Goal: Task Accomplishment & Management: Manage account settings

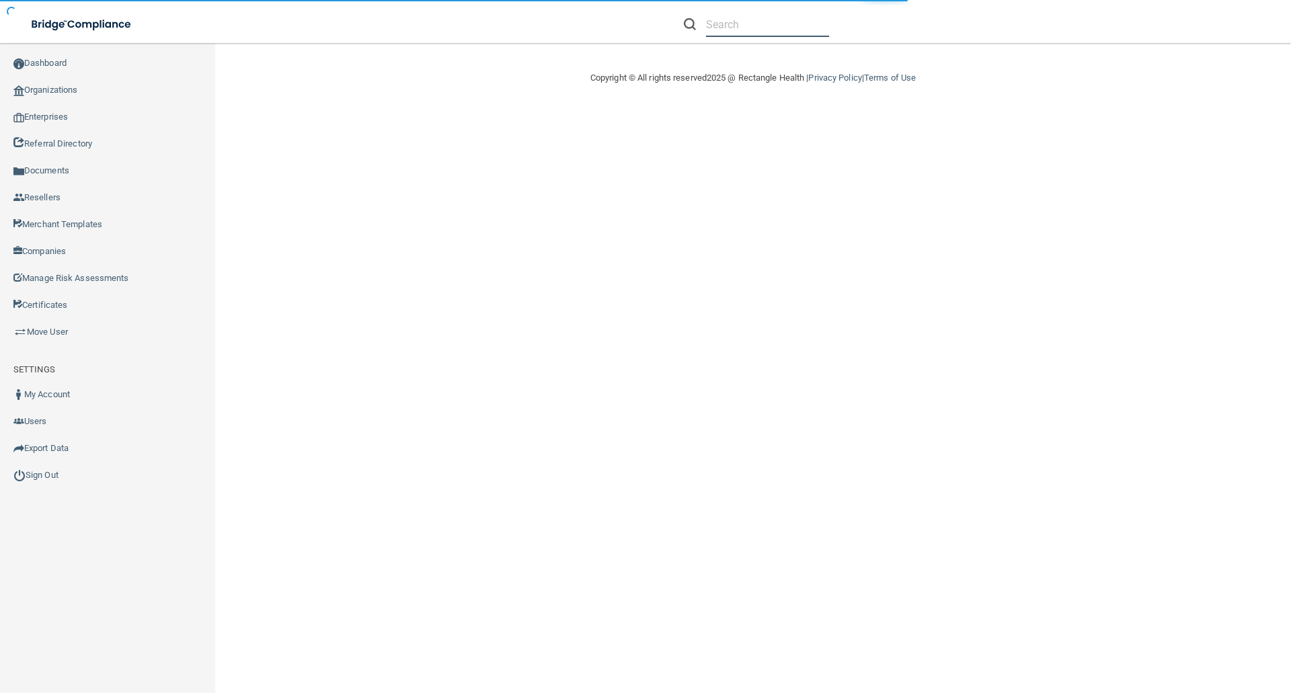
click at [739, 26] on input "text" at bounding box center [767, 24] width 123 height 25
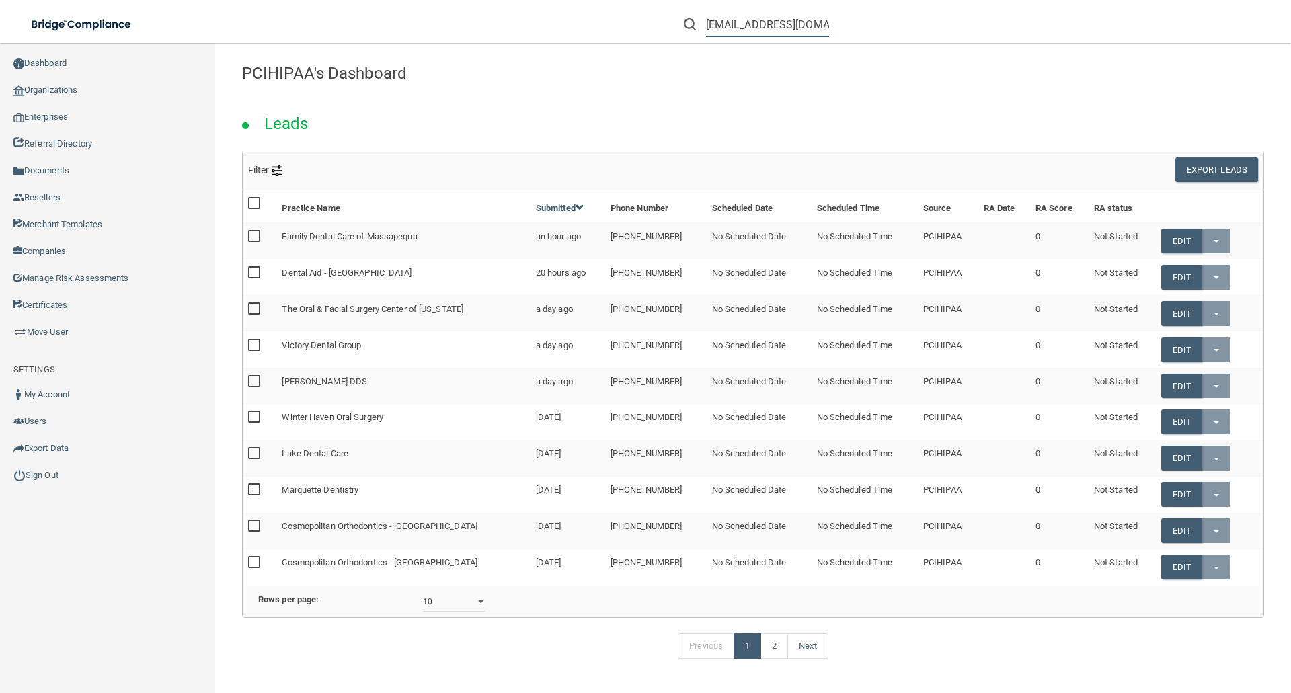
scroll to position [0, 2]
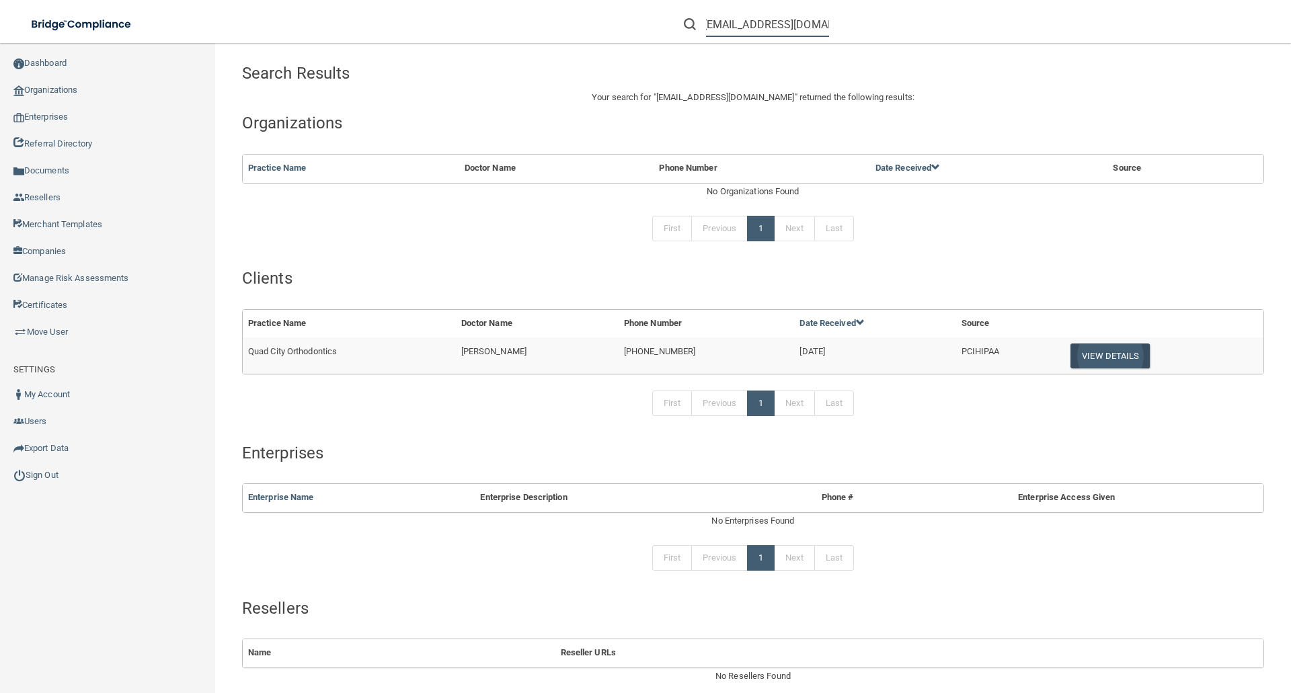
type input "[EMAIL_ADDRESS][DOMAIN_NAME]"
click at [1109, 356] on button "View Details" at bounding box center [1110, 356] width 79 height 25
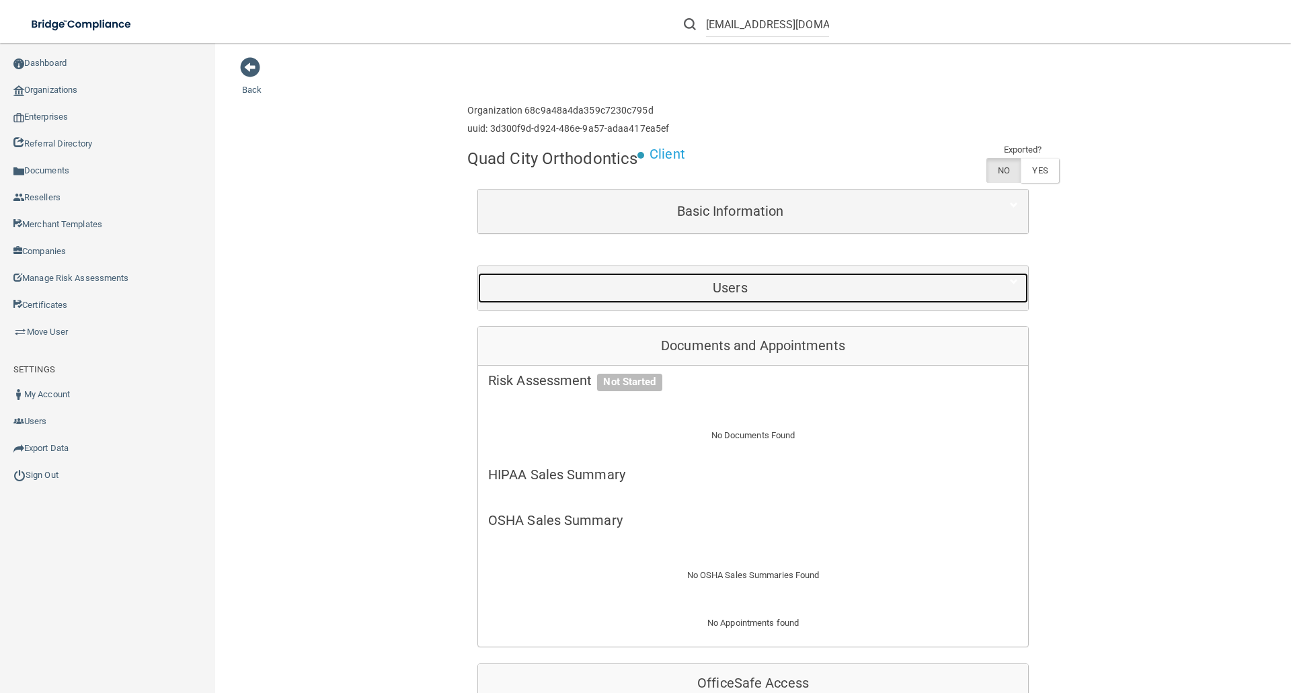
click at [755, 280] on div "Users" at bounding box center [730, 288] width 504 height 30
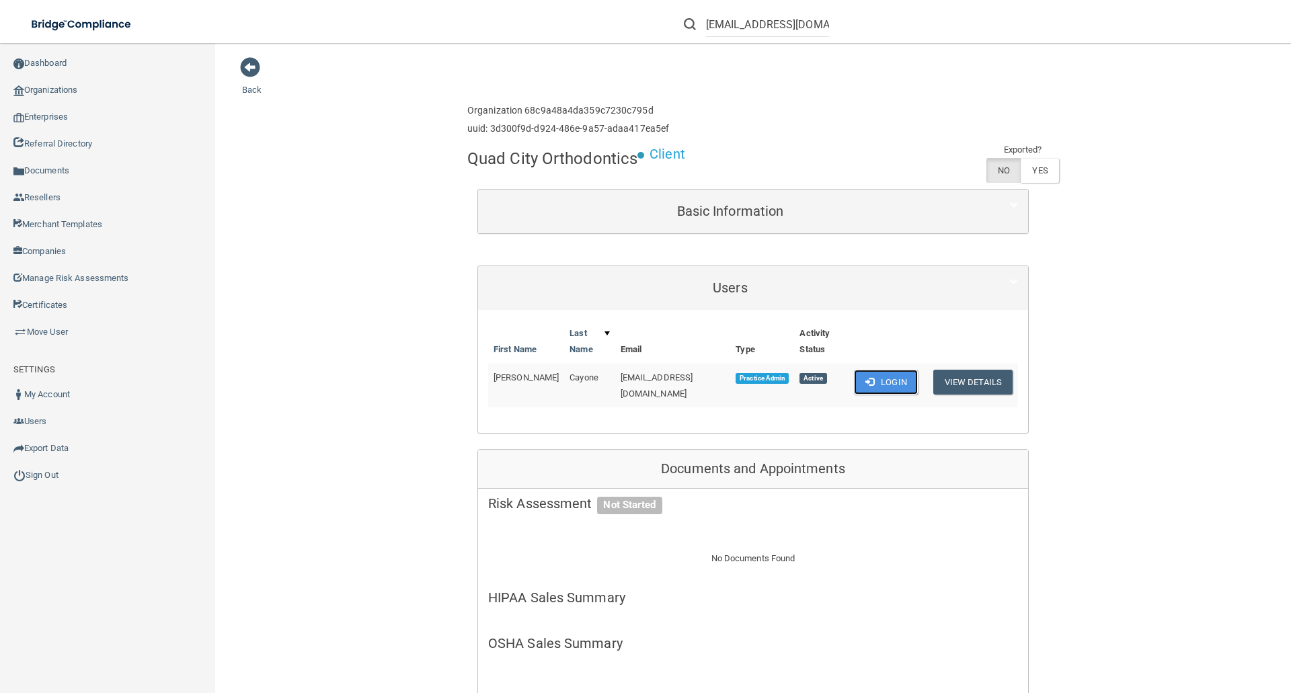
click at [880, 370] on button "Login" at bounding box center [886, 382] width 64 height 25
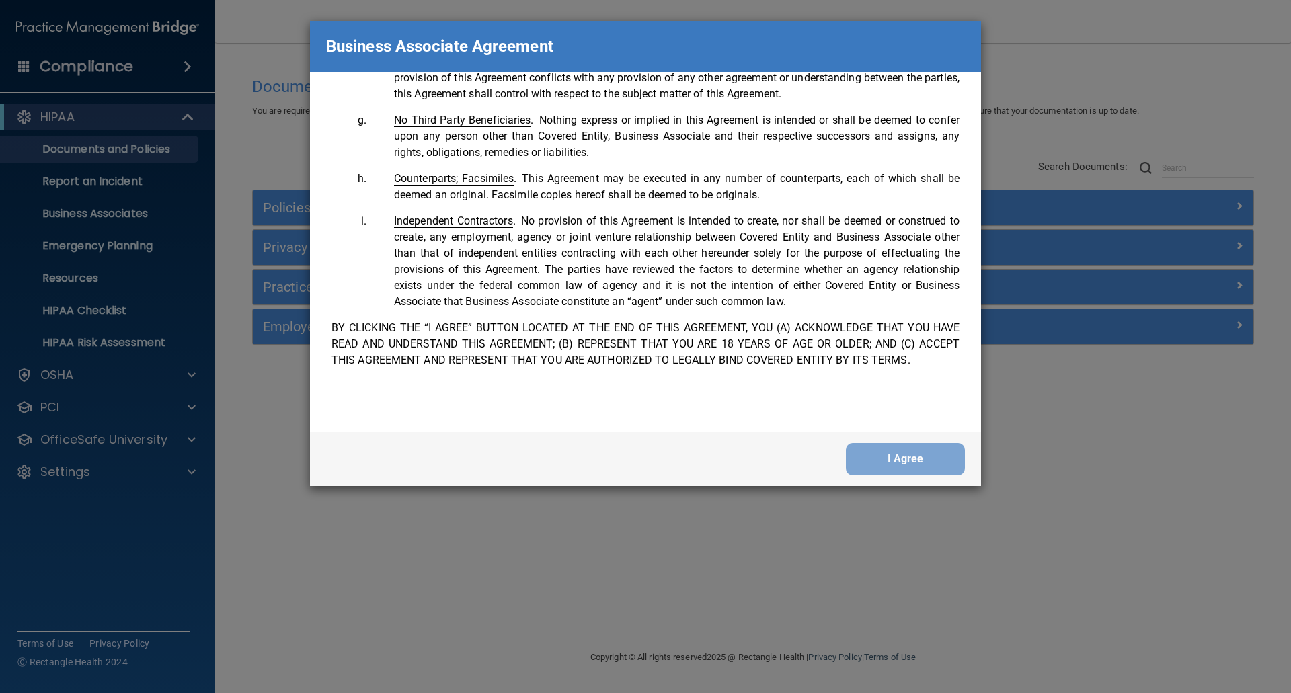
scroll to position [2743, 0]
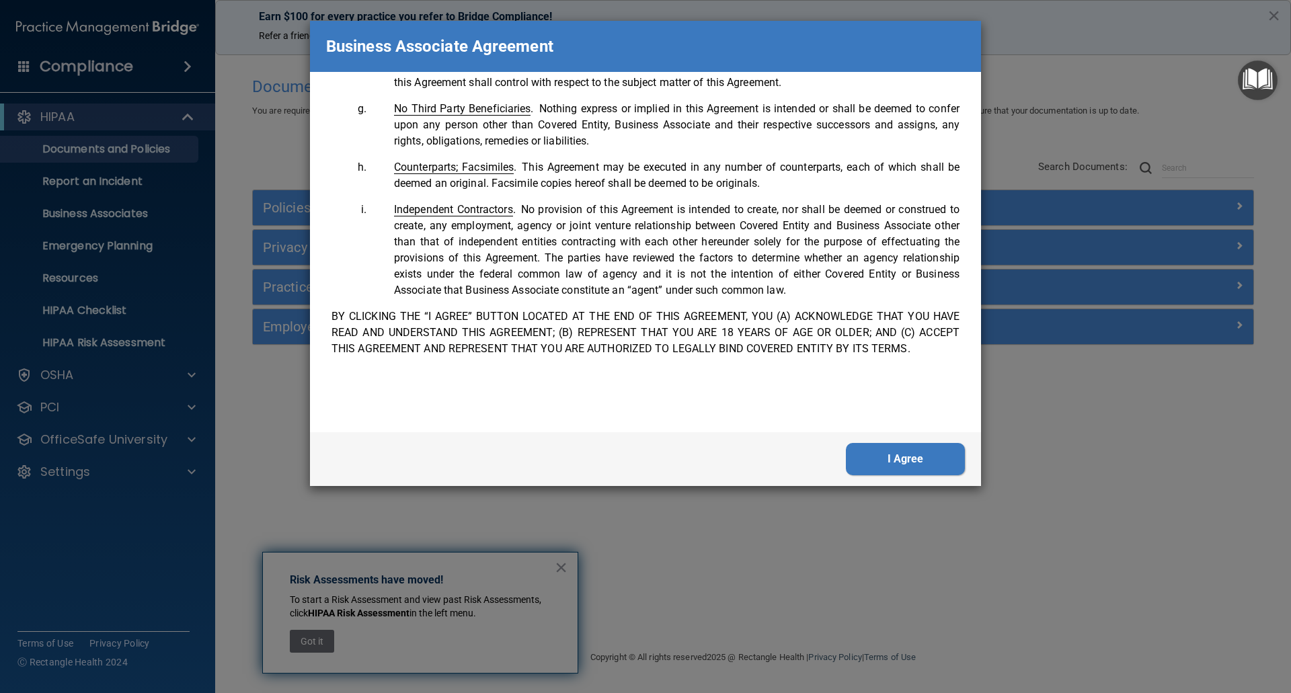
click at [924, 452] on button "I Agree" at bounding box center [905, 459] width 119 height 32
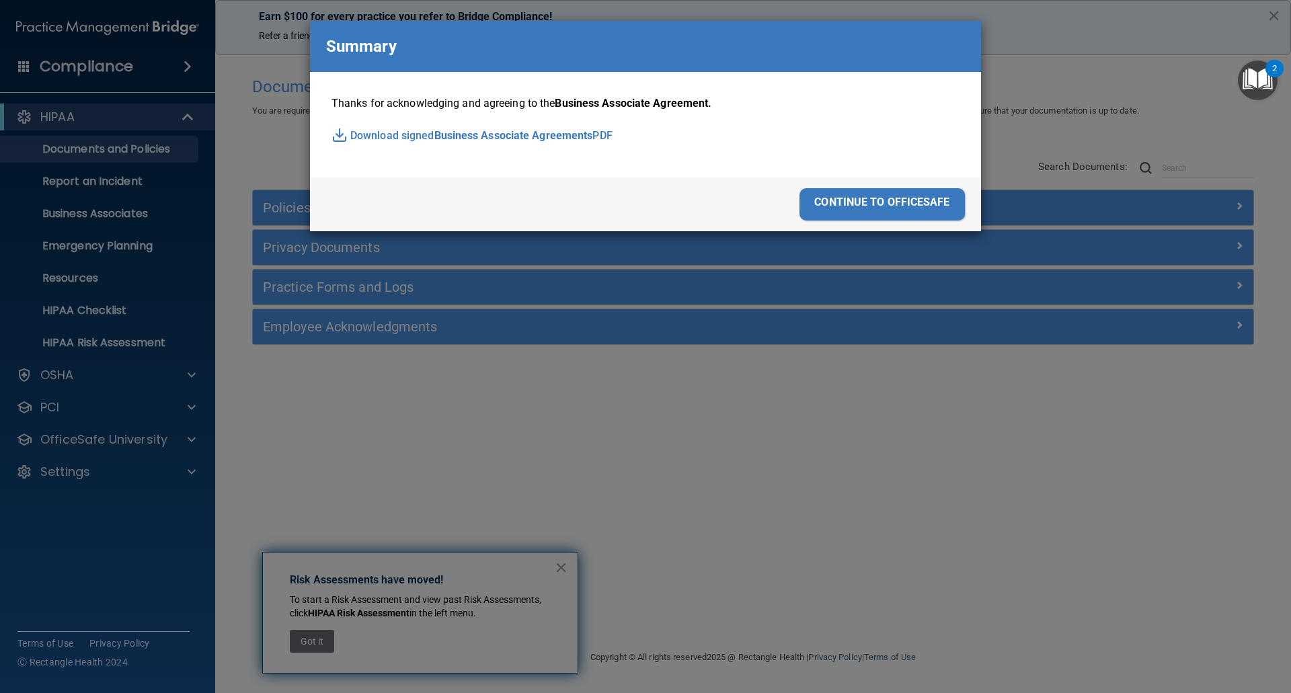
click at [902, 194] on div "continue to officesafe" at bounding box center [882, 204] width 165 height 32
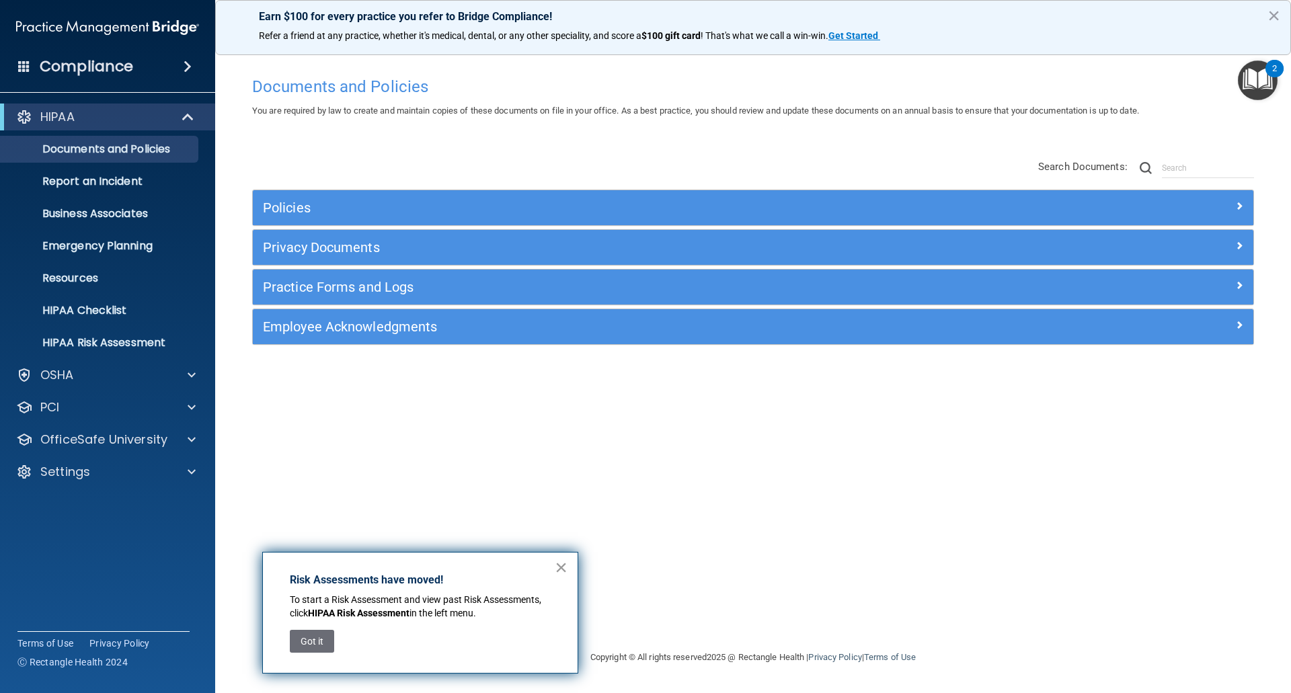
click at [564, 569] on button "×" at bounding box center [561, 568] width 13 height 22
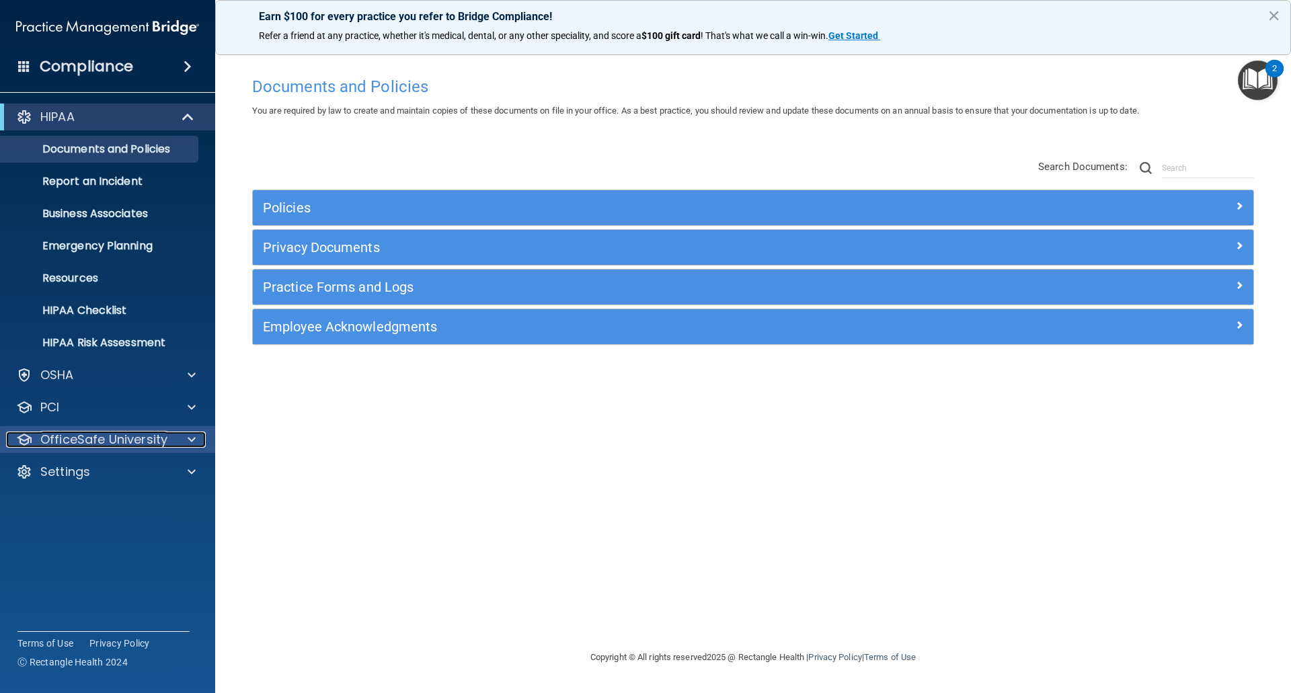
click at [74, 437] on p "OfficeSafe University" at bounding box center [103, 440] width 127 height 16
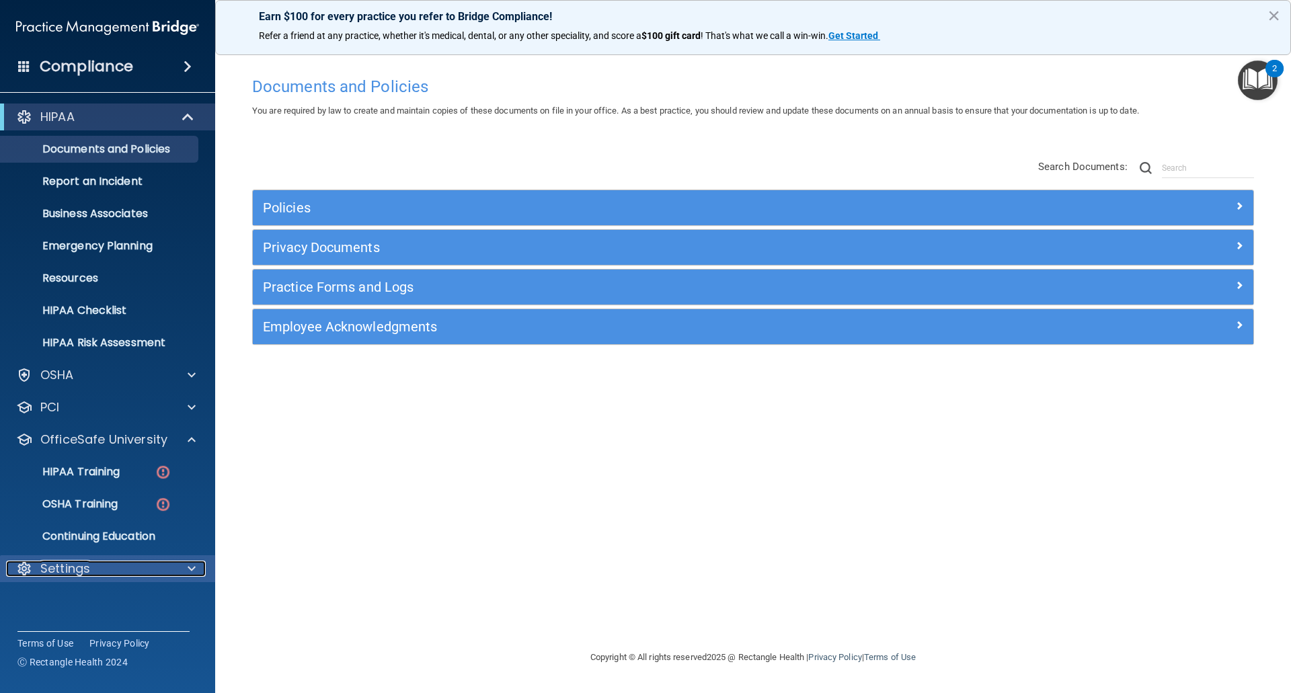
click at [67, 572] on p "Settings" at bounding box center [65, 569] width 50 height 16
click at [69, 595] on p "My Account" at bounding box center [101, 601] width 184 height 13
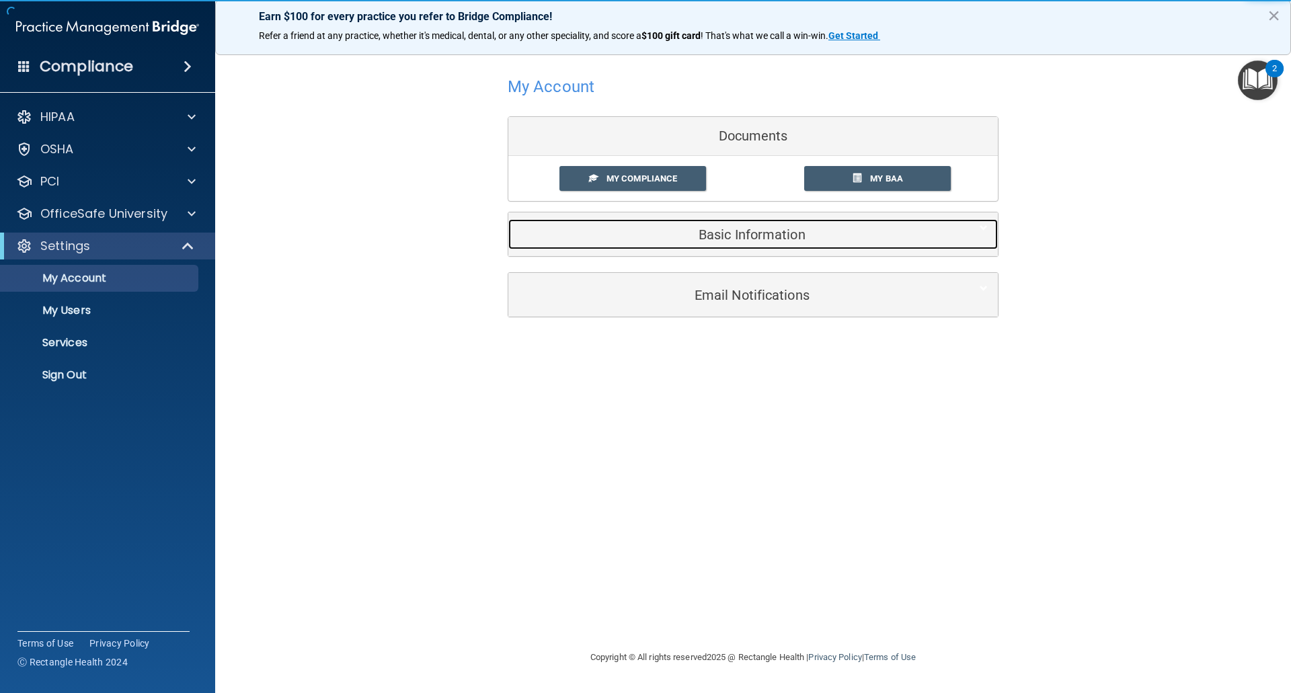
click at [808, 228] on h5 "Basic Information" at bounding box center [733, 234] width 428 height 15
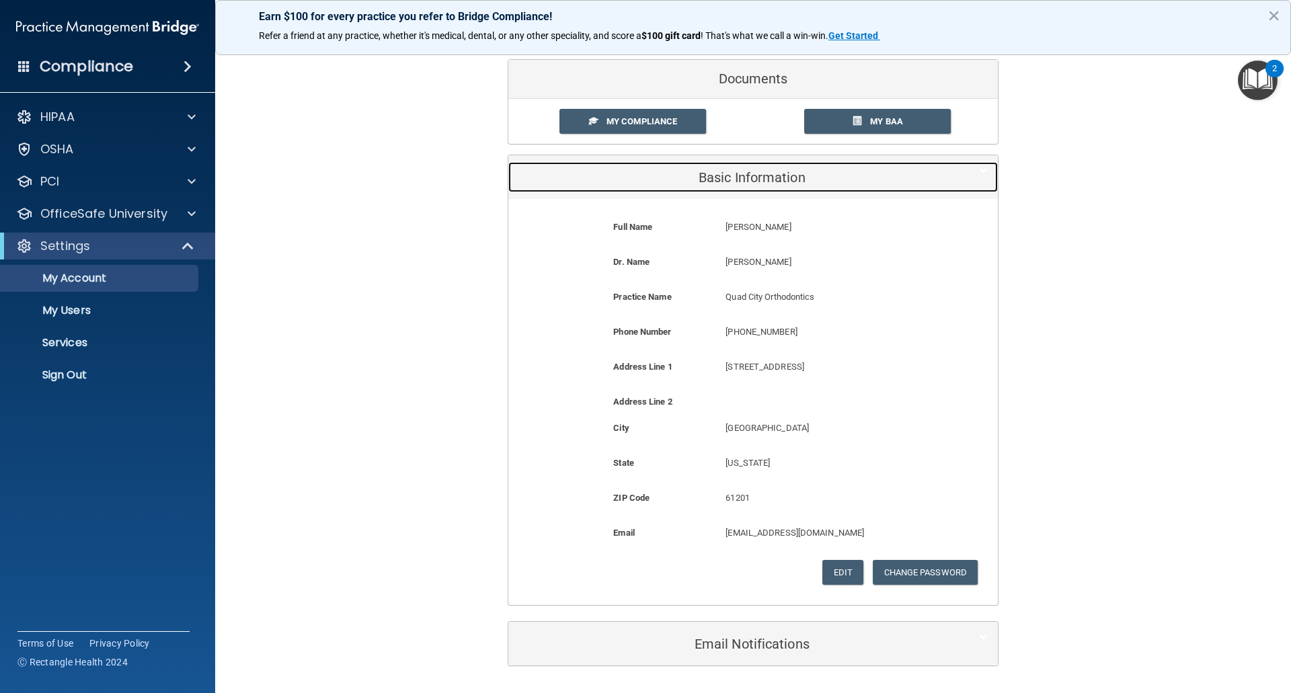
scroll to position [100, 0]
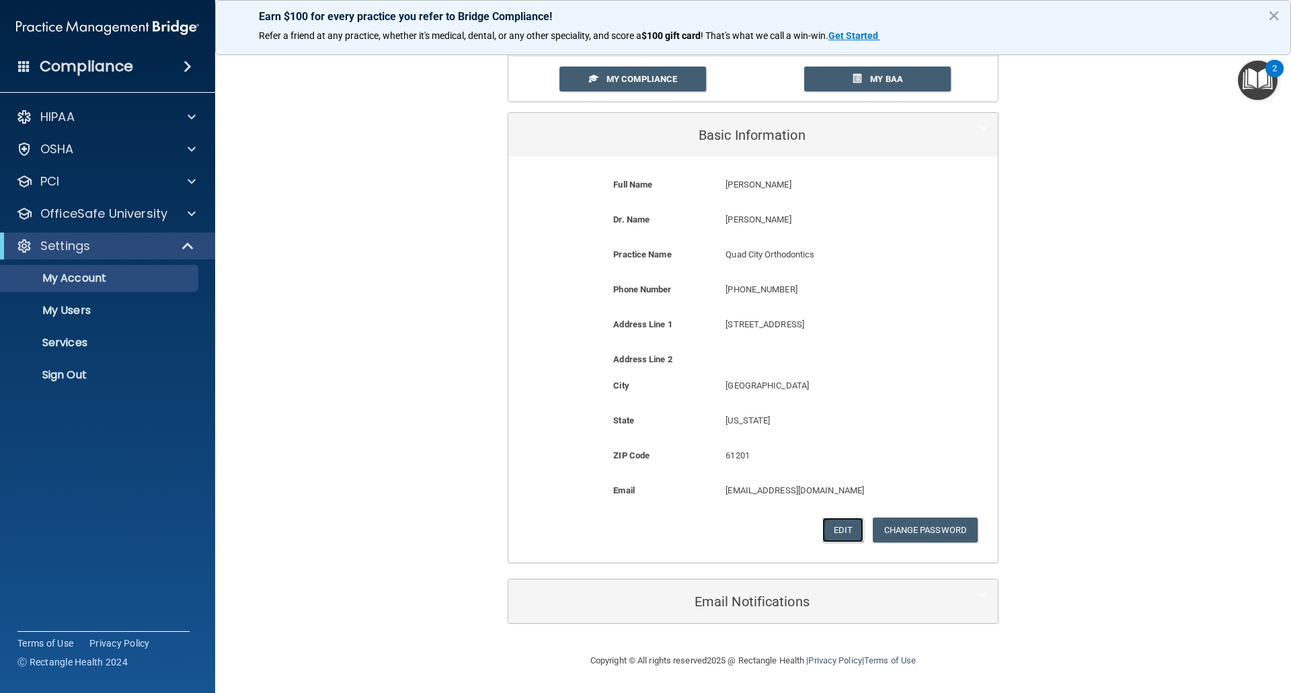
click at [832, 532] on button "Edit" at bounding box center [843, 530] width 41 height 25
select select "13"
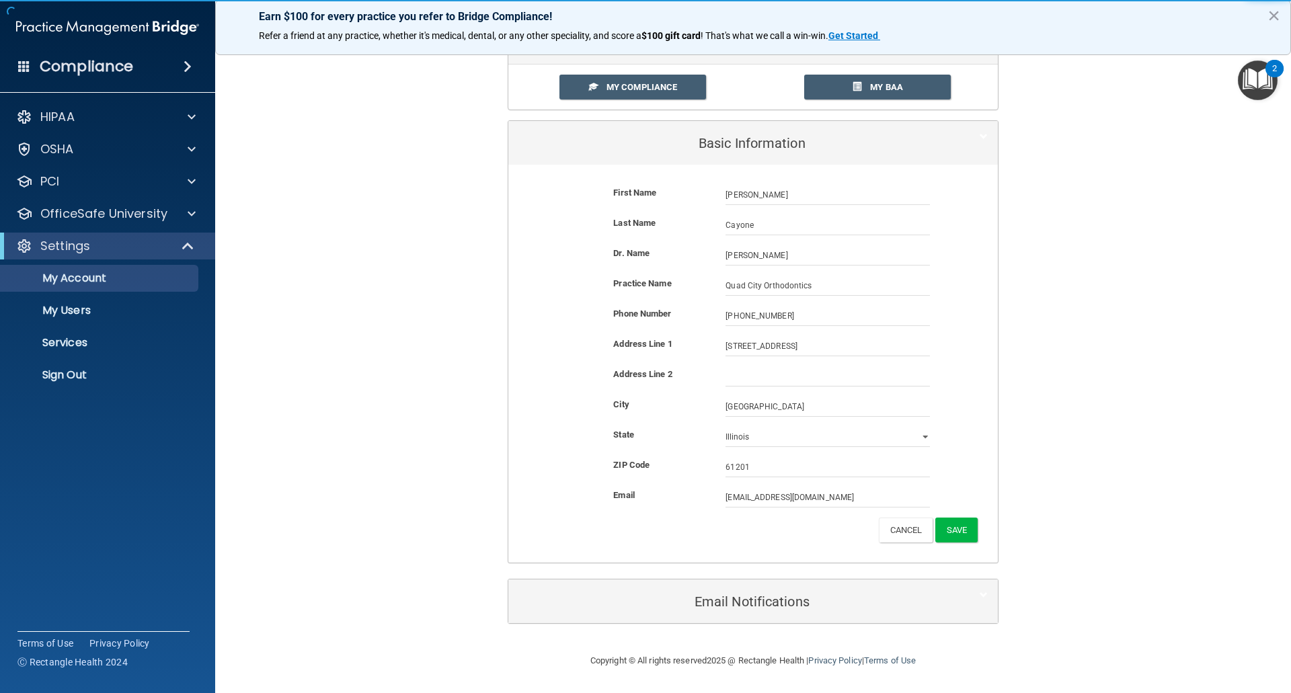
scroll to position [91, 0]
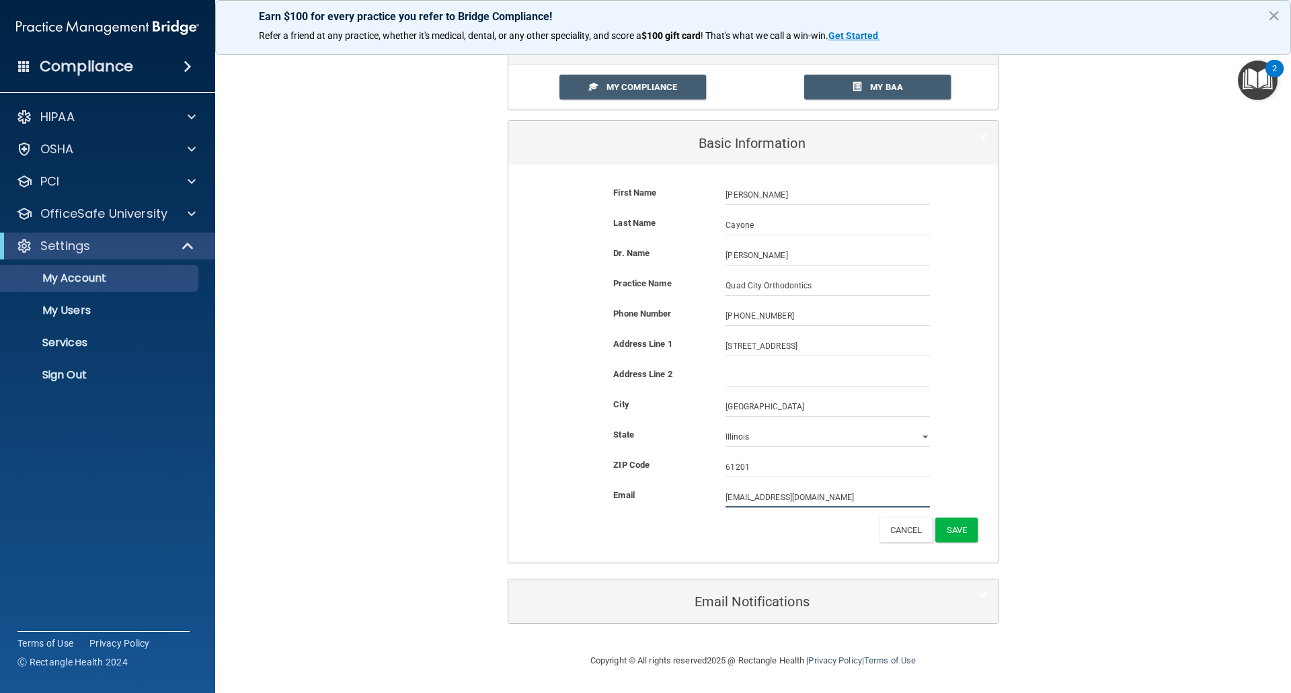
drag, startPoint x: 735, startPoint y: 500, endPoint x: 715, endPoint y: 500, distance: 20.2
click at [716, 500] on div "info@quadcityortho.com info@quadcityortho.com" at bounding box center [828, 498] width 225 height 20
type input "billing@quadcityortho.com"
click at [968, 523] on button "Save" at bounding box center [957, 530] width 42 height 25
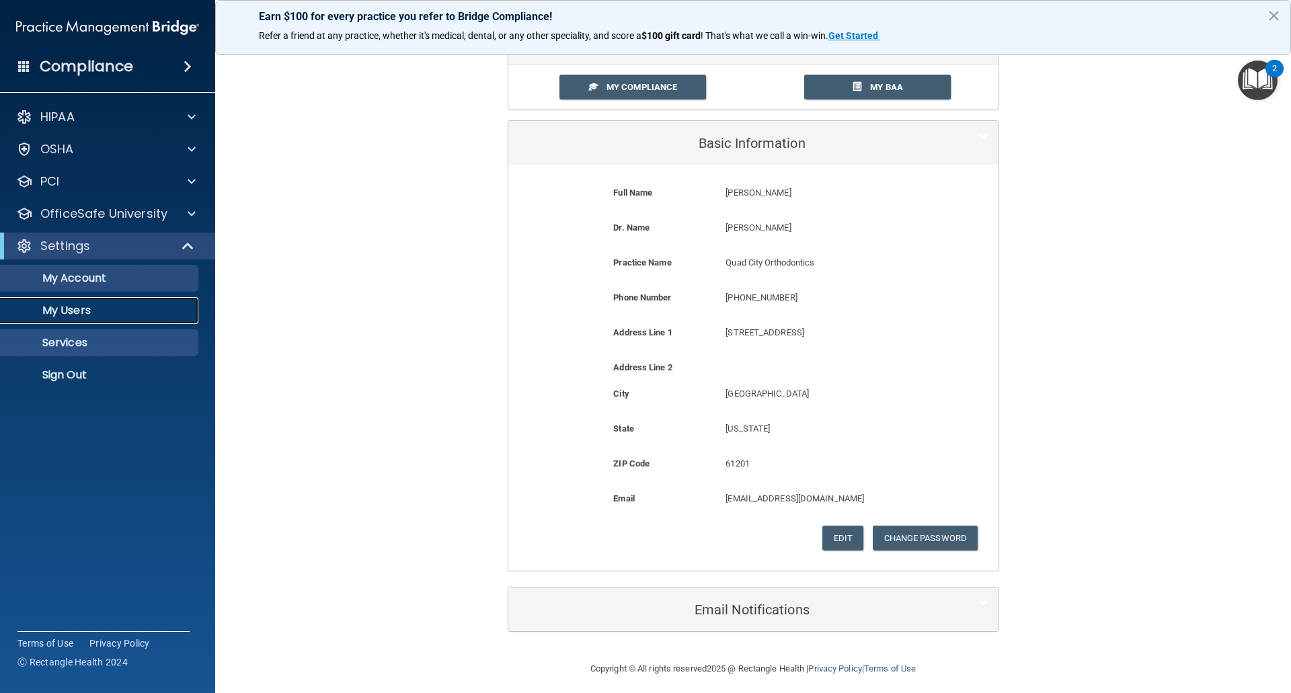
drag, startPoint x: 63, startPoint y: 305, endPoint x: 152, endPoint y: 340, distance: 96.0
click at [63, 305] on p "My Users" at bounding box center [101, 310] width 184 height 13
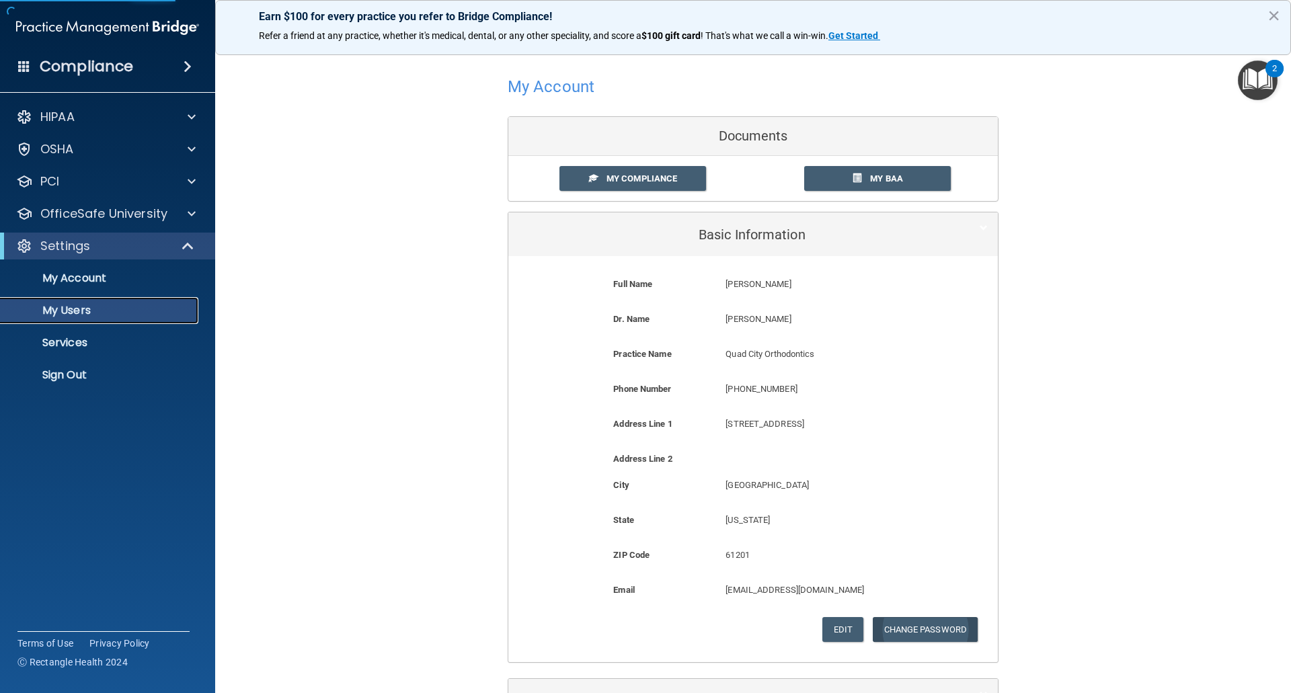
select select "20"
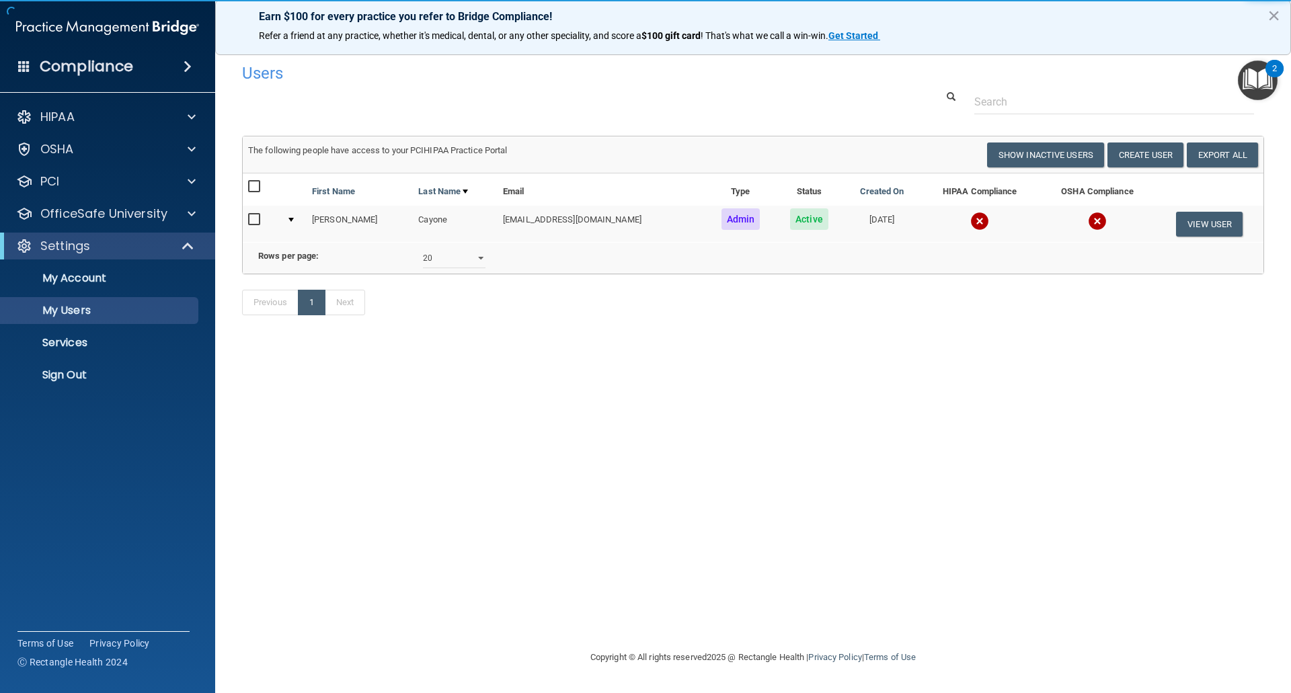
click at [254, 215] on input "checkbox" at bounding box center [255, 220] width 15 height 11
checkbox input "true"
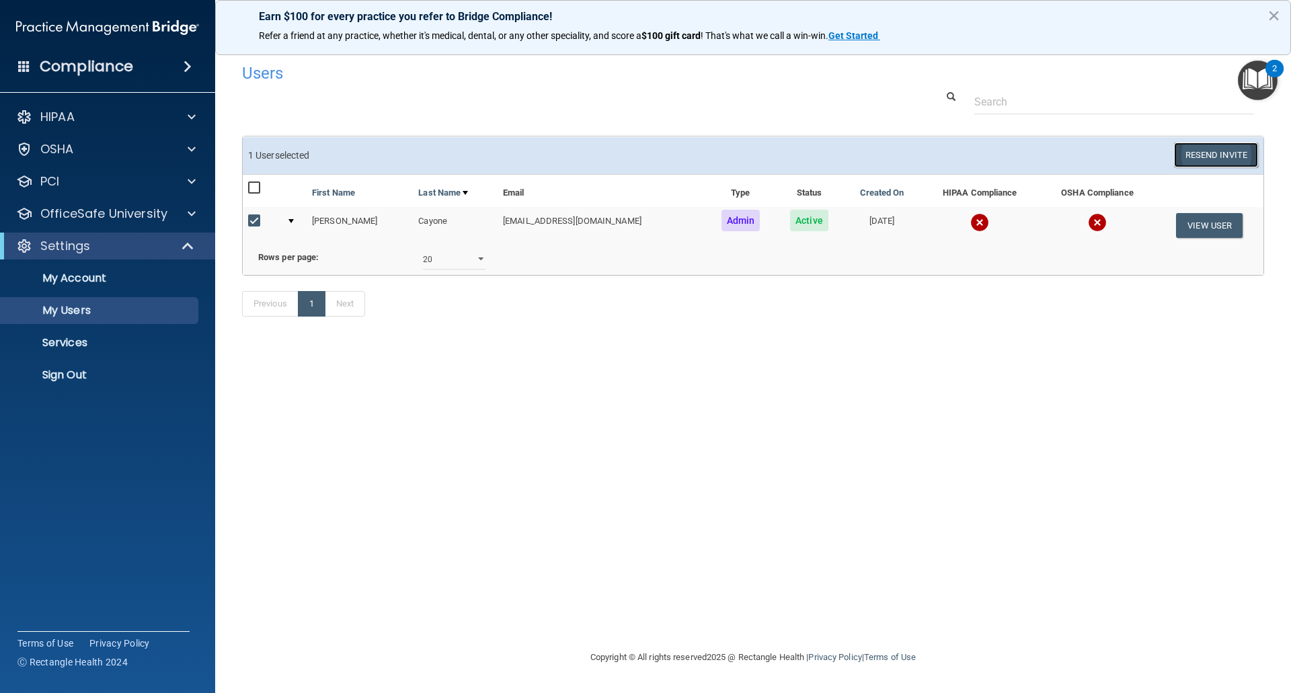
click at [1197, 151] on button "Resend Invite" at bounding box center [1216, 155] width 84 height 25
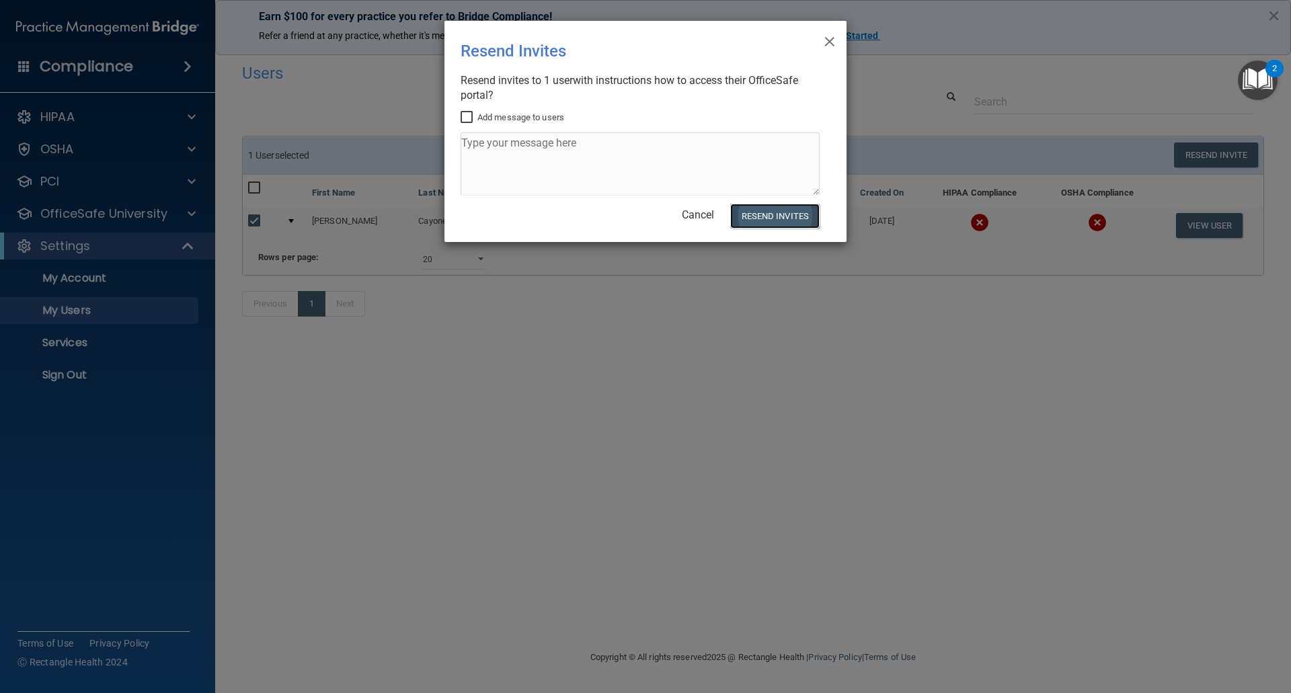
click at [790, 212] on button "Resend Invites" at bounding box center [774, 216] width 89 height 25
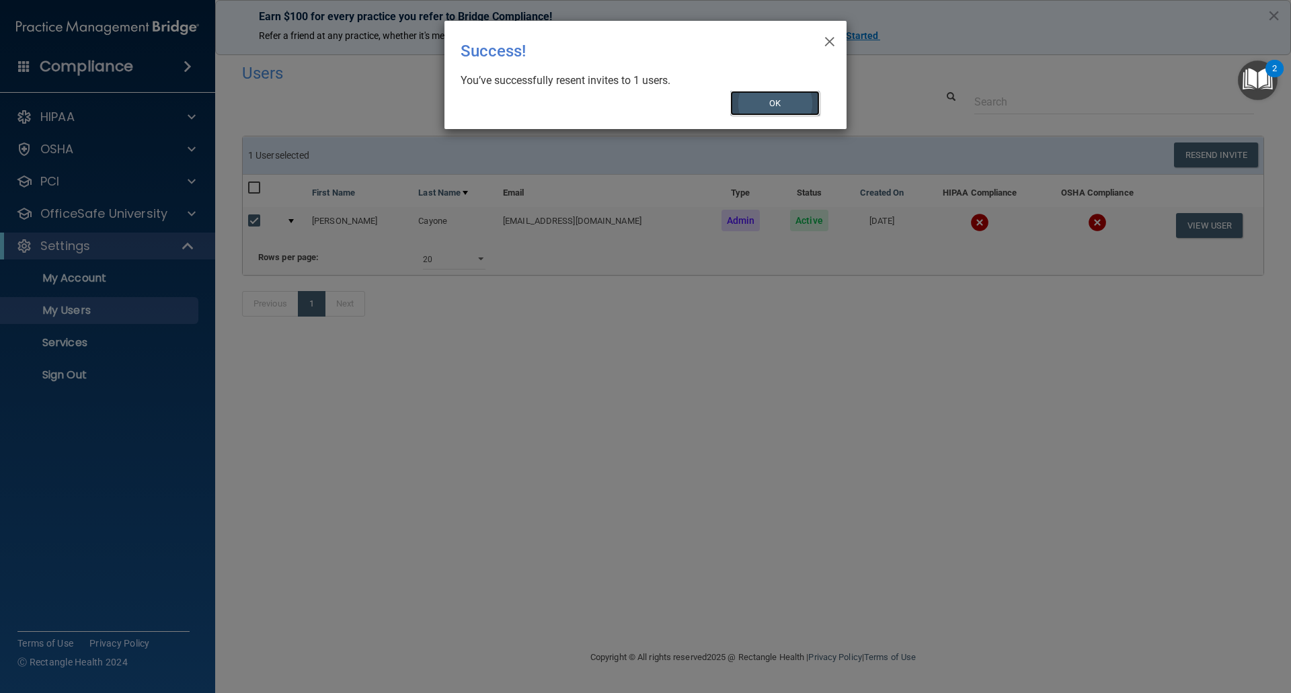
click at [810, 110] on button "OK" at bounding box center [775, 103] width 90 height 25
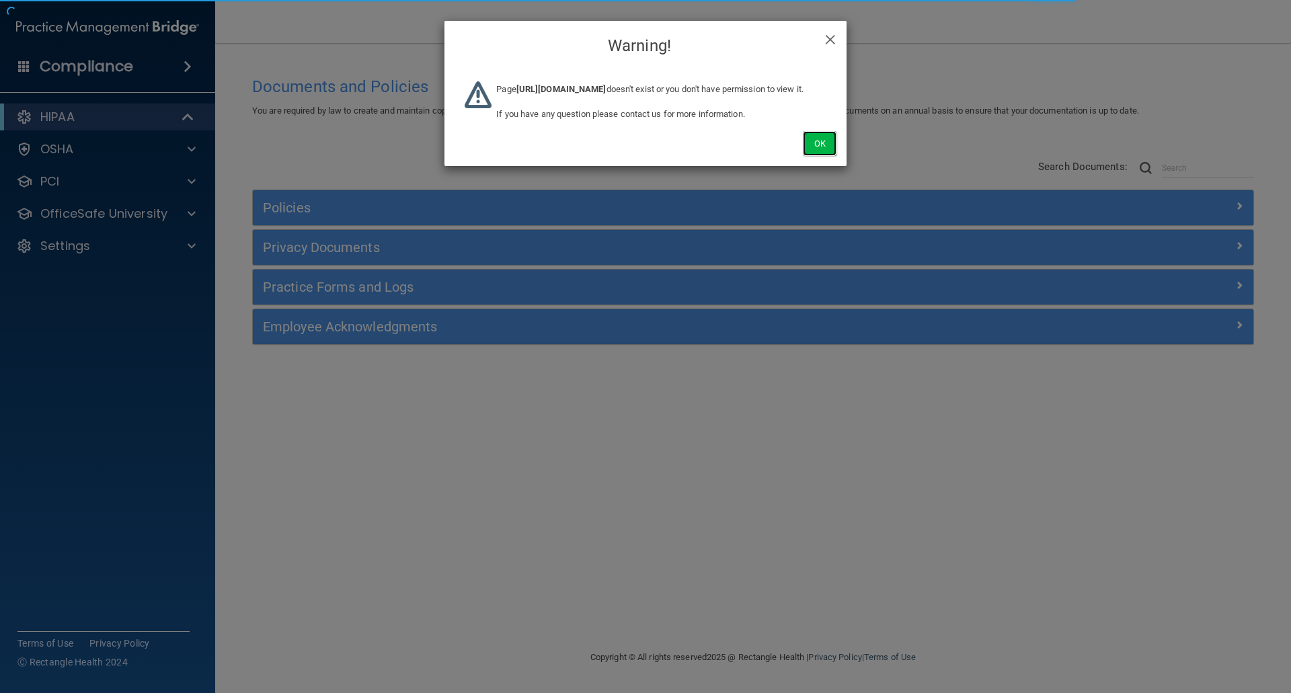
click at [815, 156] on button "Ok" at bounding box center [820, 143] width 34 height 25
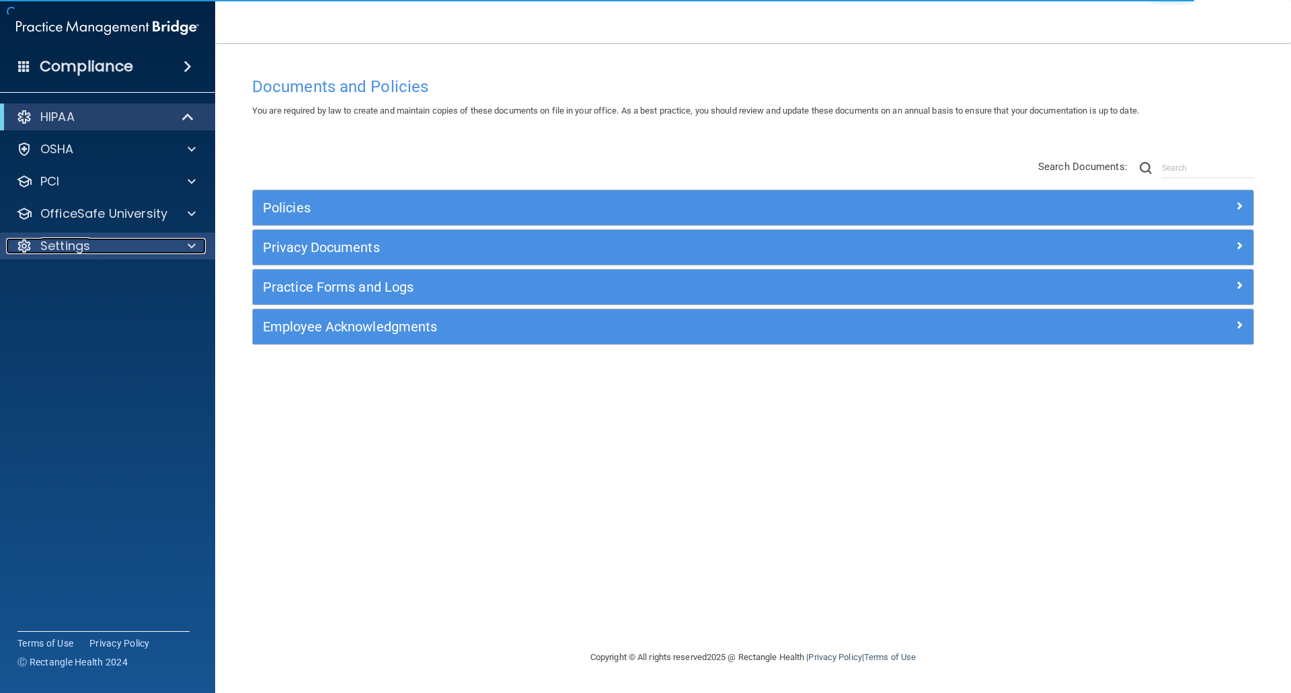
click at [79, 244] on p "Settings" at bounding box center [65, 246] width 50 height 16
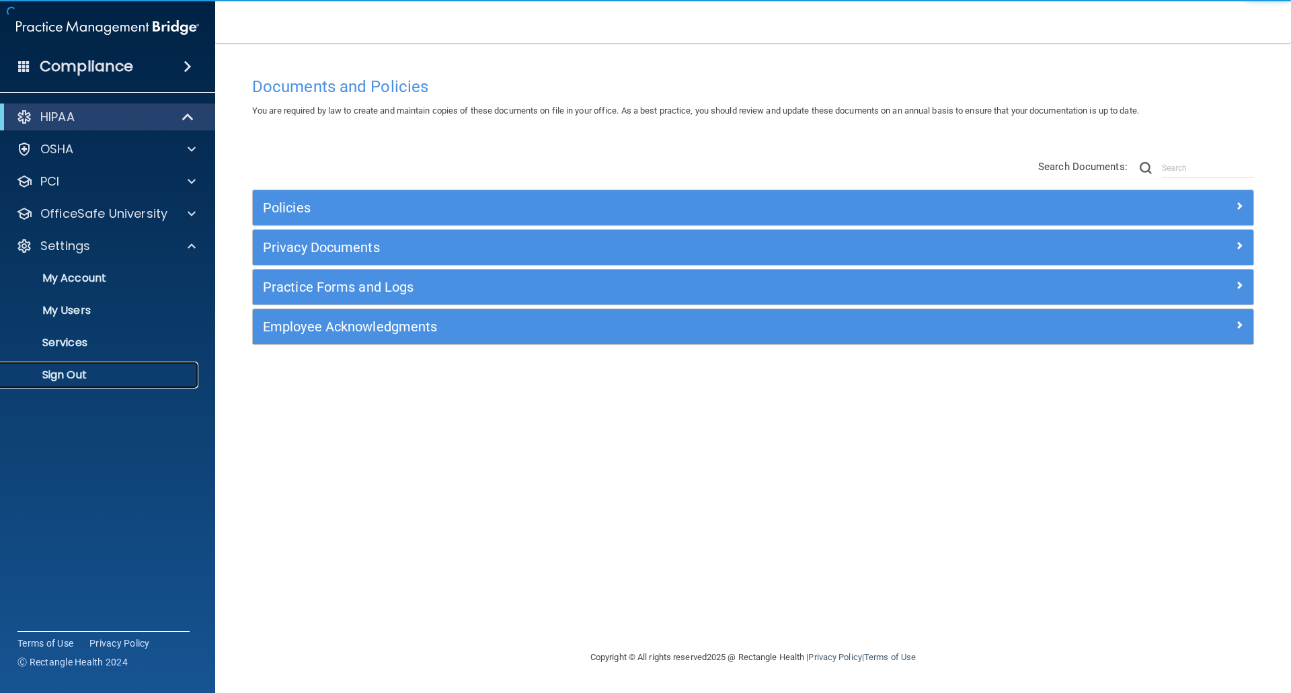
click at [59, 373] on p "Sign Out" at bounding box center [101, 375] width 184 height 13
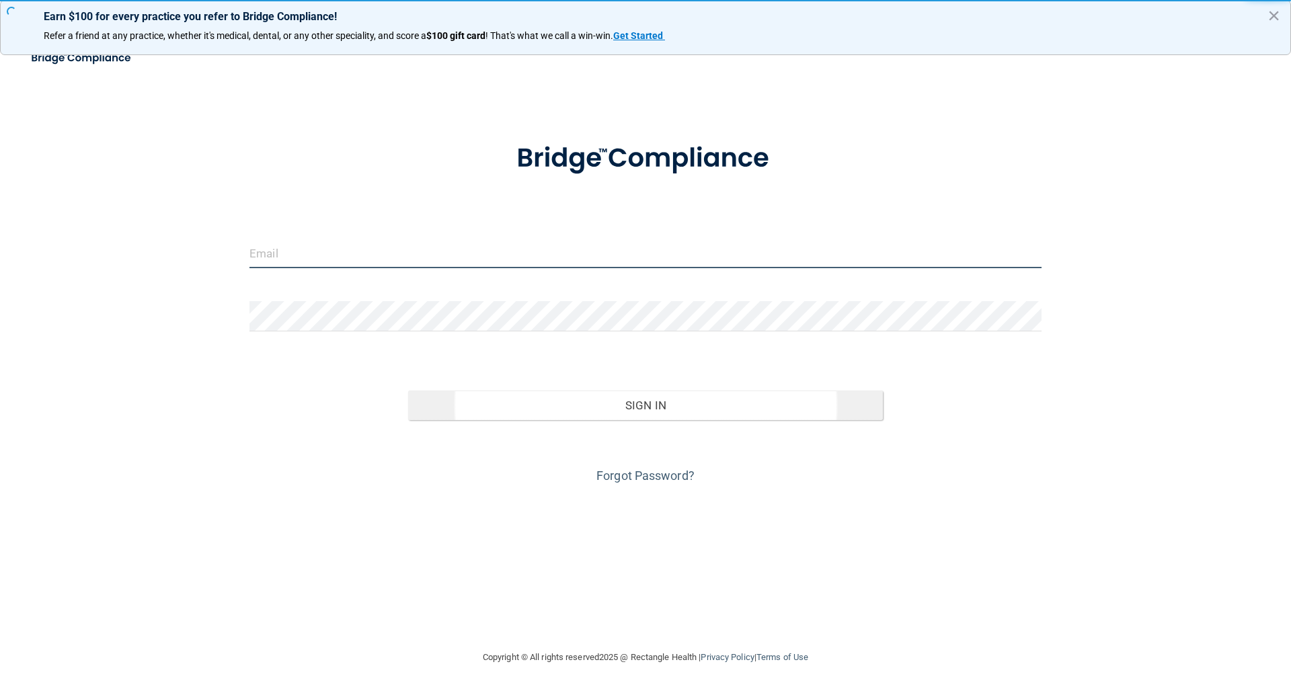
type input "[EMAIL_ADDRESS][DOMAIN_NAME]"
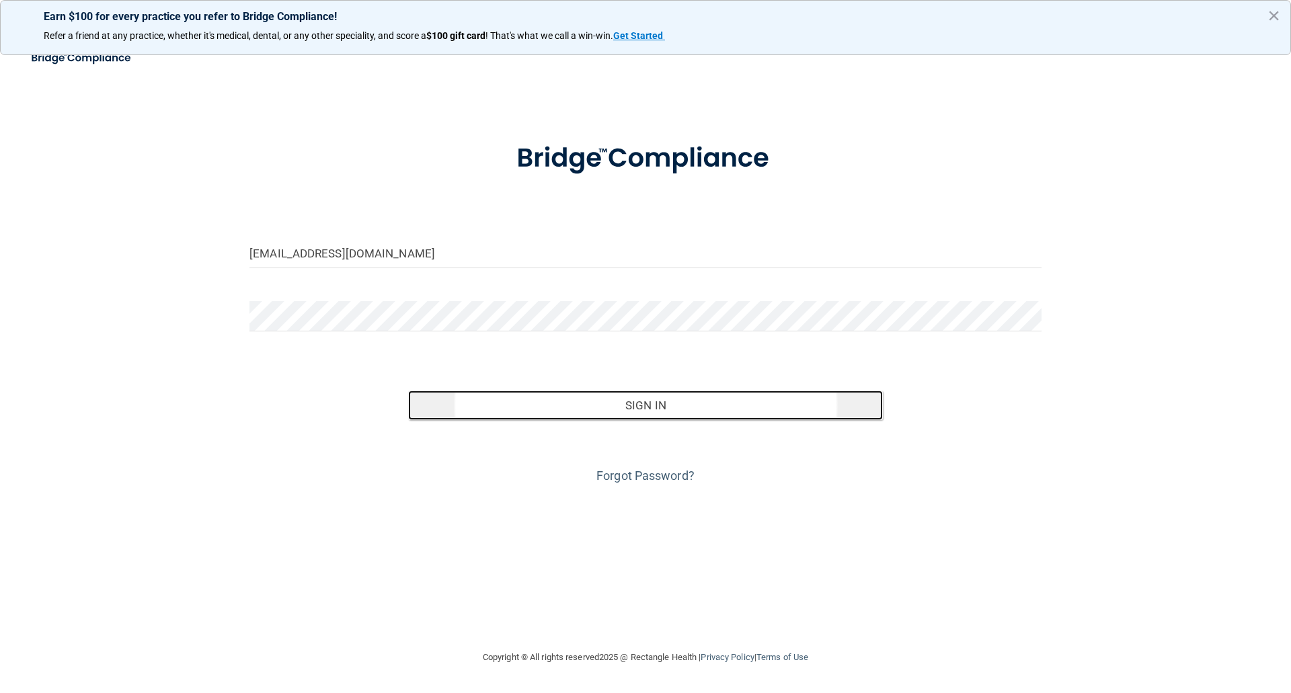
click at [628, 402] on button "Sign In" at bounding box center [646, 406] width 476 height 30
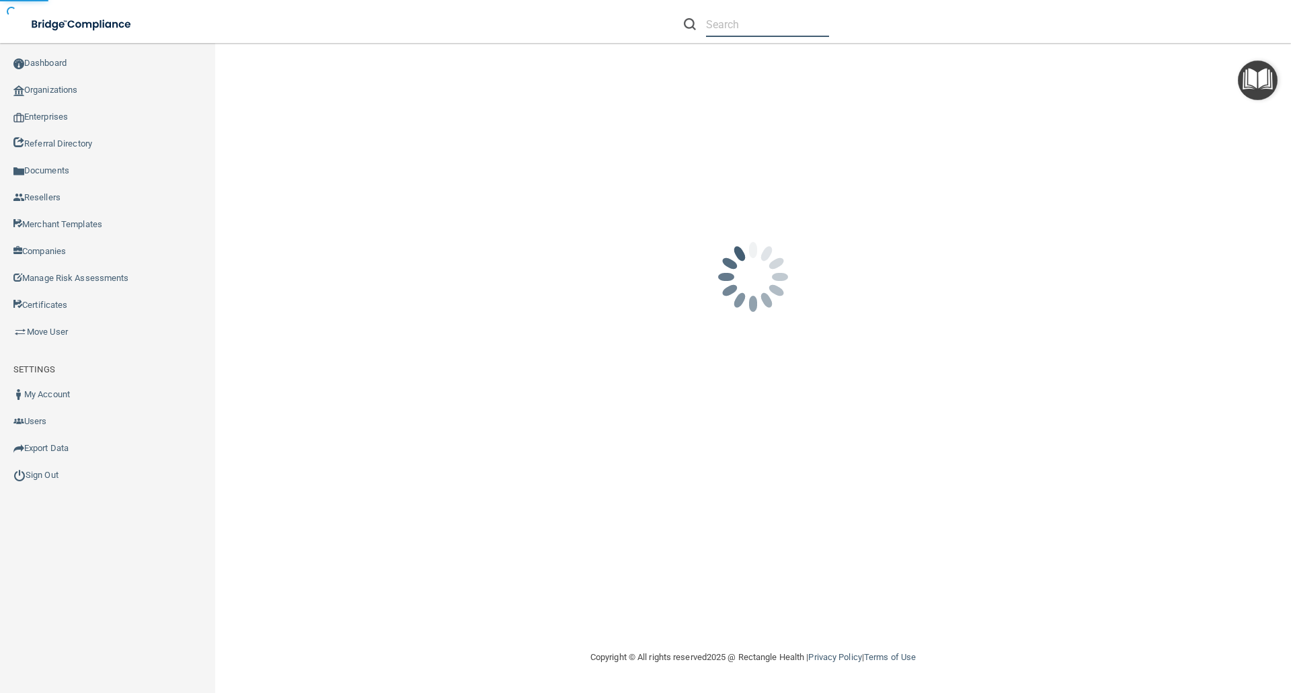
click at [727, 32] on input "text" at bounding box center [767, 24] width 123 height 25
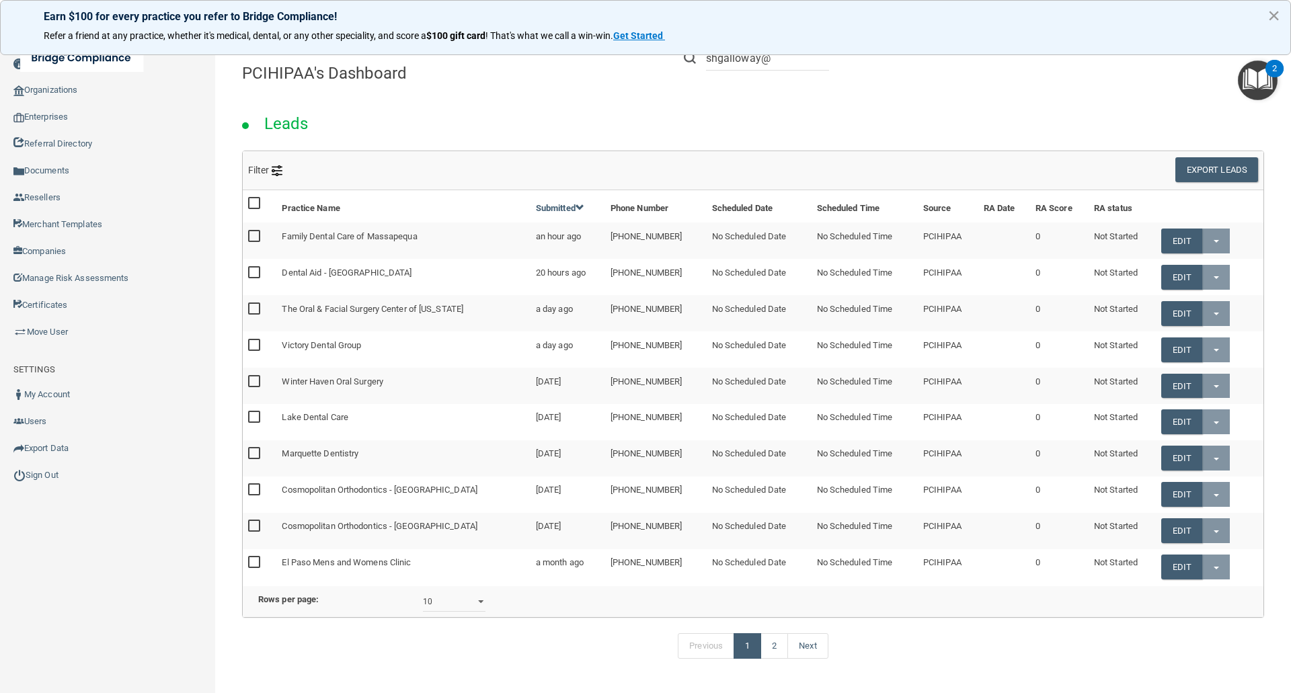
click at [1275, 14] on button "×" at bounding box center [1274, 16] width 13 height 22
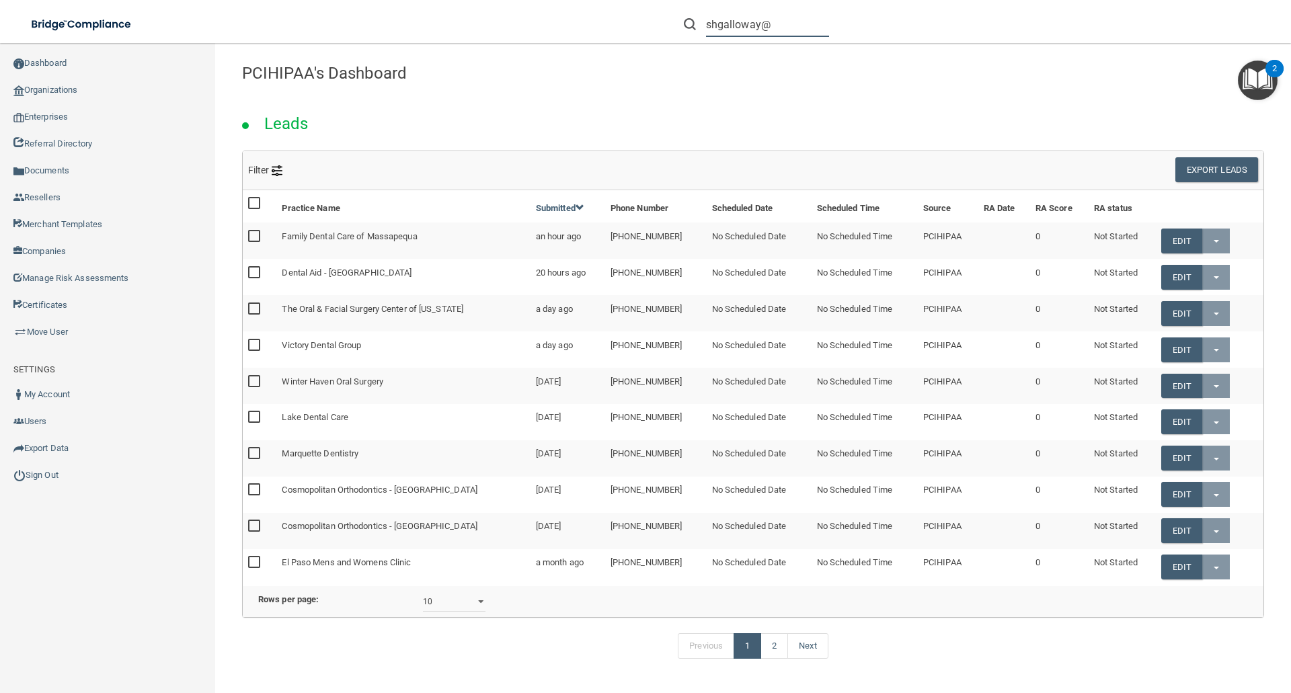
click at [786, 20] on input "shgalloway@" at bounding box center [767, 24] width 123 height 25
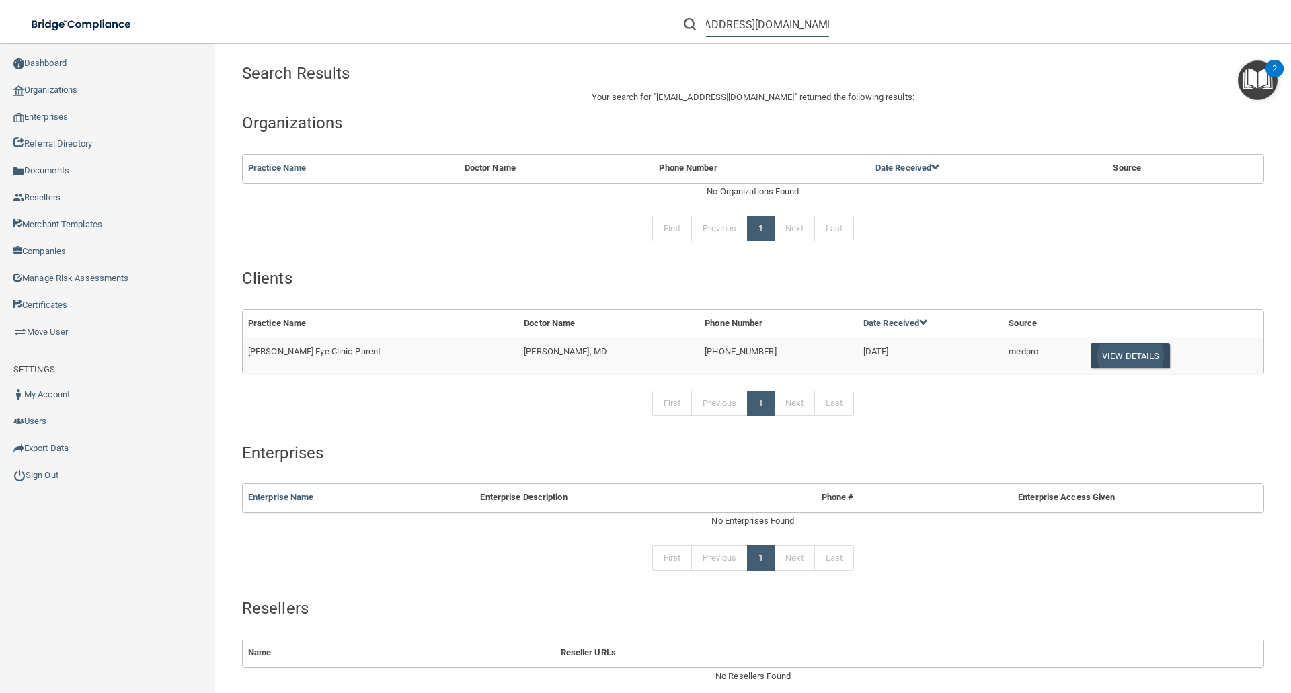
type input "shgalloway@gaileyeyeclinic.com"
click at [1099, 348] on button "View Details" at bounding box center [1130, 356] width 79 height 25
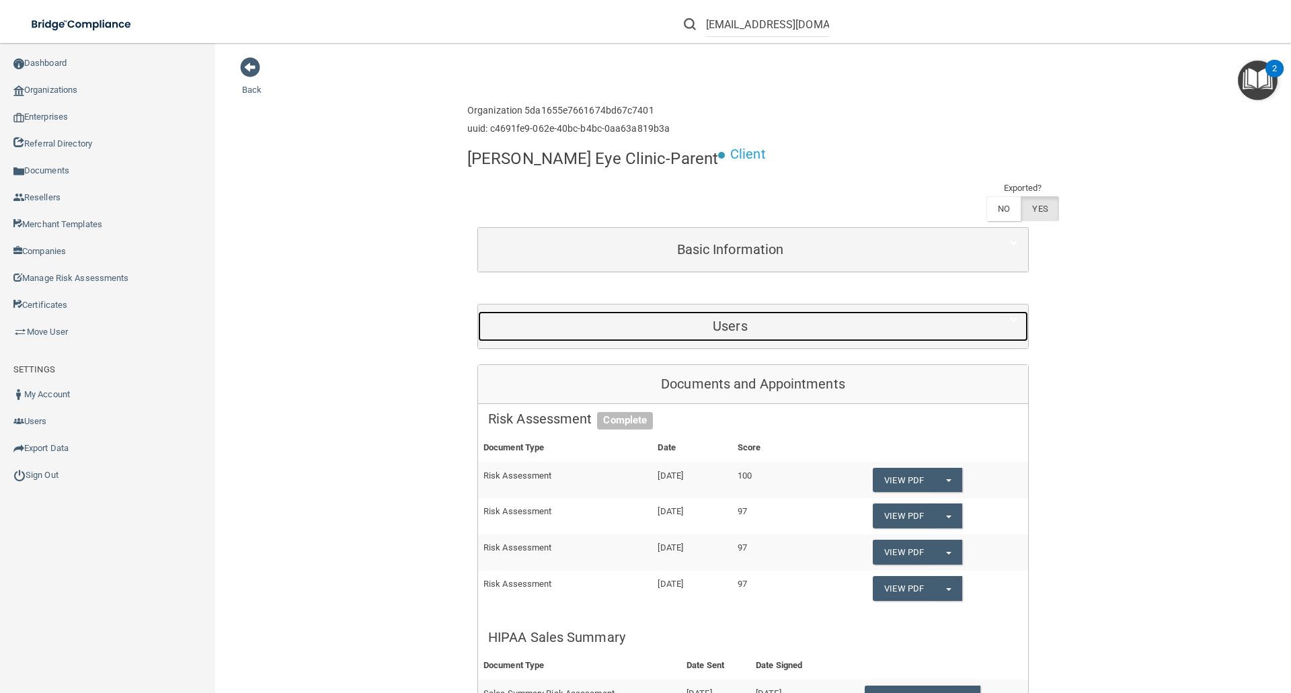
click at [753, 319] on h5 "Users" at bounding box center [730, 326] width 484 height 15
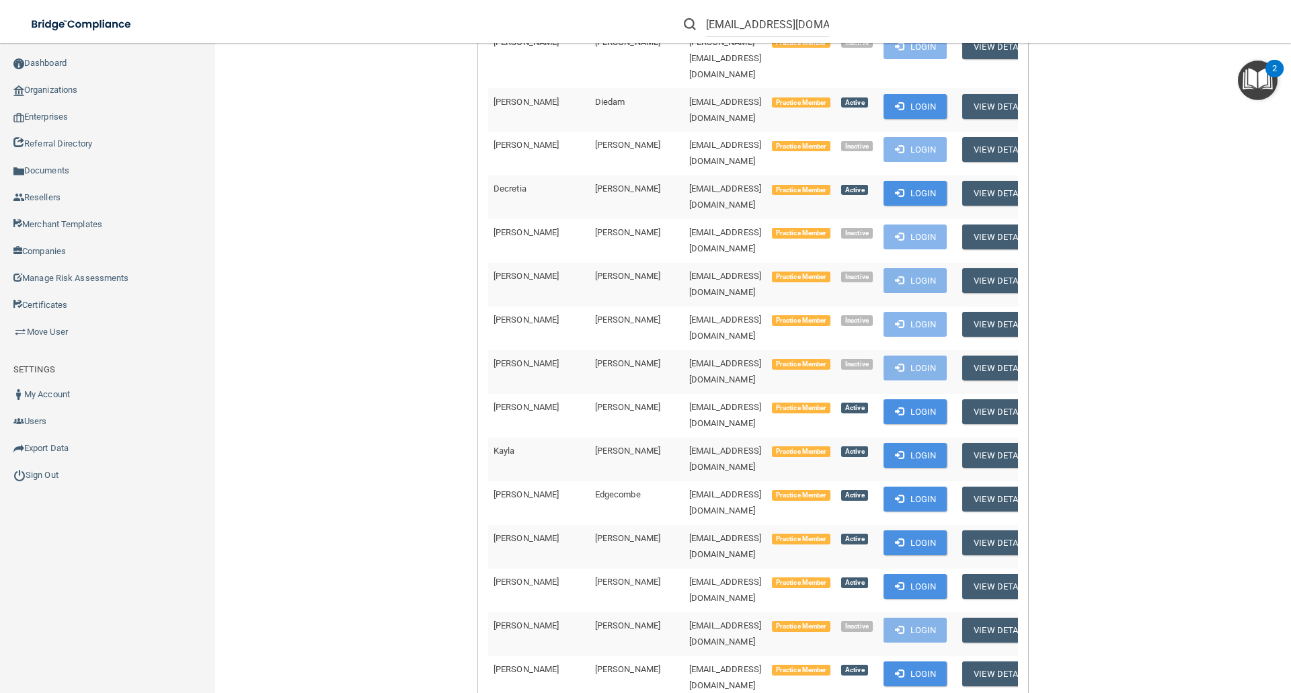
scroll to position [4977, 0]
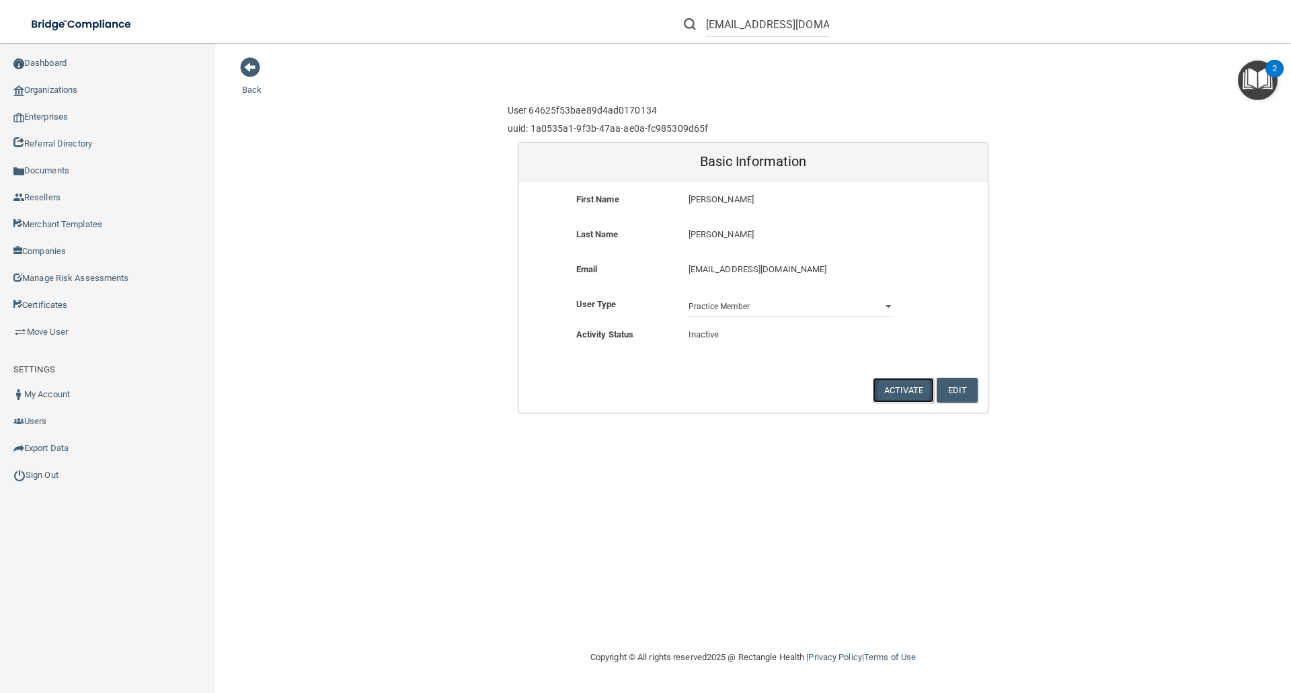
click at [904, 388] on button "Activate" at bounding box center [904, 390] width 62 height 25
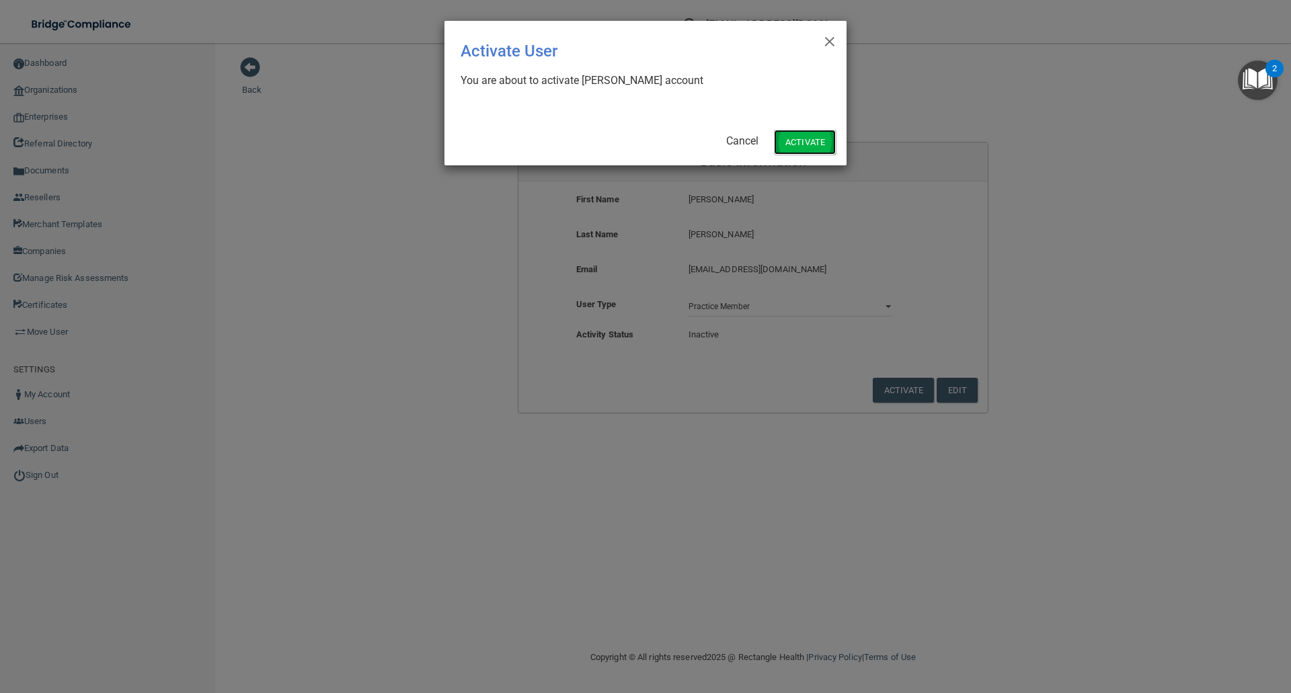
click at [816, 140] on button "Activate" at bounding box center [805, 142] width 62 height 25
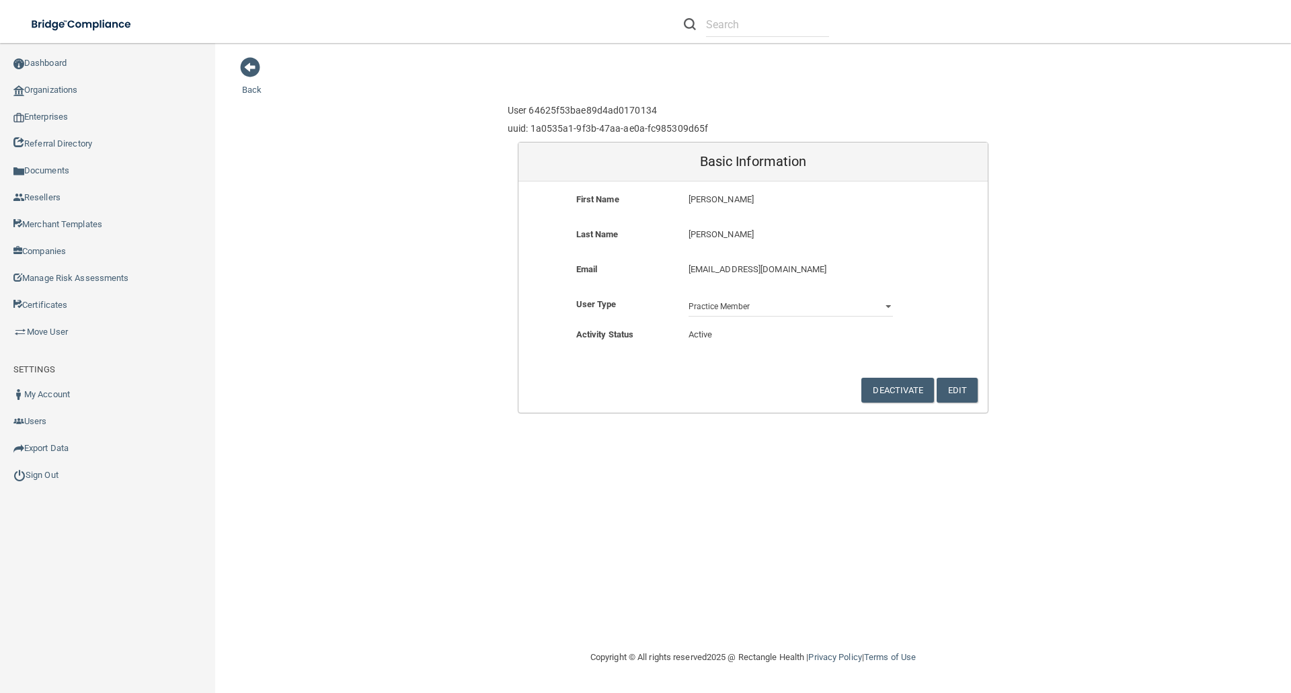
click at [986, 117] on div "User 64625f53bae89d4ad0170134 uuid: 1a0535a1-9f3b-47aa-ae0a-fc985309d65f" at bounding box center [753, 120] width 491 height 44
click at [245, 63] on span at bounding box center [250, 67] width 20 height 20
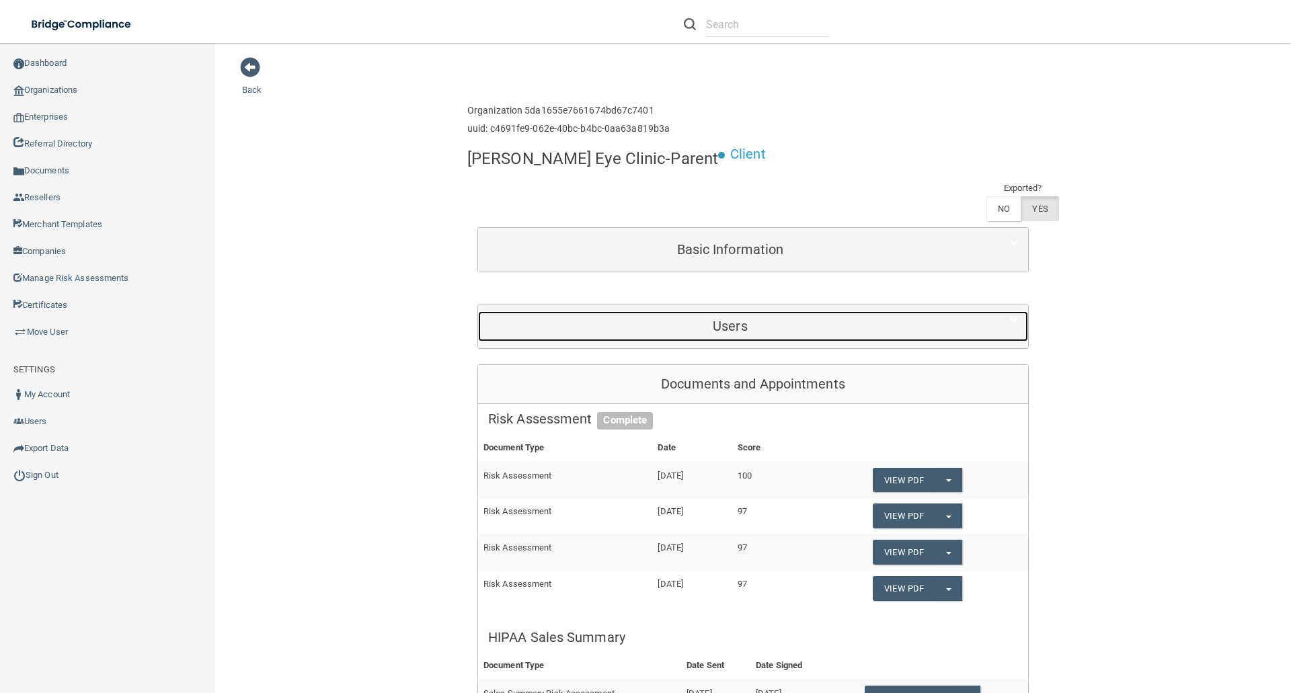
click at [763, 319] on h5 "Users" at bounding box center [730, 326] width 484 height 15
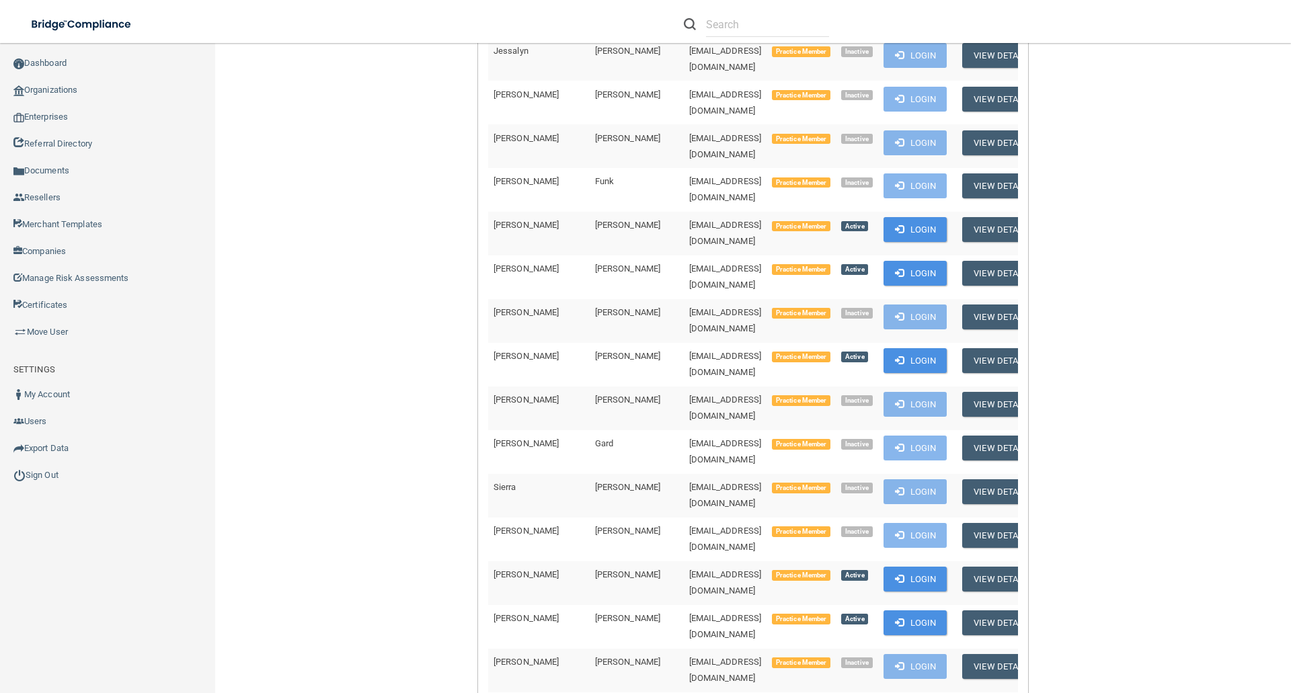
scroll to position [6120, 0]
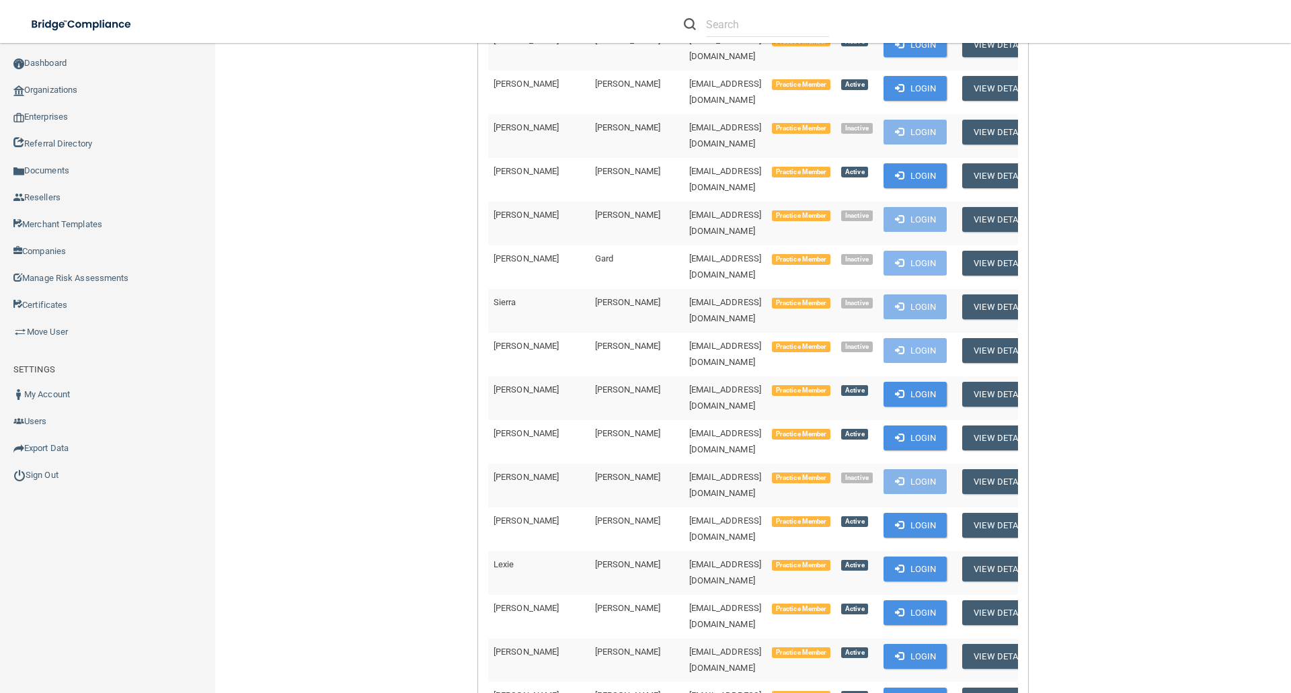
drag, startPoint x: 932, startPoint y: 607, endPoint x: 874, endPoint y: 613, distance: 58.2
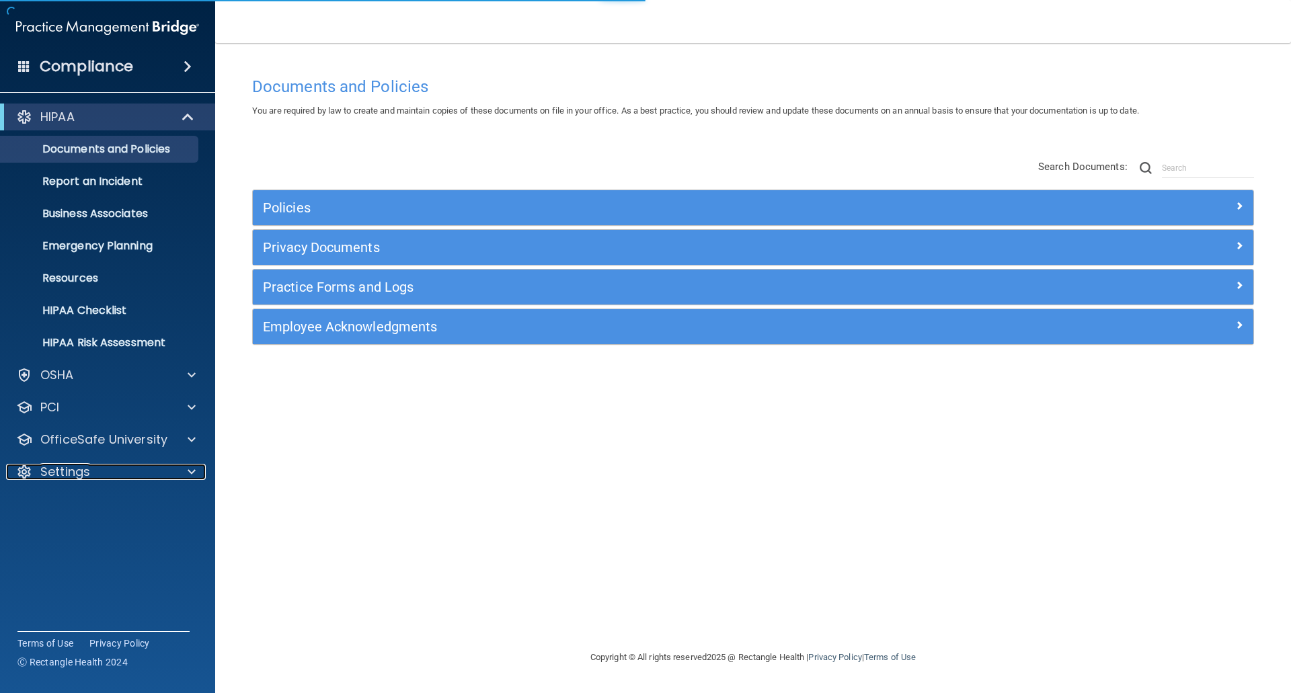
drag, startPoint x: 72, startPoint y: 478, endPoint x: 72, endPoint y: 487, distance: 9.4
click at [72, 478] on p "Settings" at bounding box center [65, 472] width 50 height 16
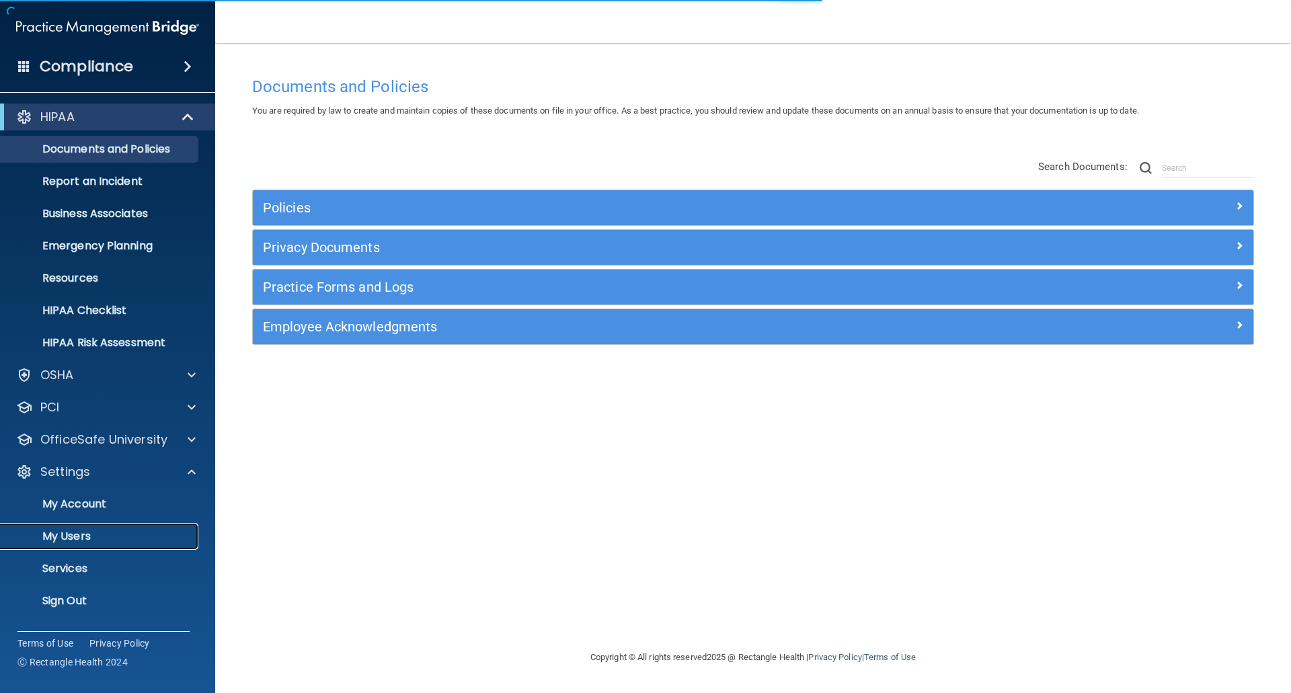
click at [63, 536] on p "My Users" at bounding box center [101, 536] width 184 height 13
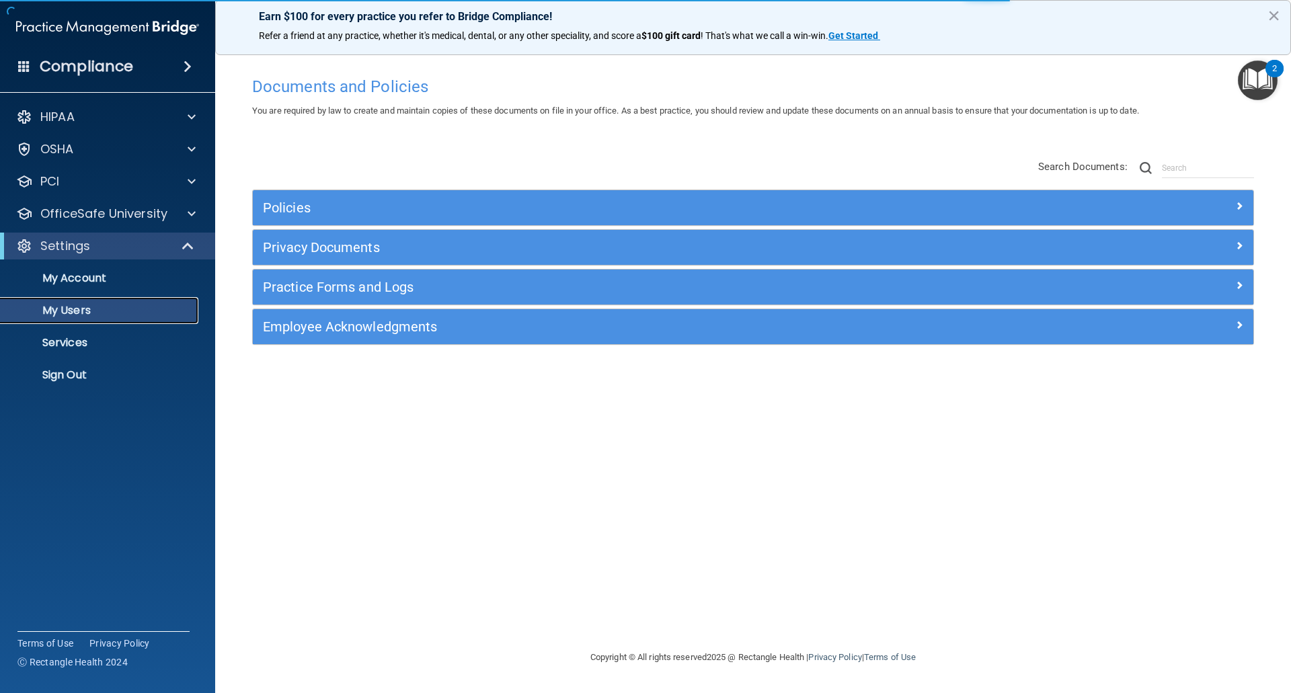
select select "20"
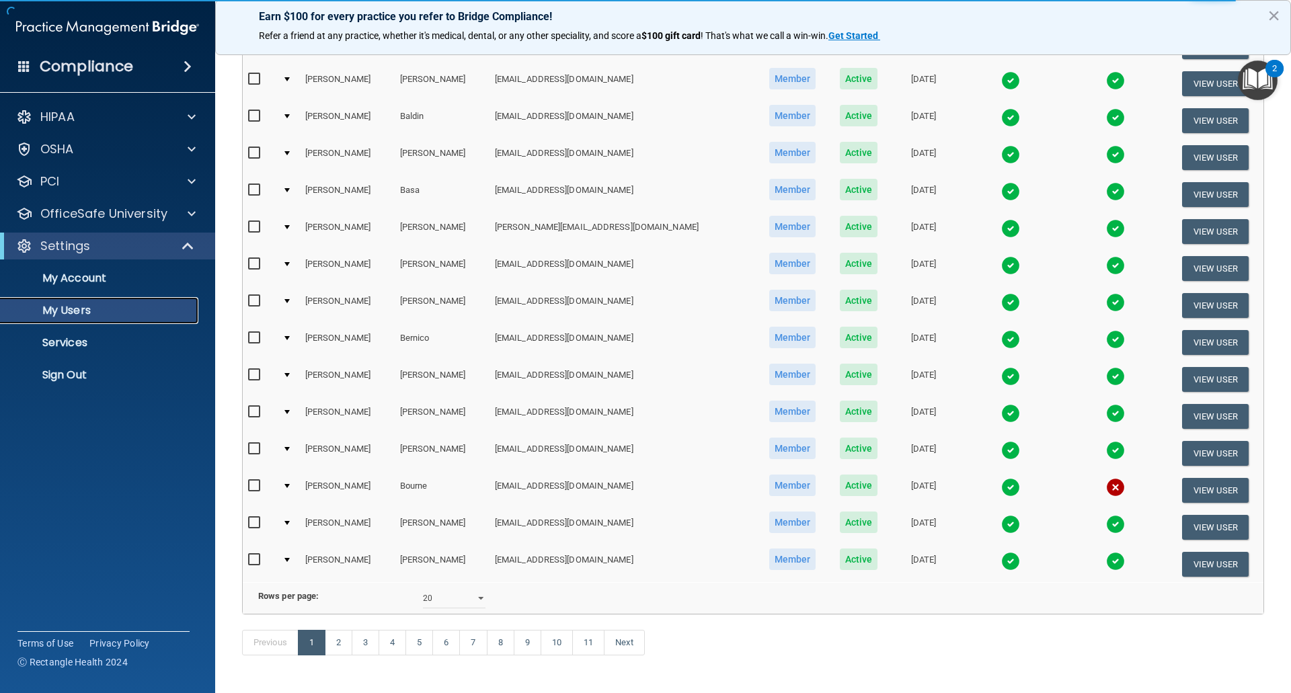
scroll to position [420, 0]
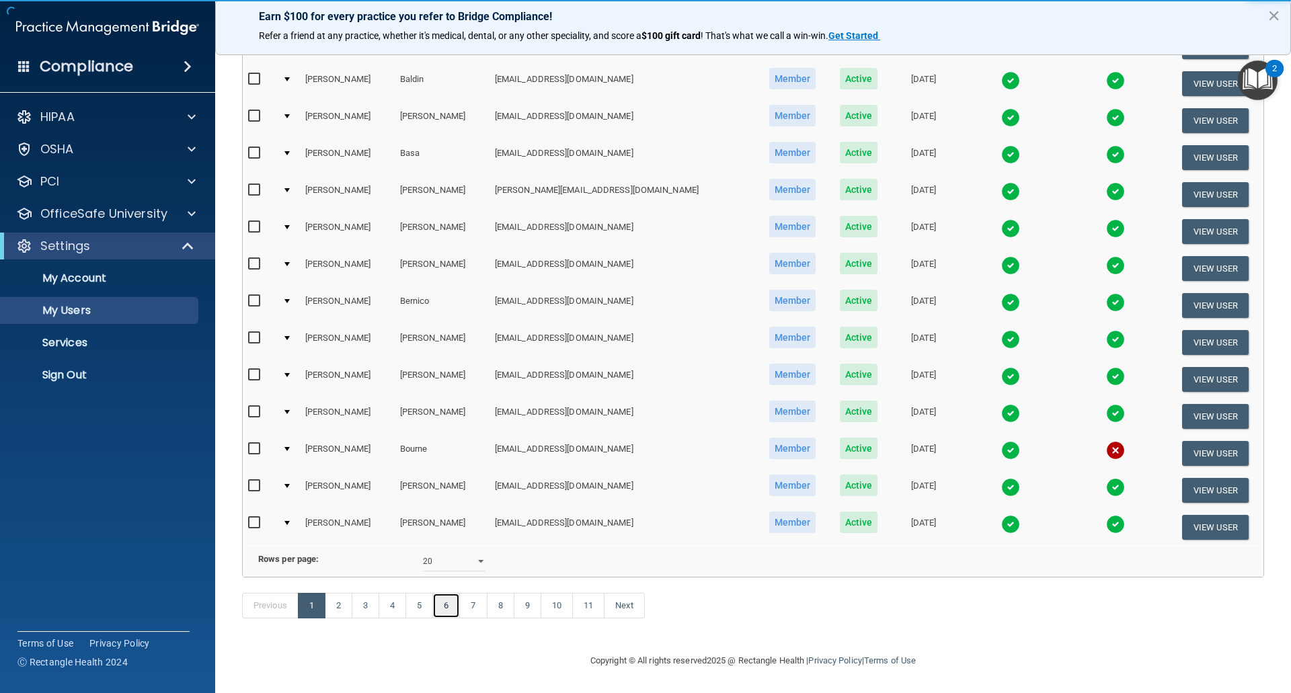
click at [449, 605] on link "6" at bounding box center [446, 606] width 28 height 26
select select "20"
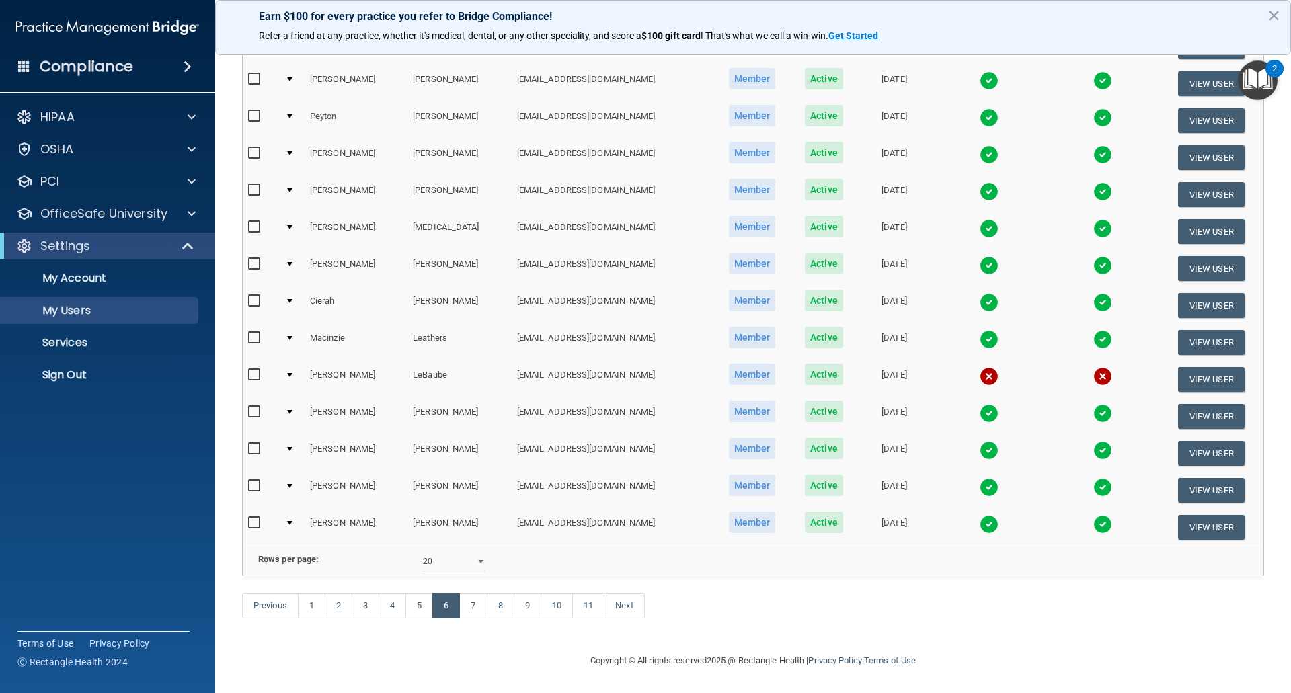
scroll to position [404, 0]
click at [391, 619] on link "4" at bounding box center [393, 606] width 28 height 26
select select "20"
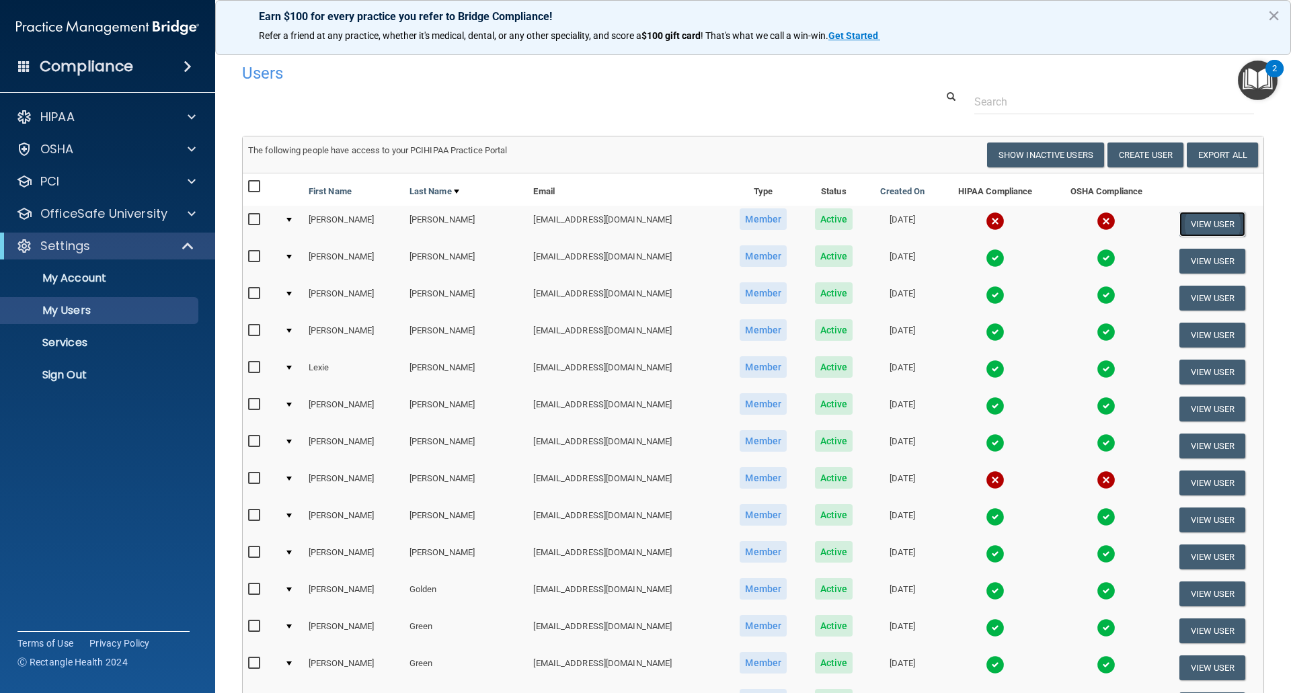
click at [1207, 220] on button "View User" at bounding box center [1213, 224] width 67 height 25
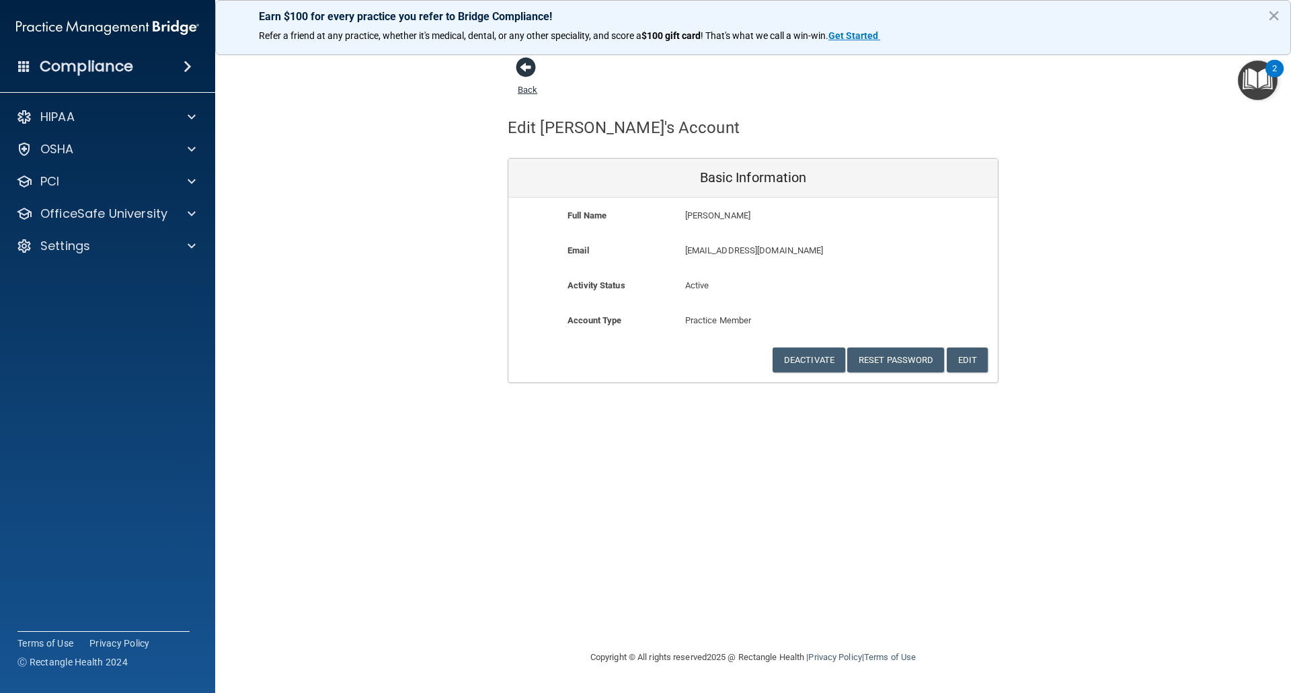
click at [527, 62] on span at bounding box center [526, 67] width 20 height 20
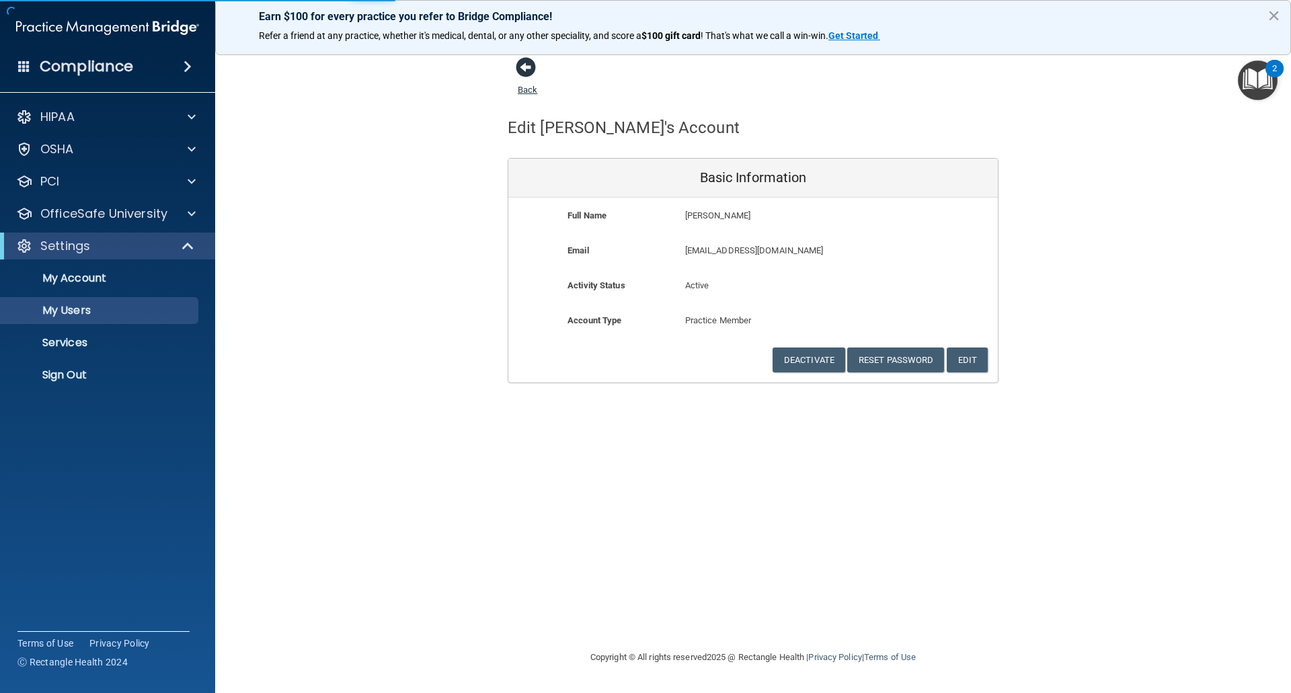
select select "20"
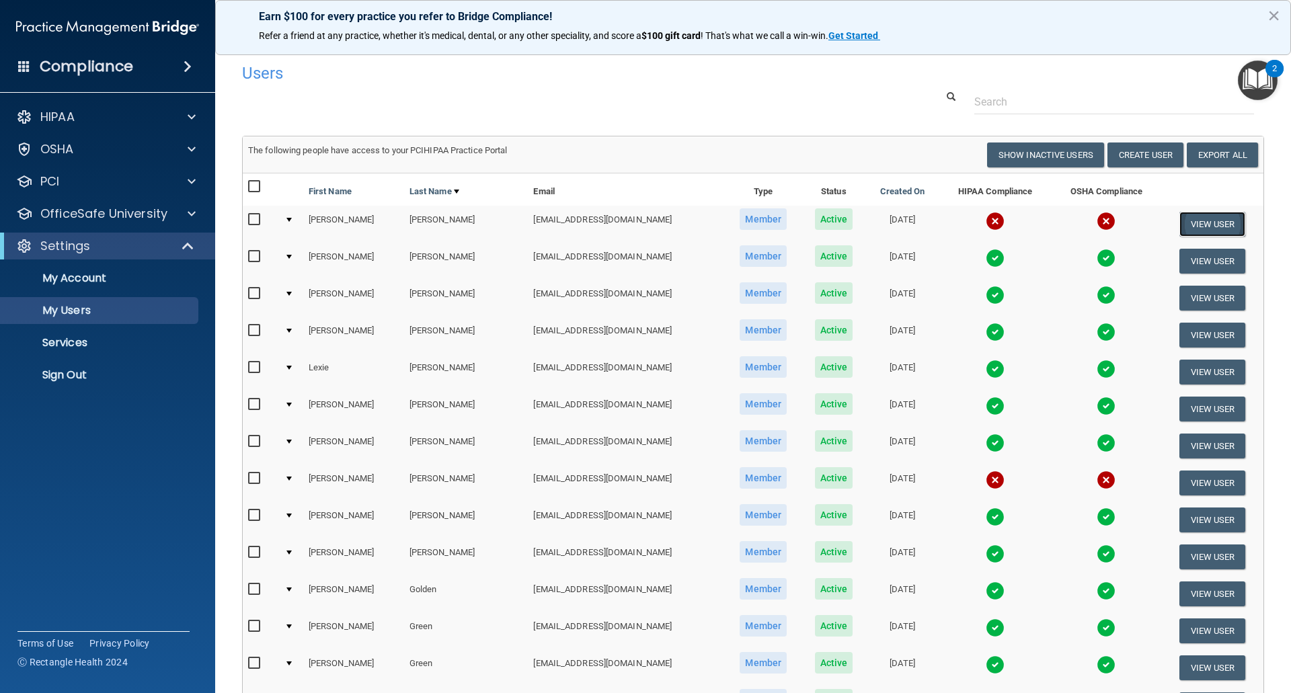
click at [1190, 221] on button "View User" at bounding box center [1213, 224] width 67 height 25
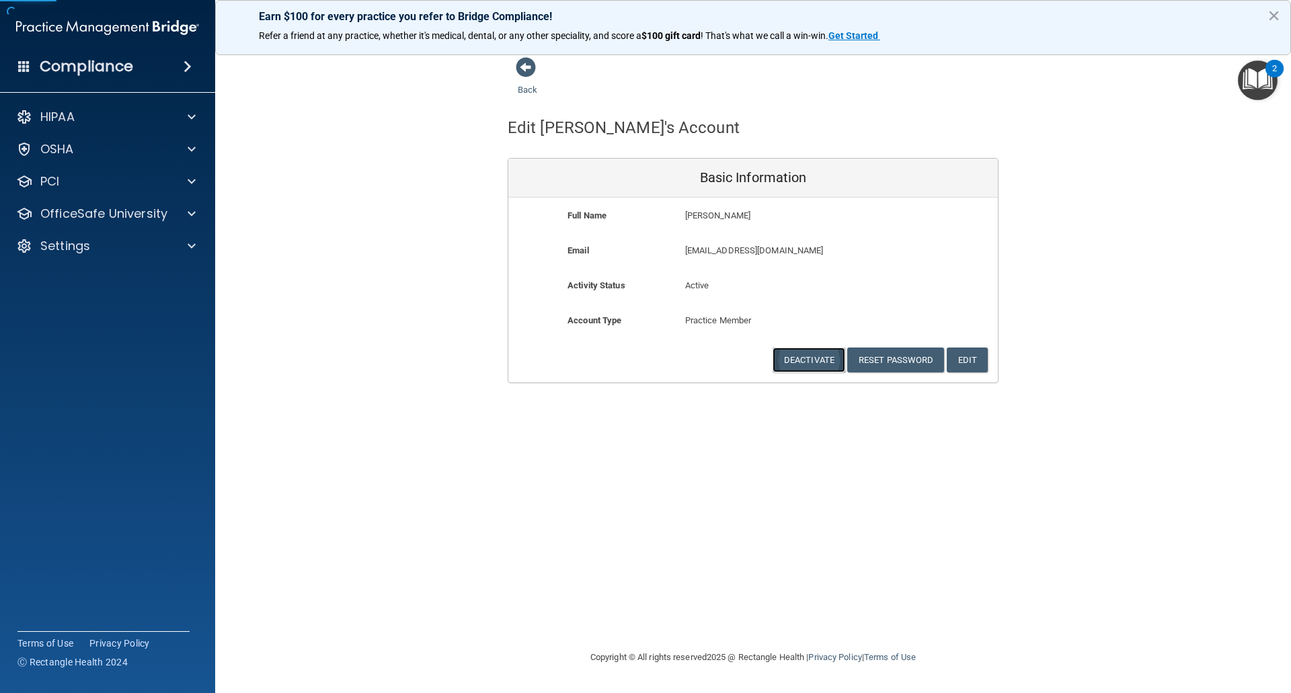
click at [799, 356] on button "Deactivate" at bounding box center [809, 360] width 73 height 25
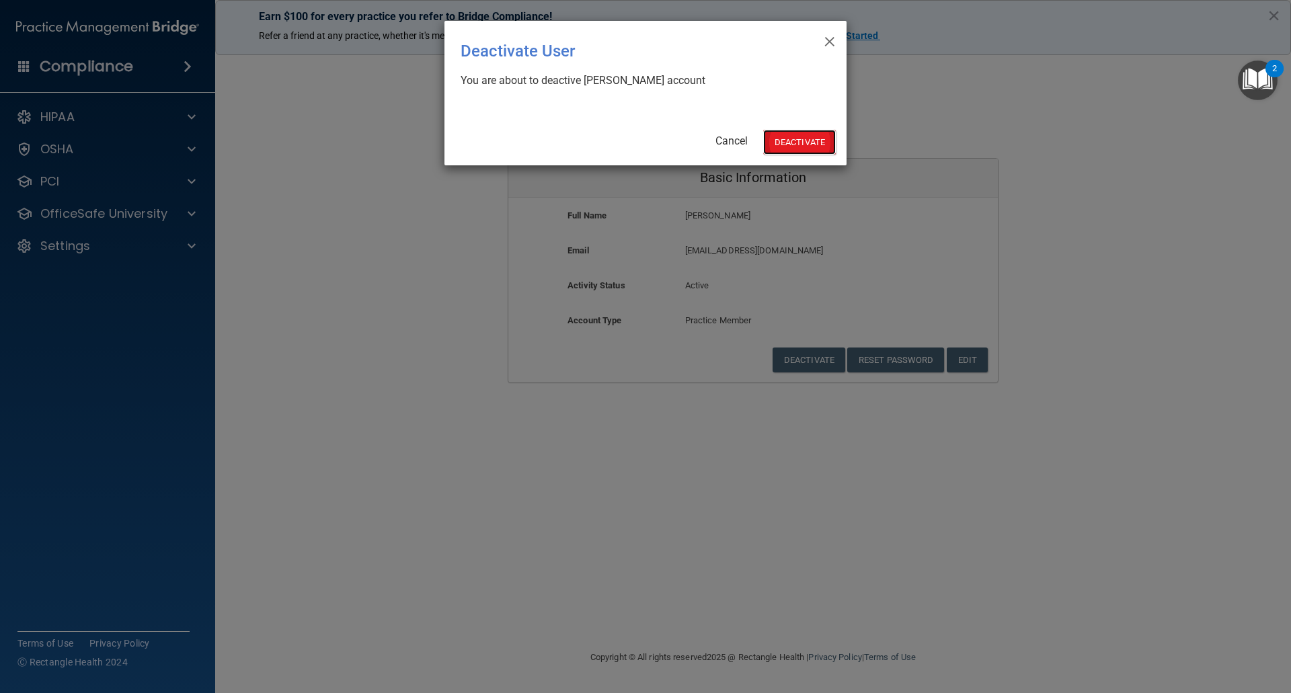
click at [783, 144] on button "Deactivate" at bounding box center [799, 142] width 73 height 25
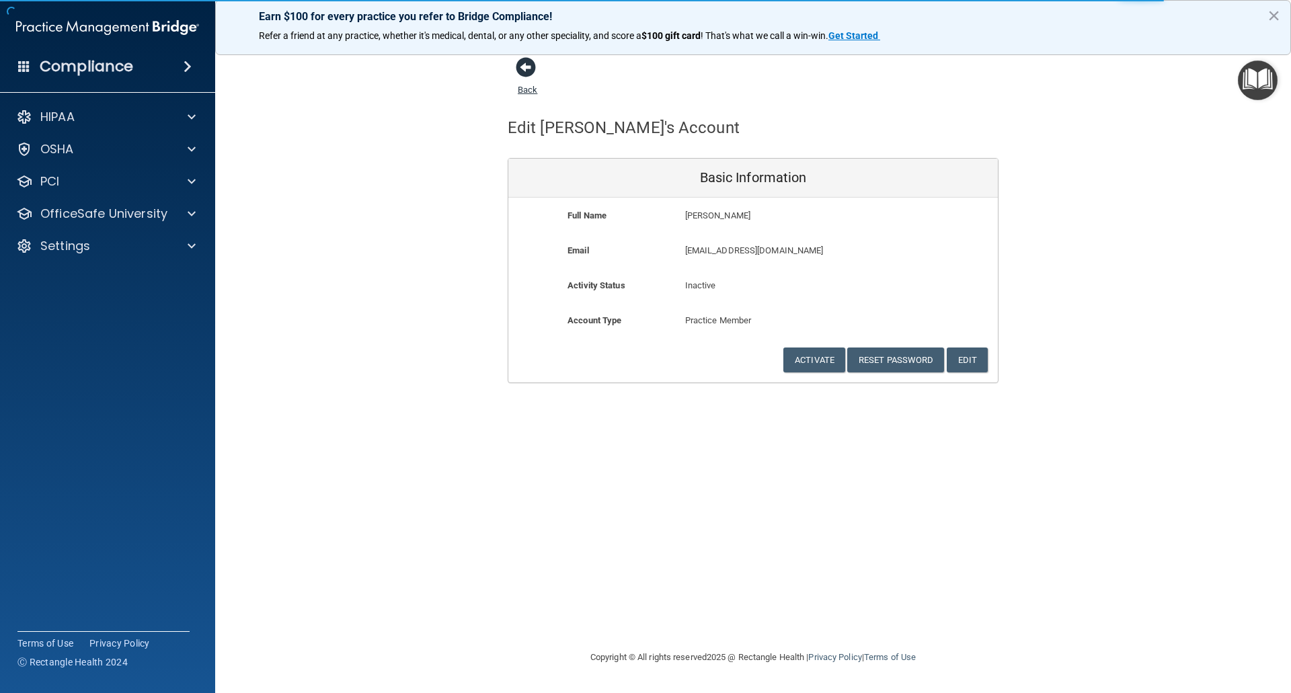
click at [529, 61] on span at bounding box center [526, 67] width 20 height 20
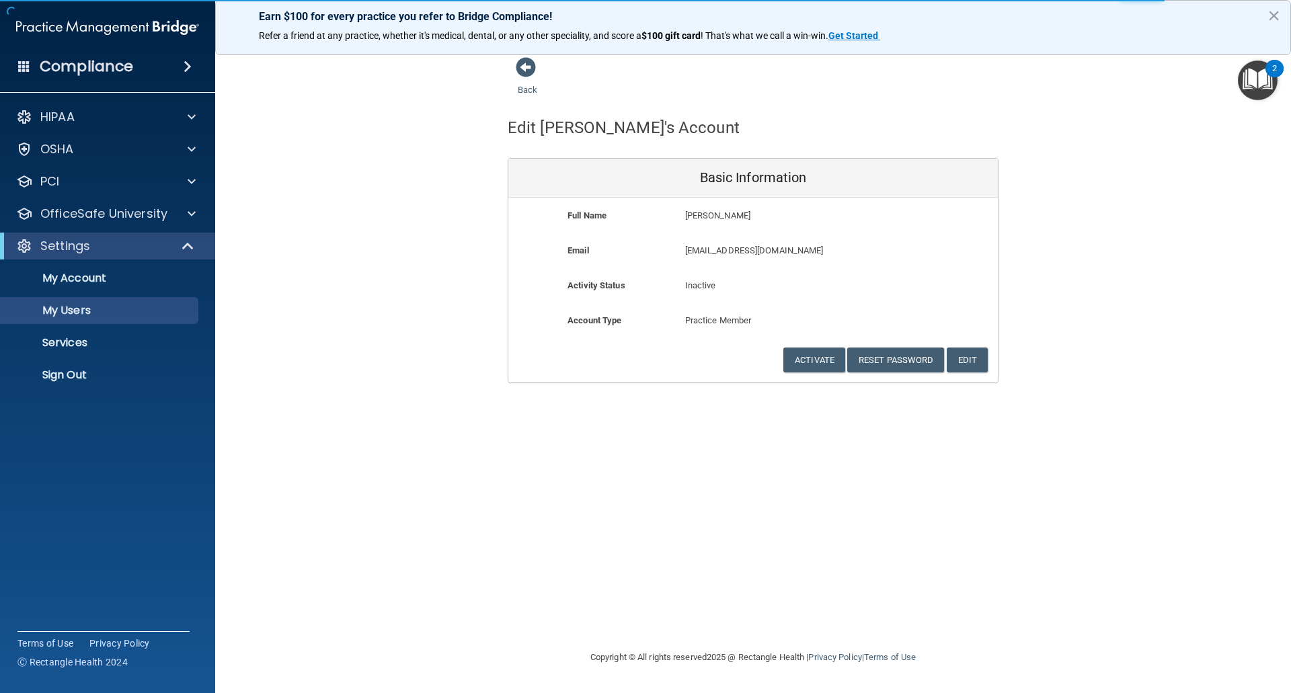
select select "20"
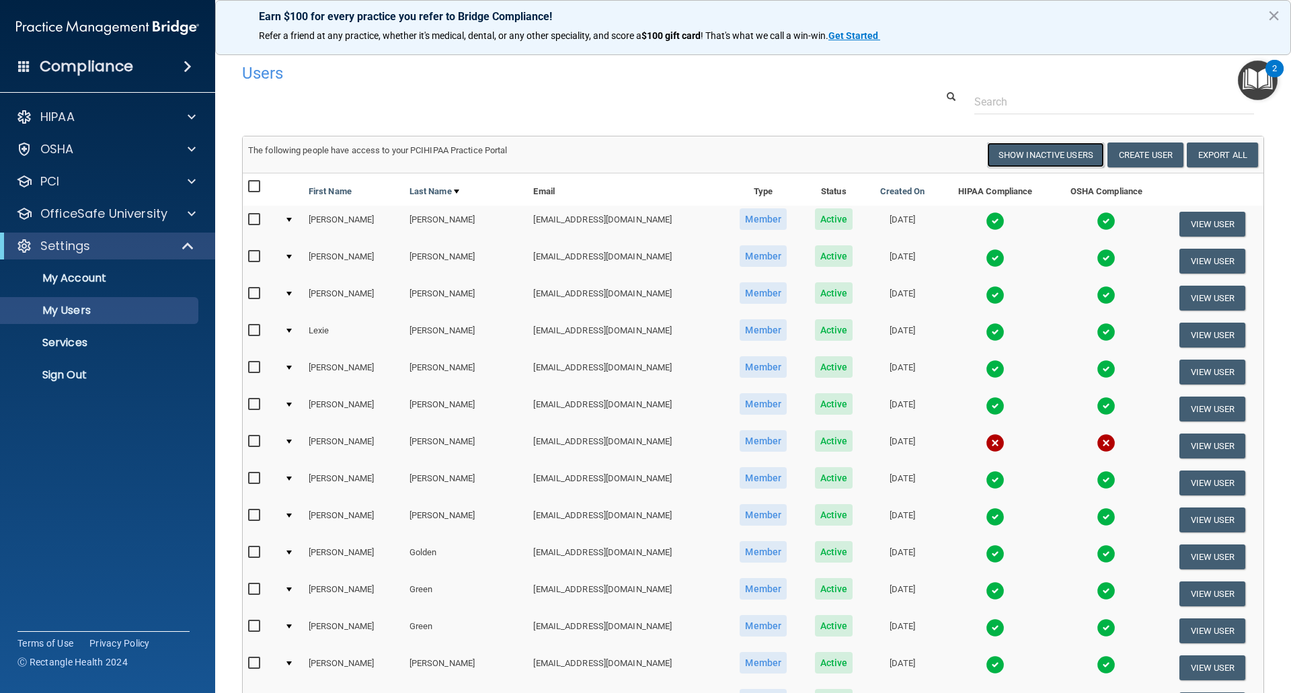
drag, startPoint x: 1039, startPoint y: 152, endPoint x: 1007, endPoint y: 170, distance: 37.0
click at [1039, 152] on button "Show Inactive Users" at bounding box center [1045, 155] width 117 height 25
select select "20"
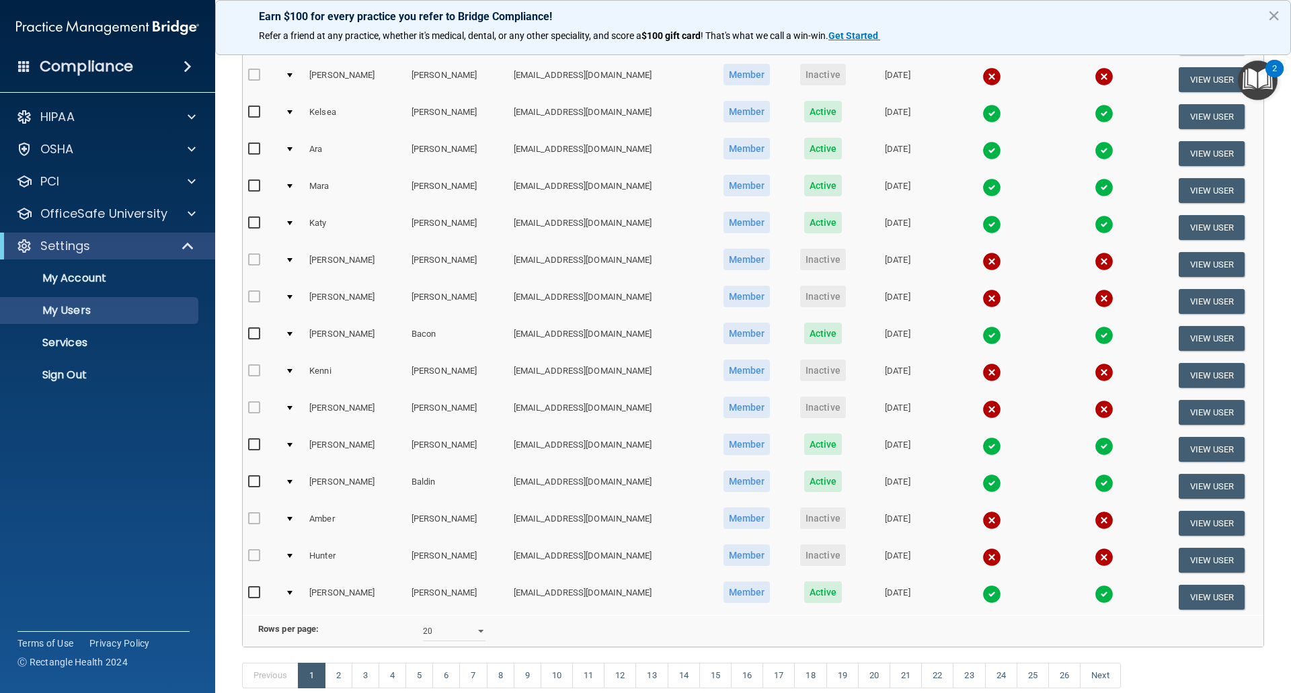
scroll to position [420, 0]
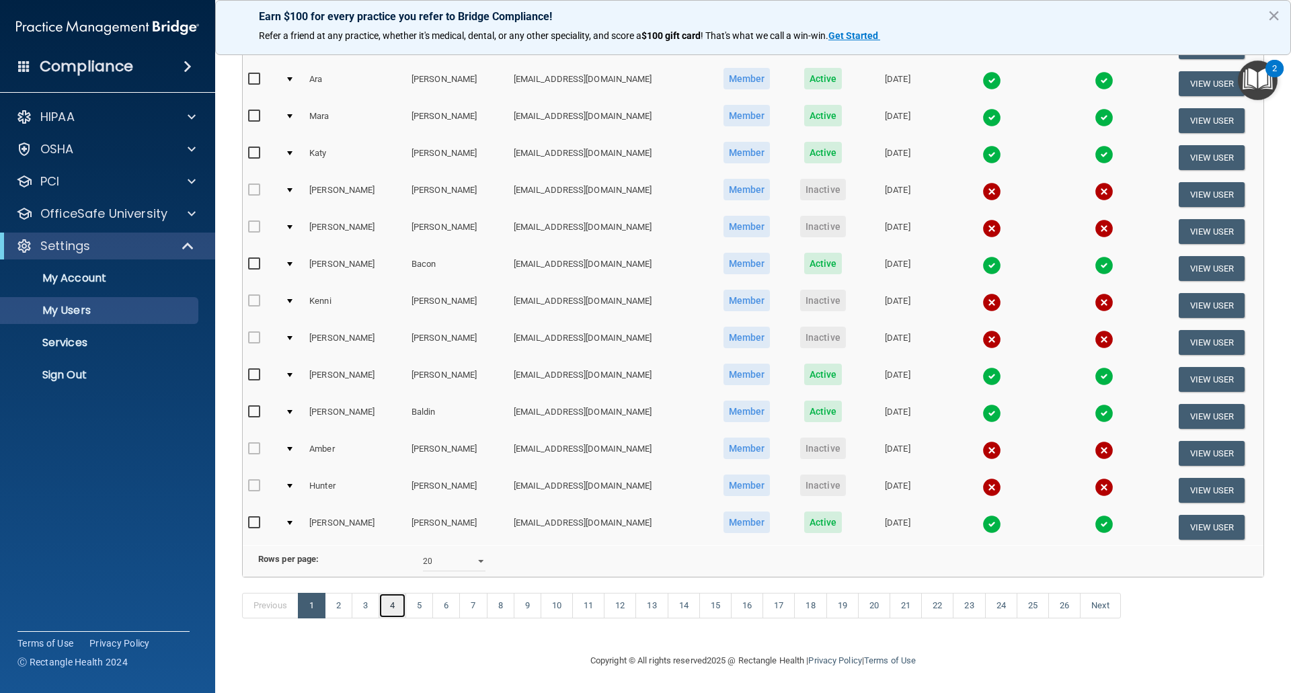
click at [393, 604] on link "4" at bounding box center [393, 606] width 28 height 26
select select "20"
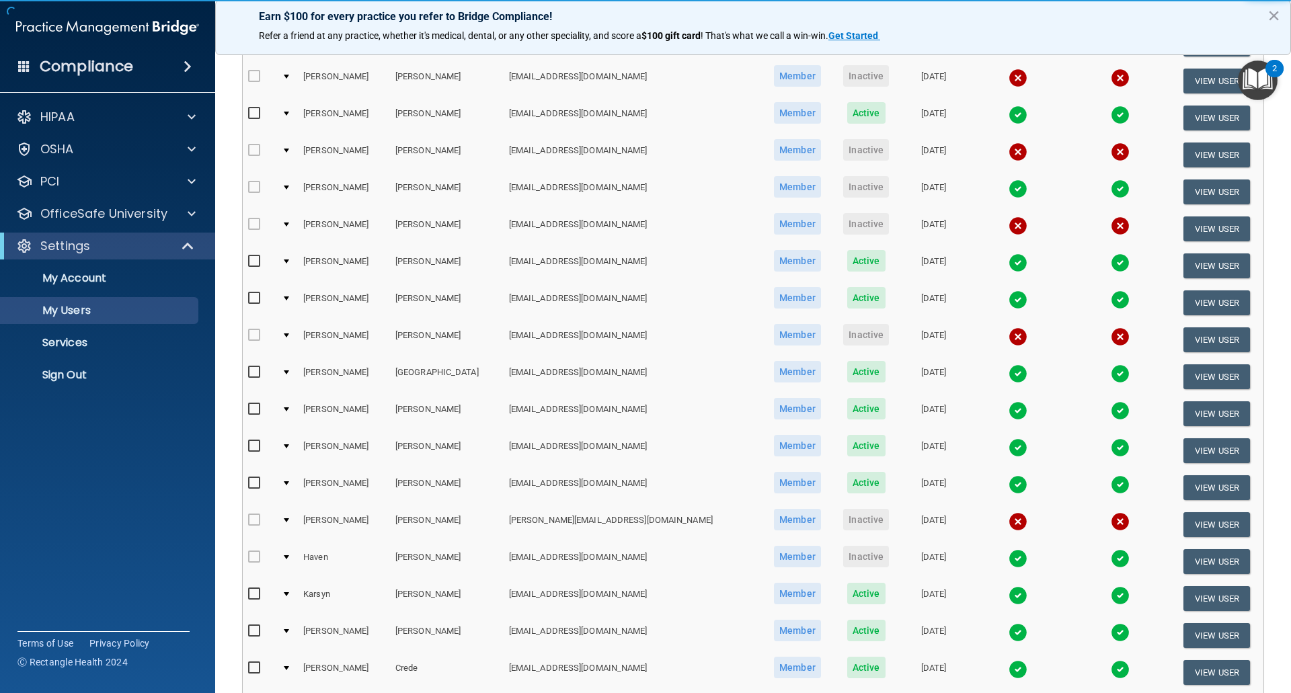
scroll to position [404, 0]
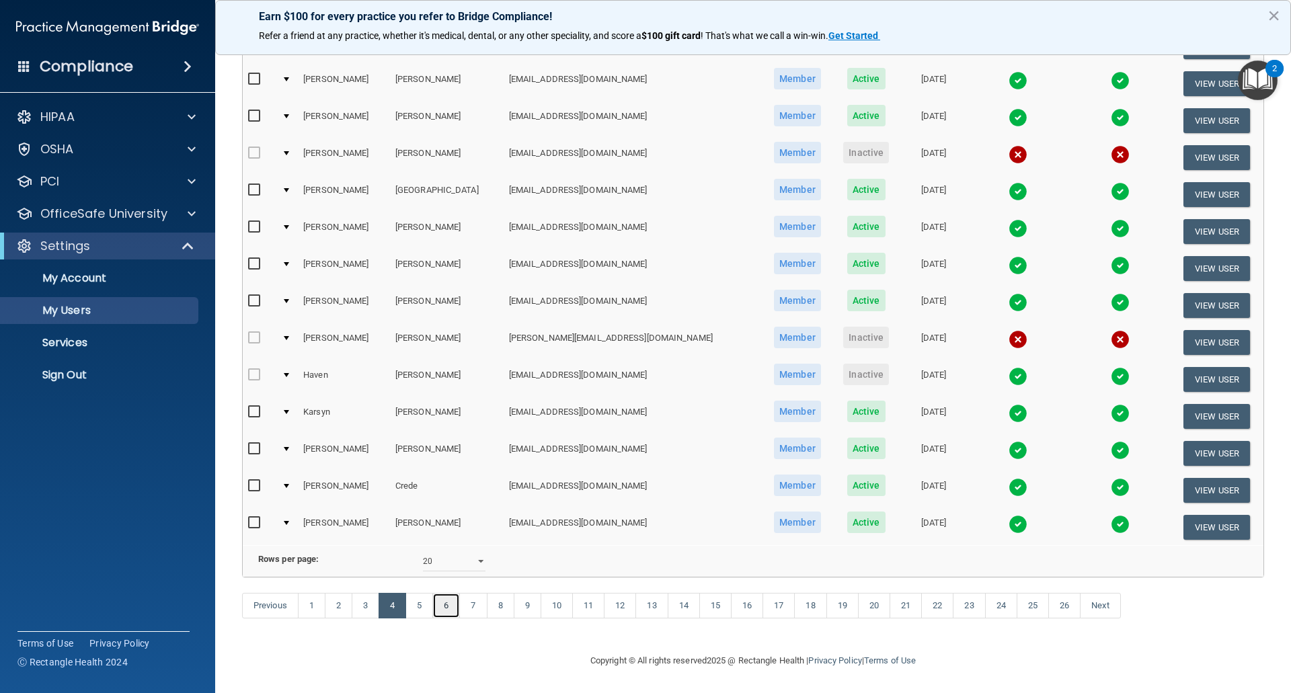
click at [445, 619] on link "6" at bounding box center [446, 606] width 28 height 26
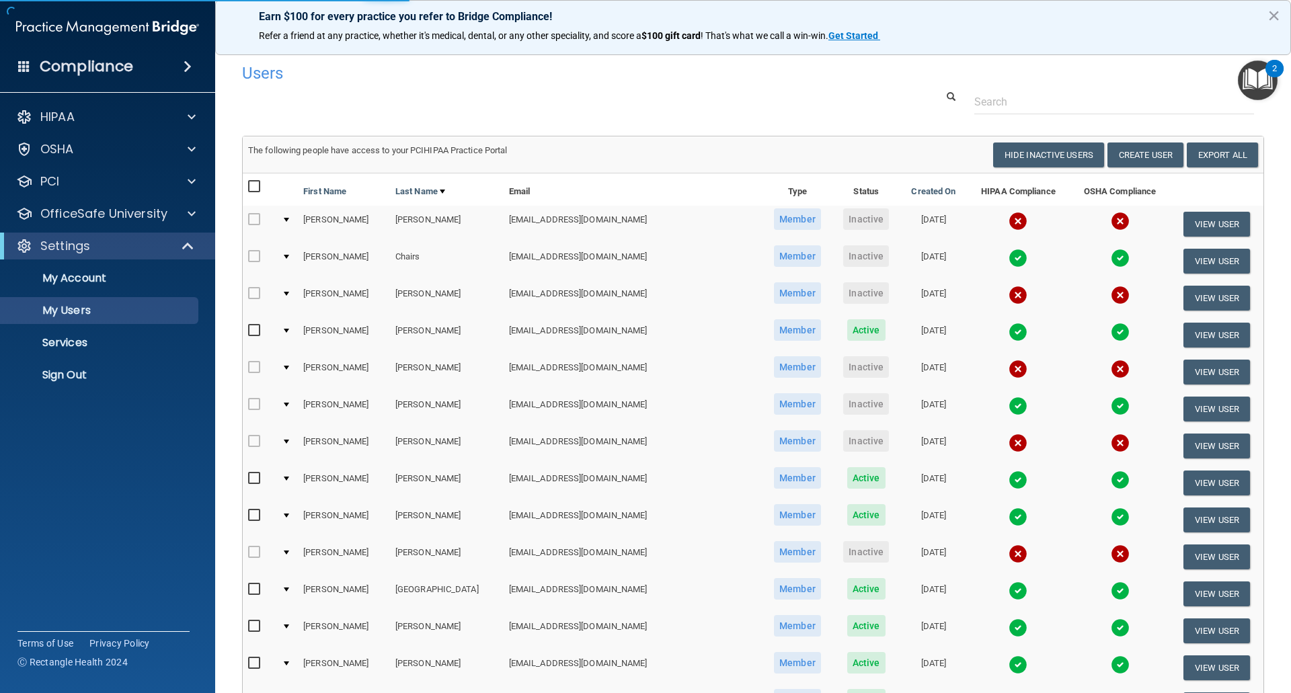
select select "20"
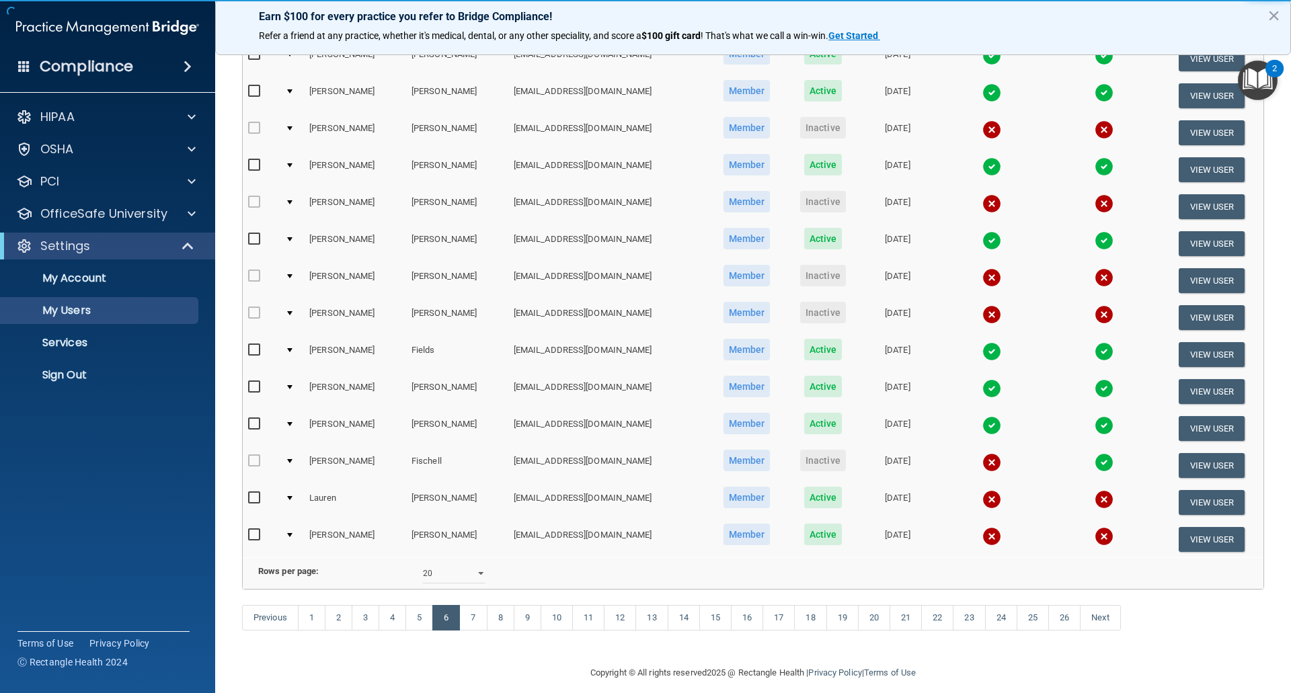
scroll to position [404, 0]
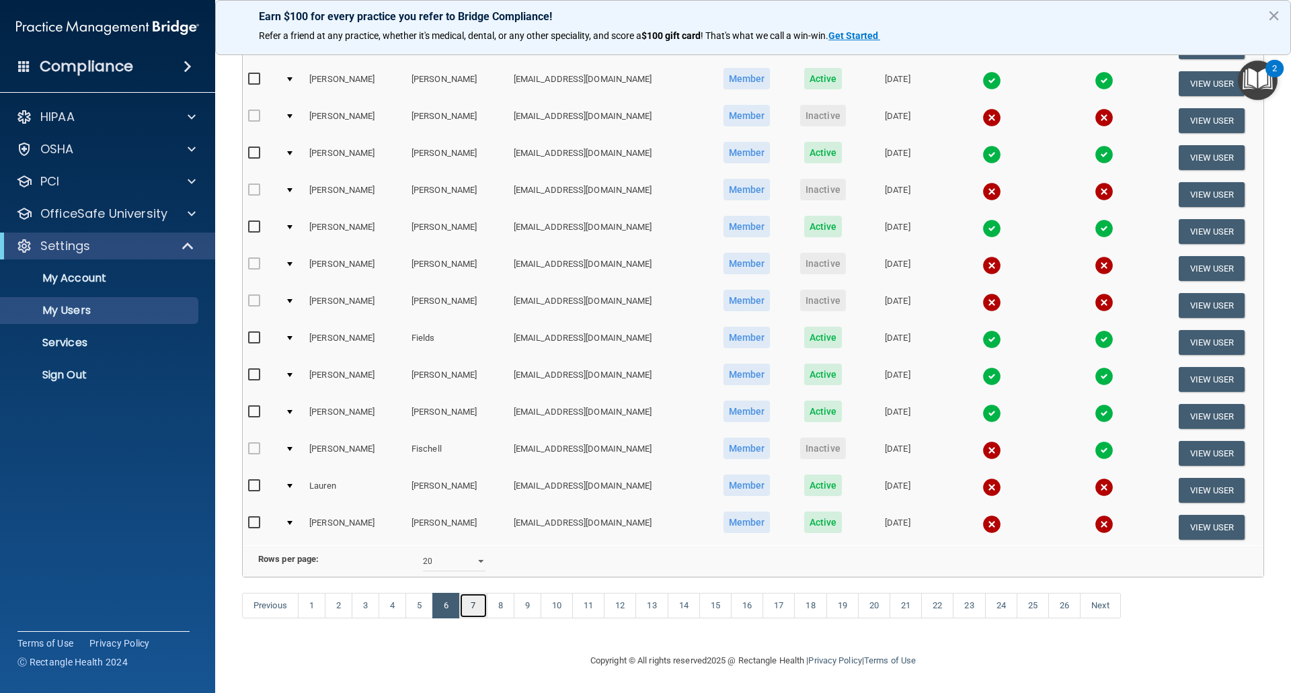
click at [477, 618] on link "7" at bounding box center [473, 606] width 28 height 26
select select "20"
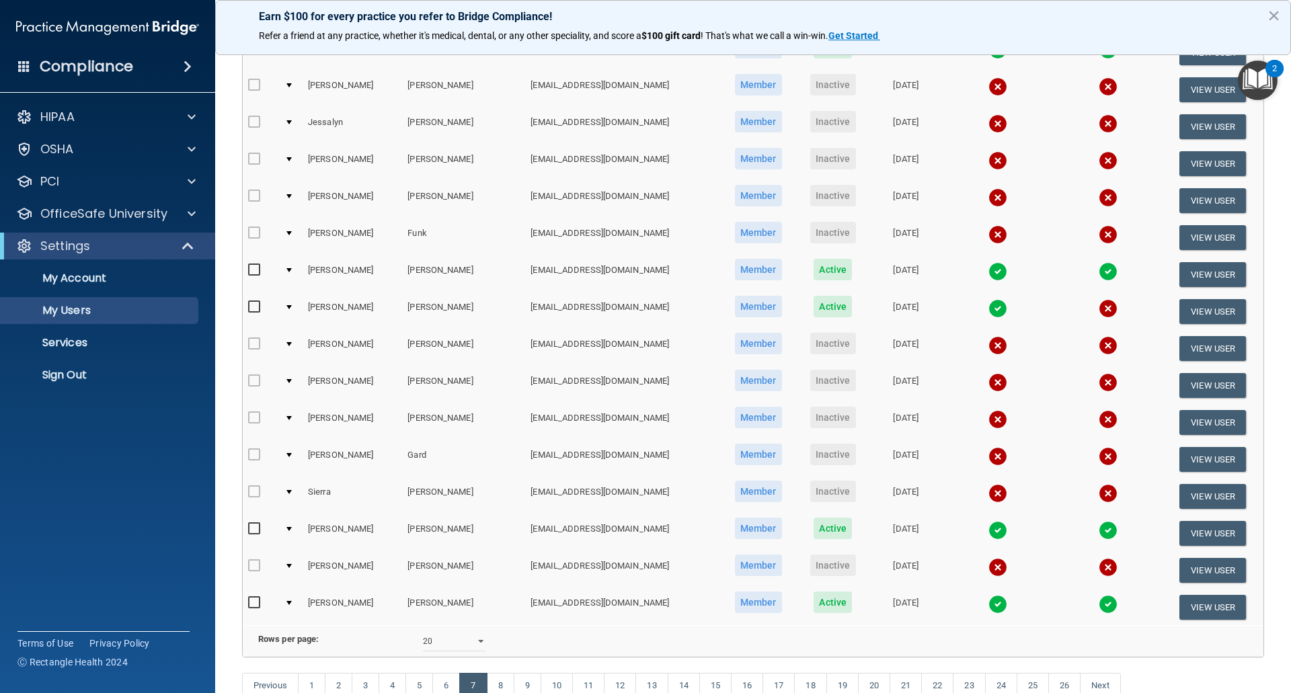
scroll to position [336, 0]
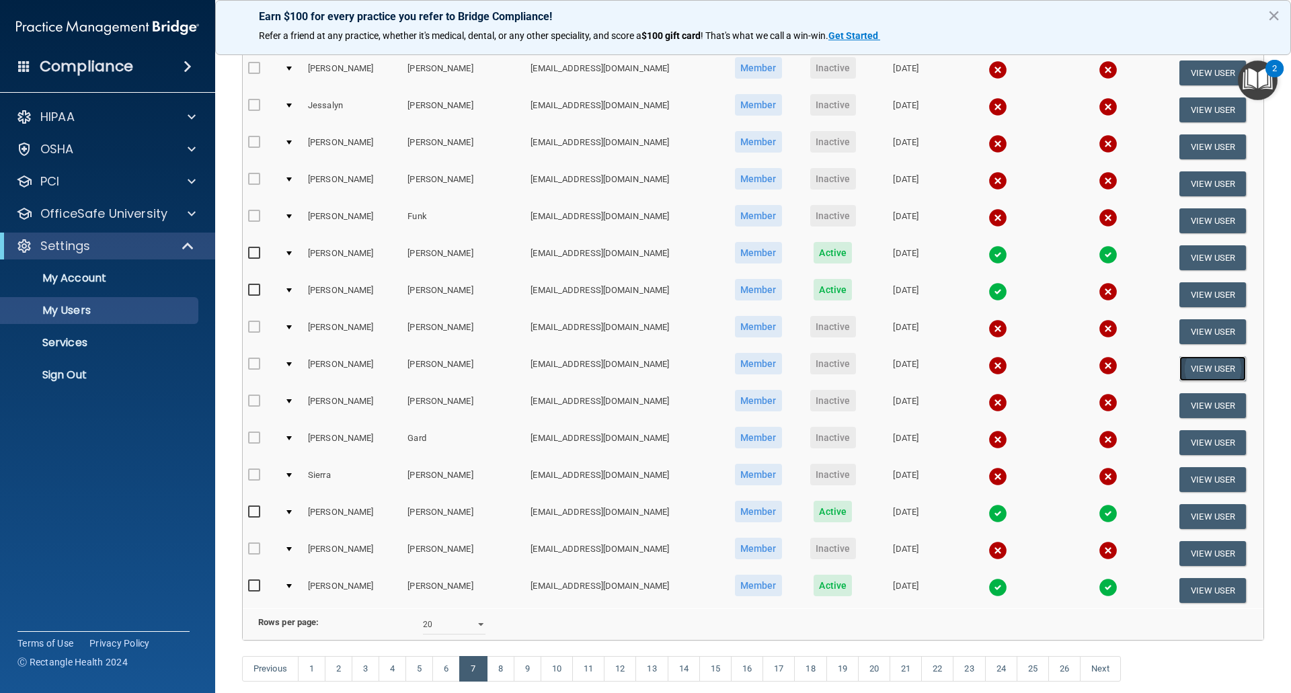
drag, startPoint x: 1214, startPoint y: 366, endPoint x: 1204, endPoint y: 368, distance: 10.3
click at [1214, 366] on button "View User" at bounding box center [1213, 368] width 67 height 25
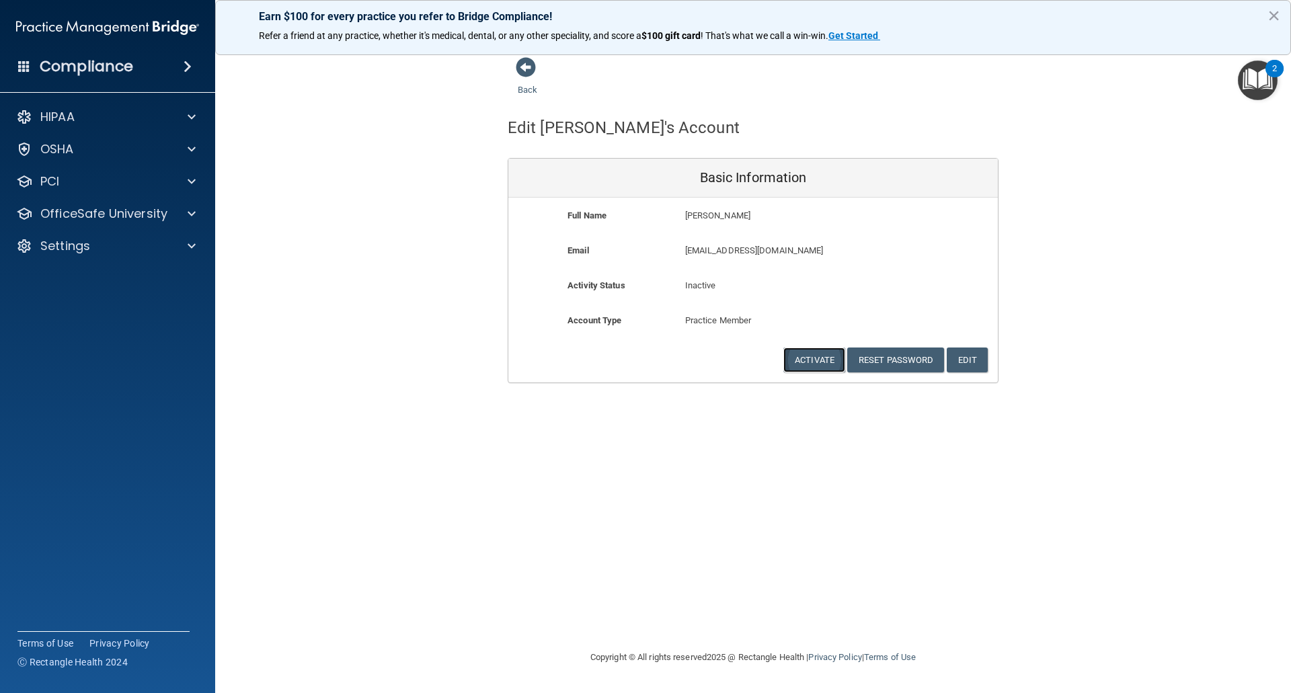
click at [820, 362] on button "Activate" at bounding box center [815, 360] width 62 height 25
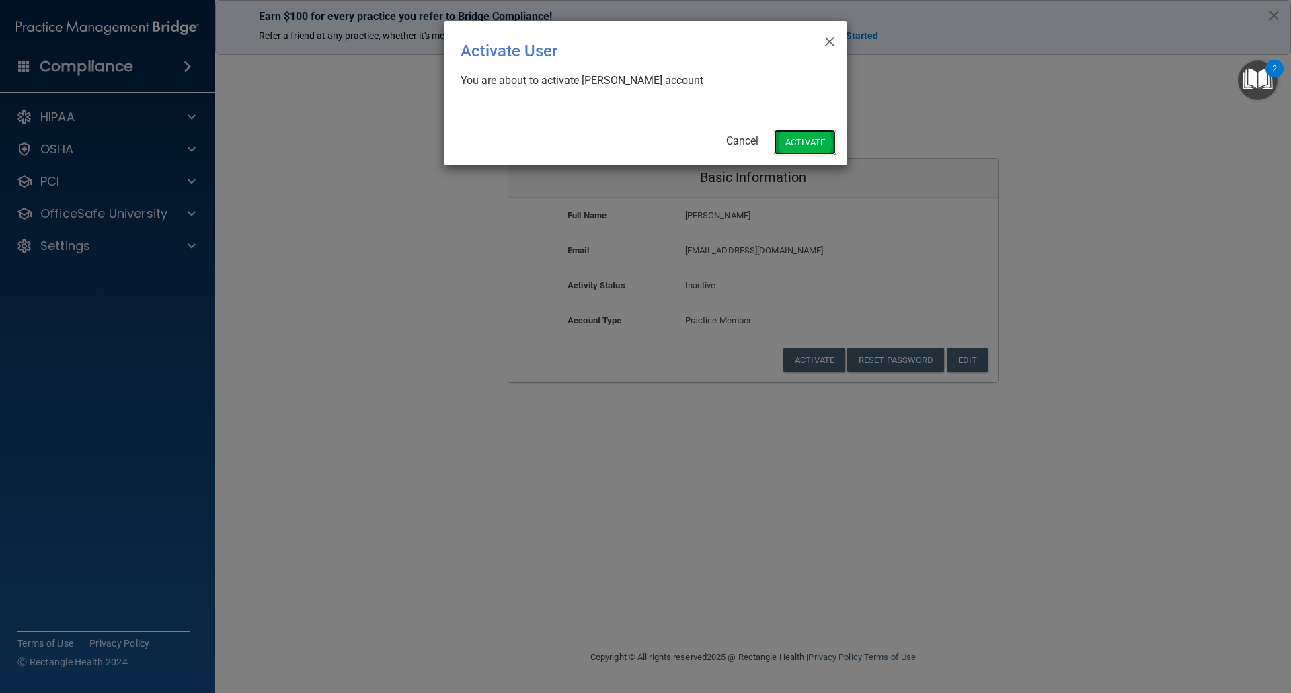
click at [820, 135] on button "Activate" at bounding box center [805, 142] width 62 height 25
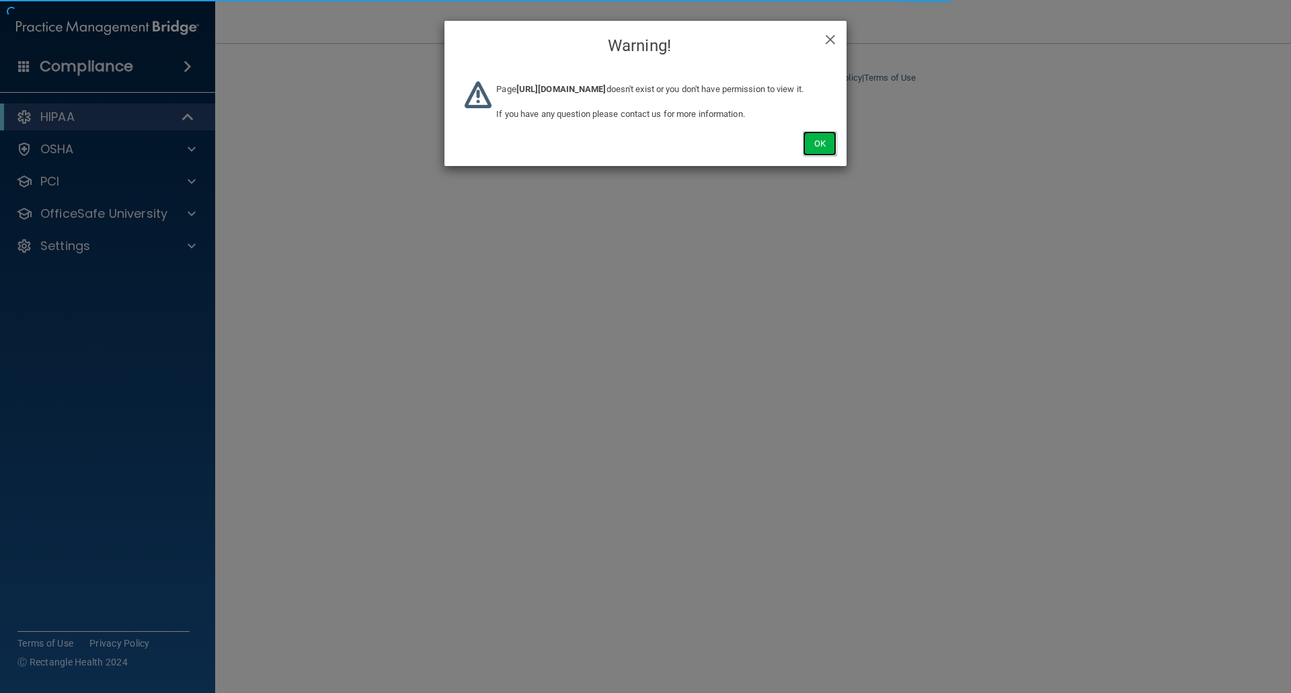
click at [821, 156] on button "Ok" at bounding box center [820, 143] width 34 height 25
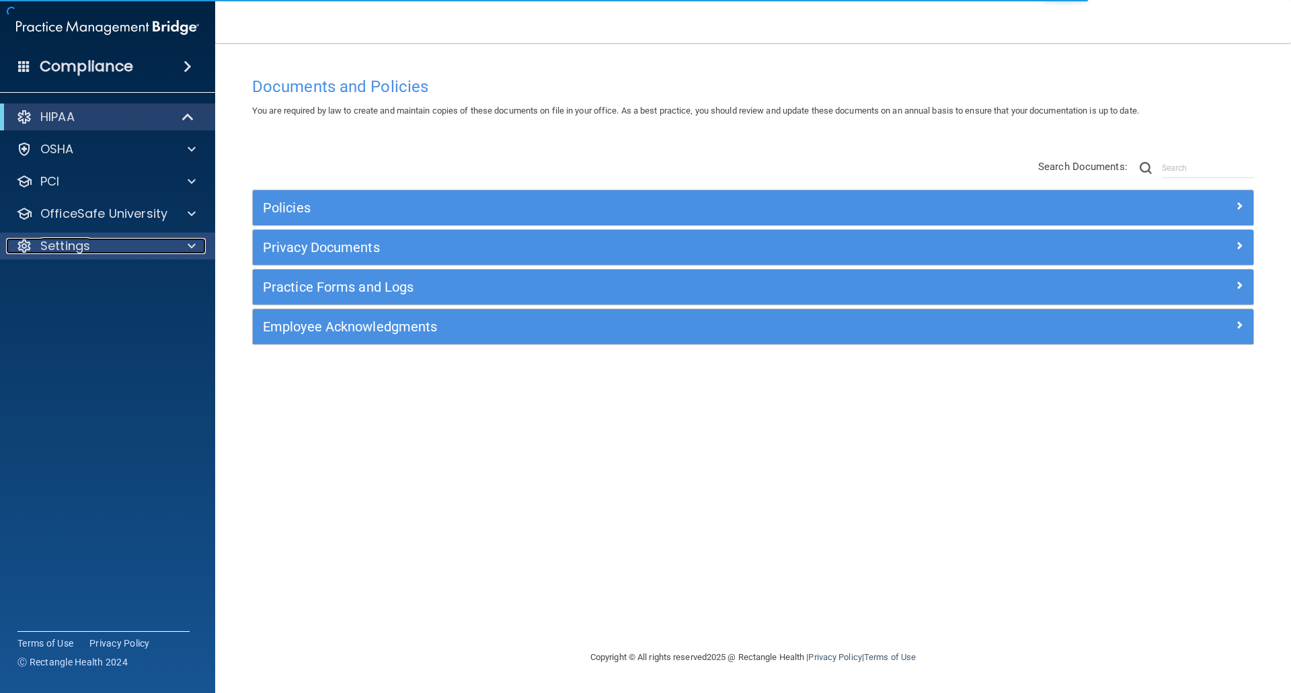
click at [71, 245] on p "Settings" at bounding box center [65, 246] width 50 height 16
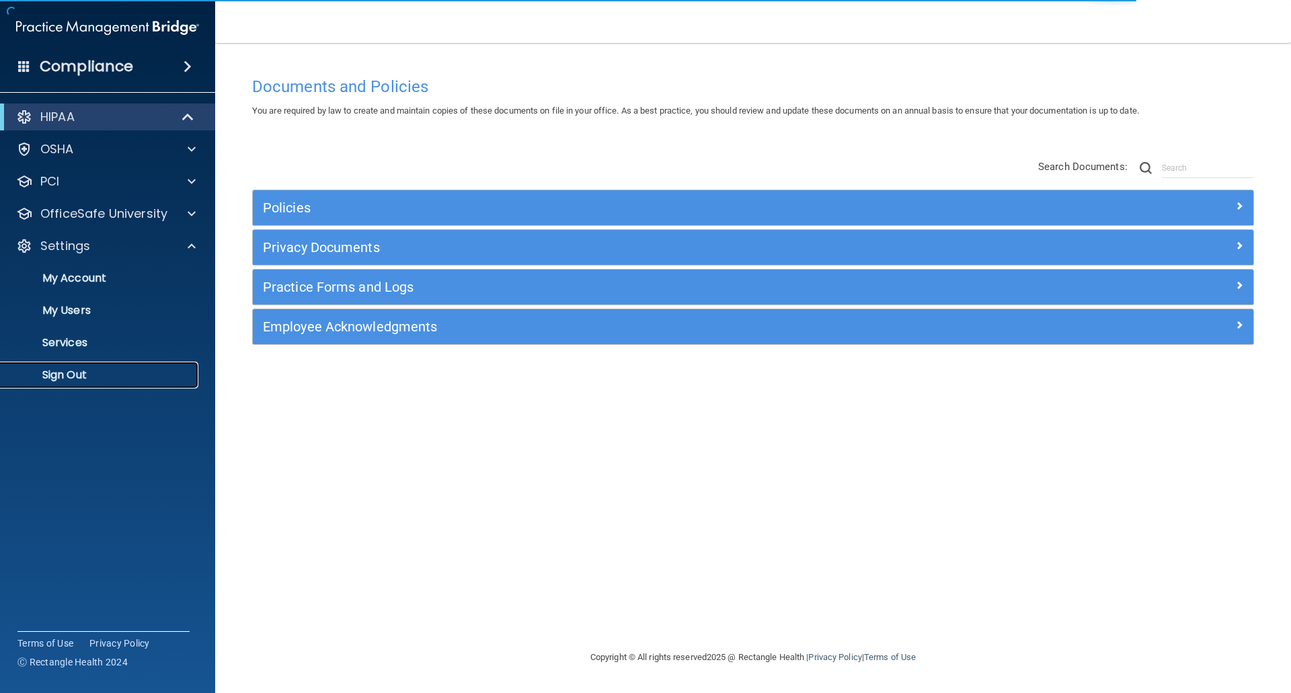
click at [61, 377] on p "Sign Out" at bounding box center [101, 375] width 184 height 13
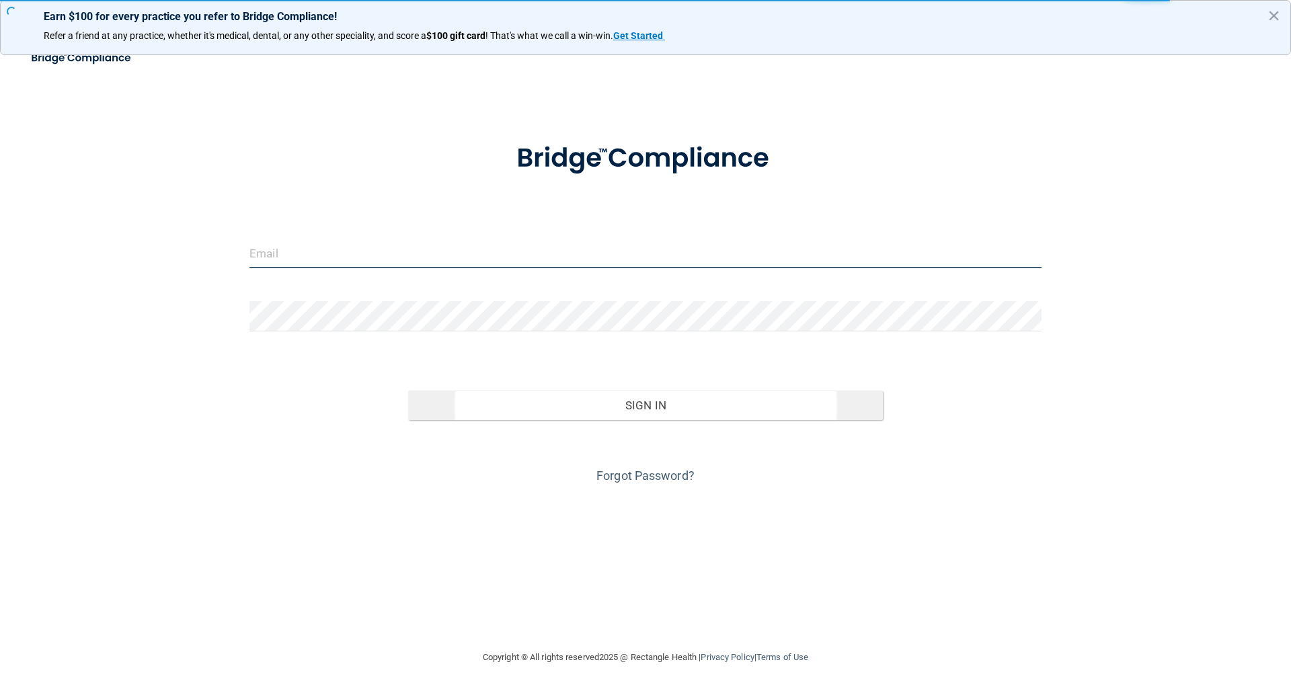
type input "[EMAIL_ADDRESS][DOMAIN_NAME]"
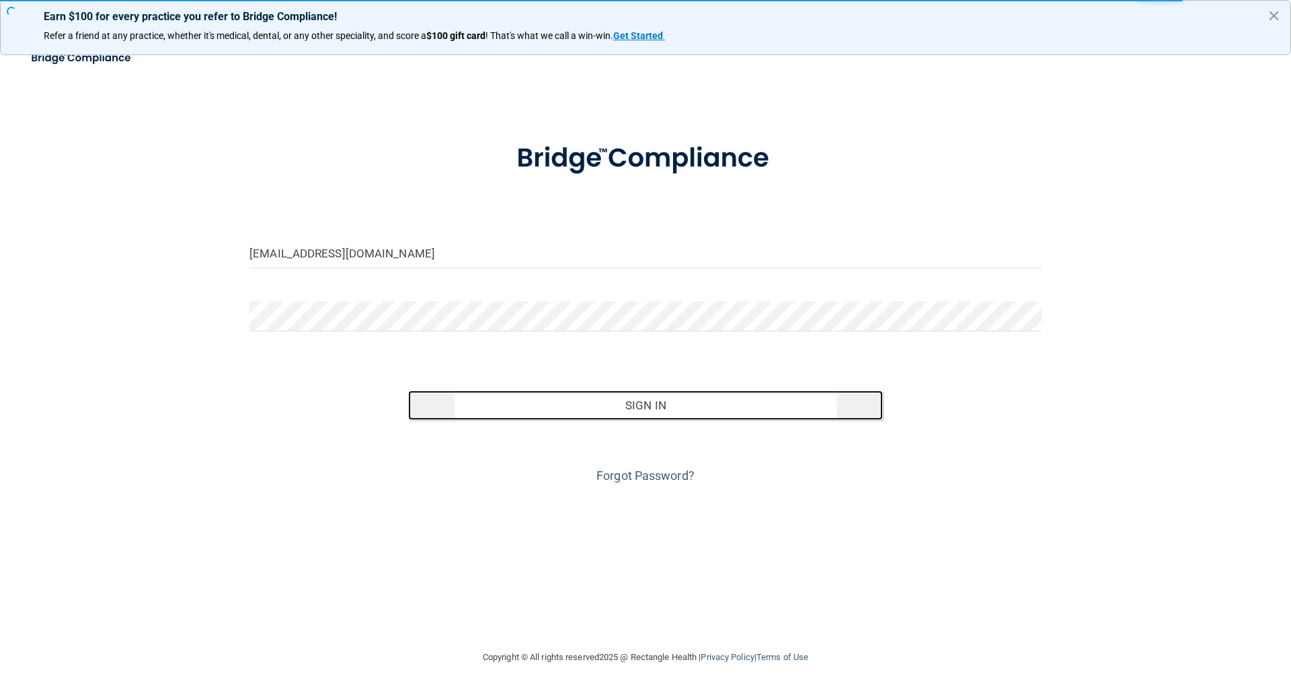
click at [635, 398] on button "Sign In" at bounding box center [646, 406] width 476 height 30
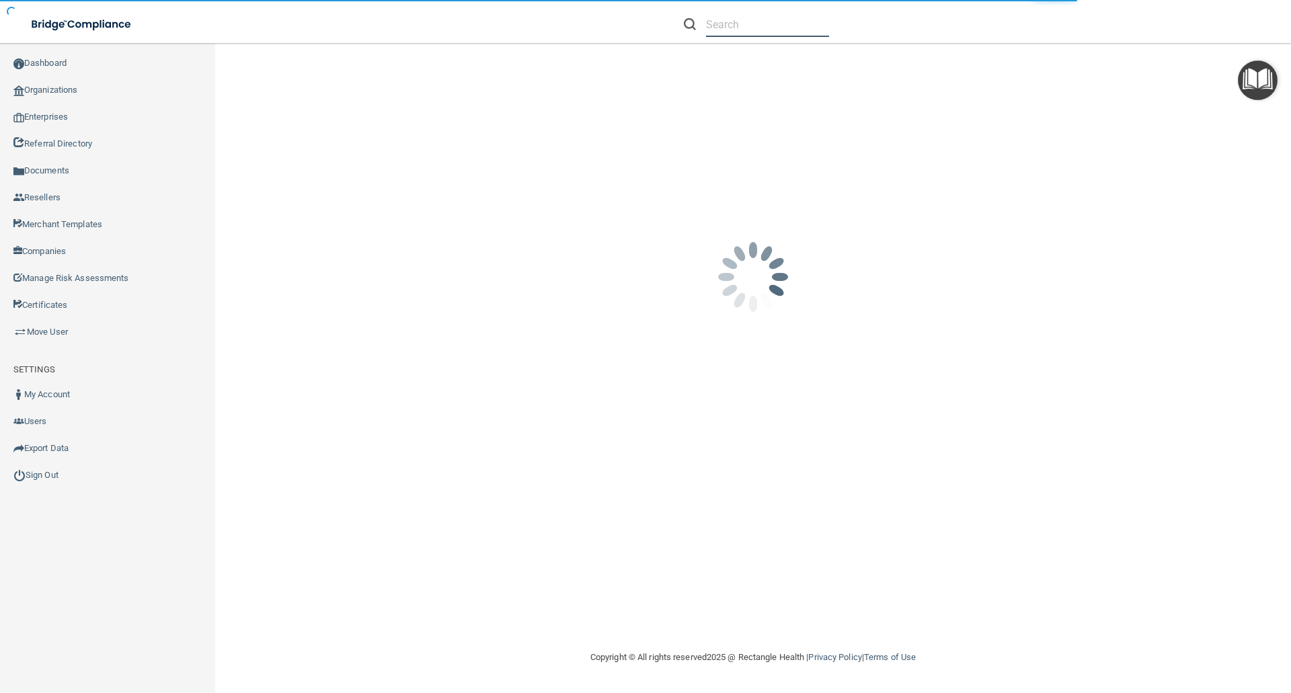
click at [722, 28] on input "text" at bounding box center [767, 24] width 123 height 25
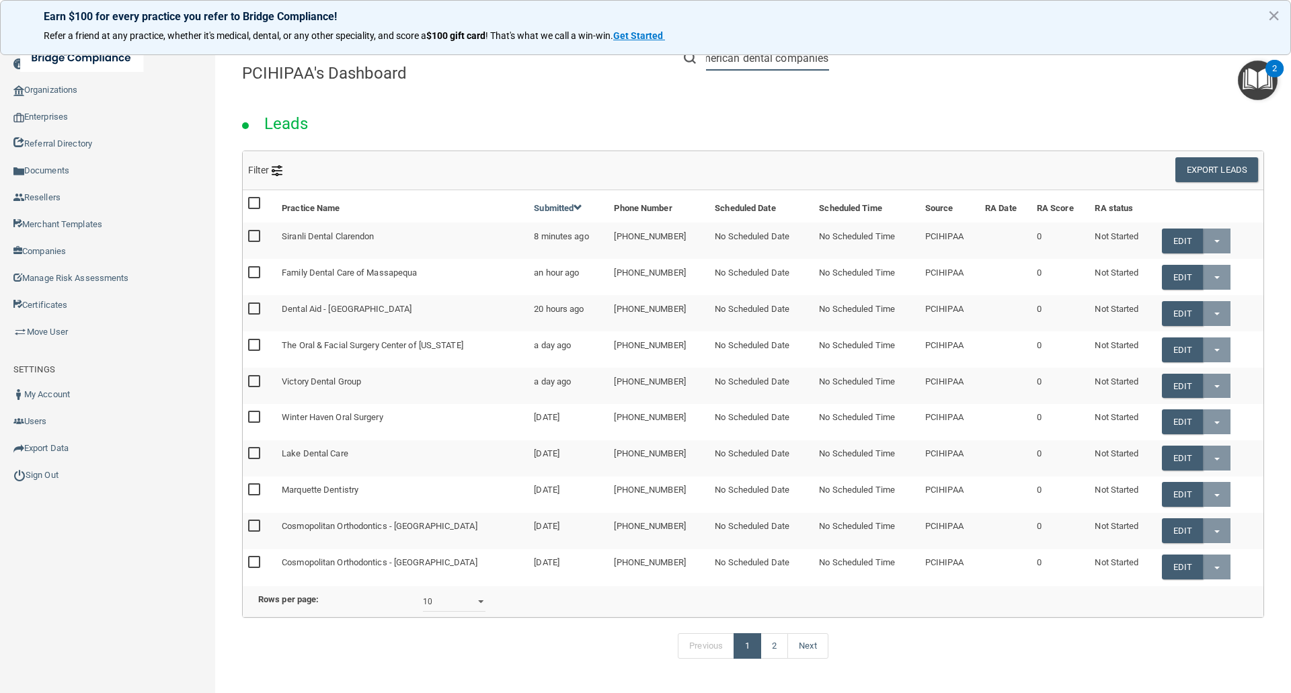
scroll to position [0, 16]
type input "american dental companies"
click at [1277, 18] on button "×" at bounding box center [1274, 16] width 13 height 22
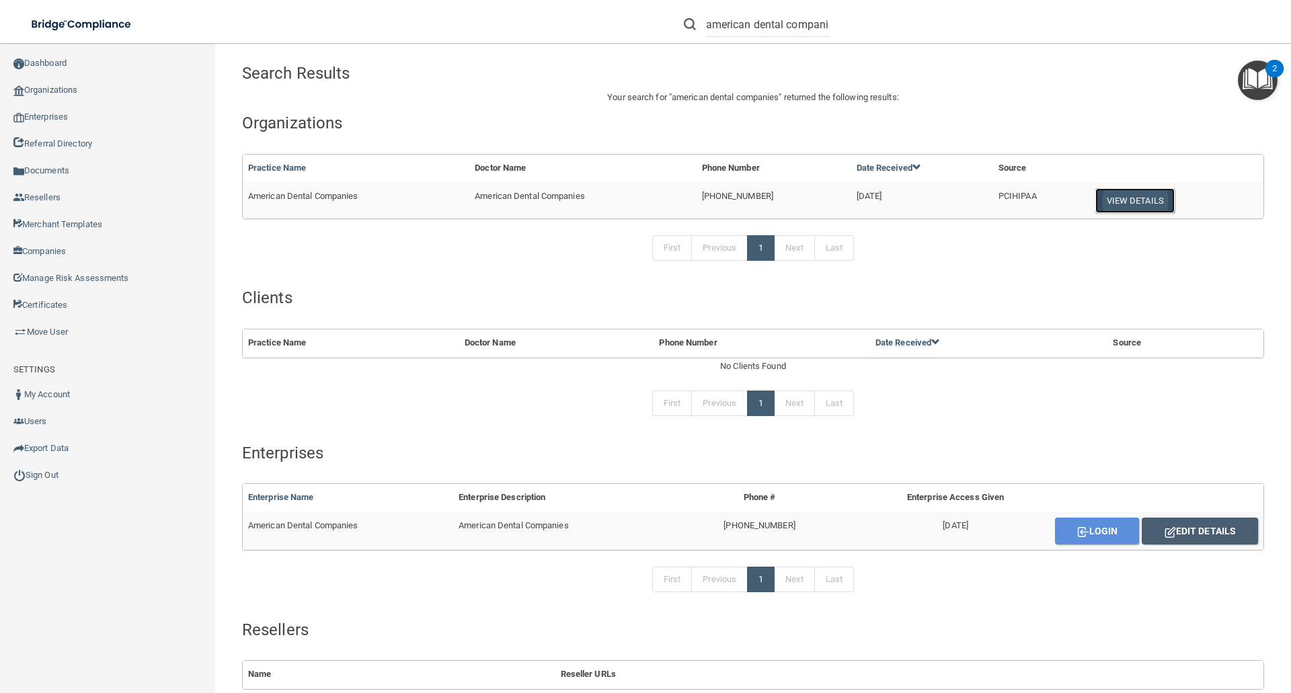
click at [1129, 196] on button "View Details" at bounding box center [1135, 200] width 79 height 25
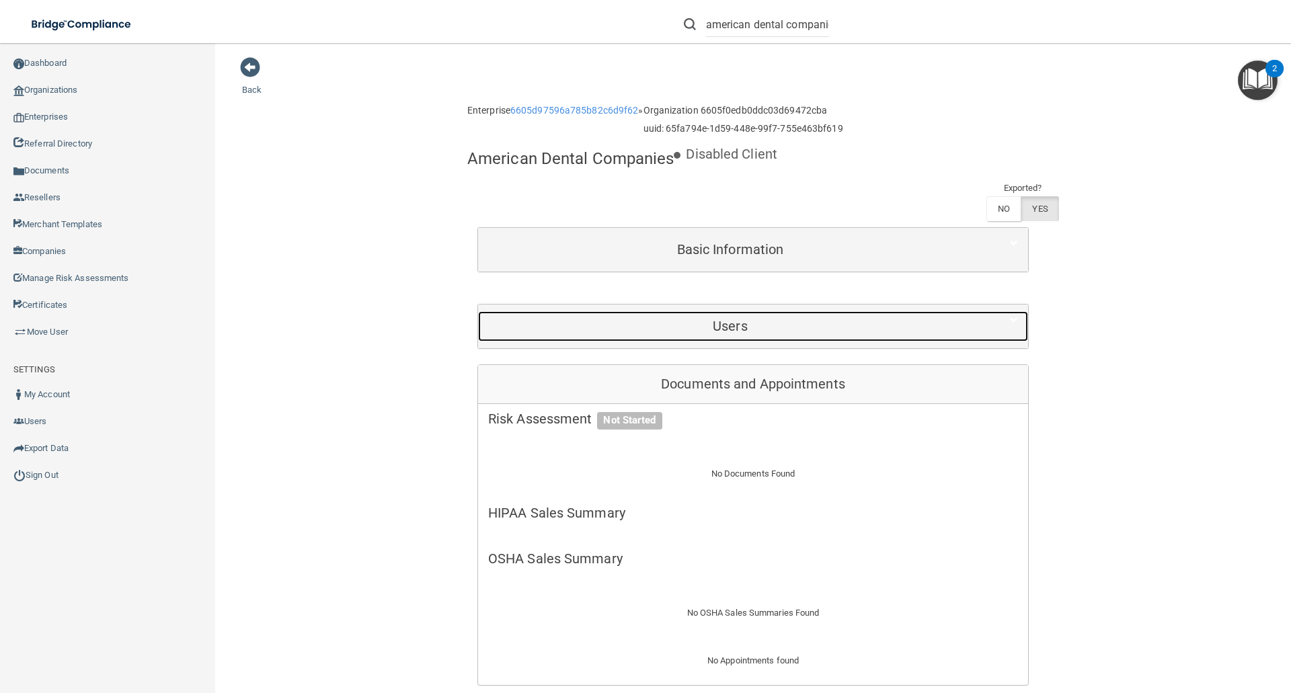
drag, startPoint x: 712, startPoint y: 321, endPoint x: 794, endPoint y: 324, distance: 82.1
click at [712, 321] on h5 "Users" at bounding box center [730, 326] width 484 height 15
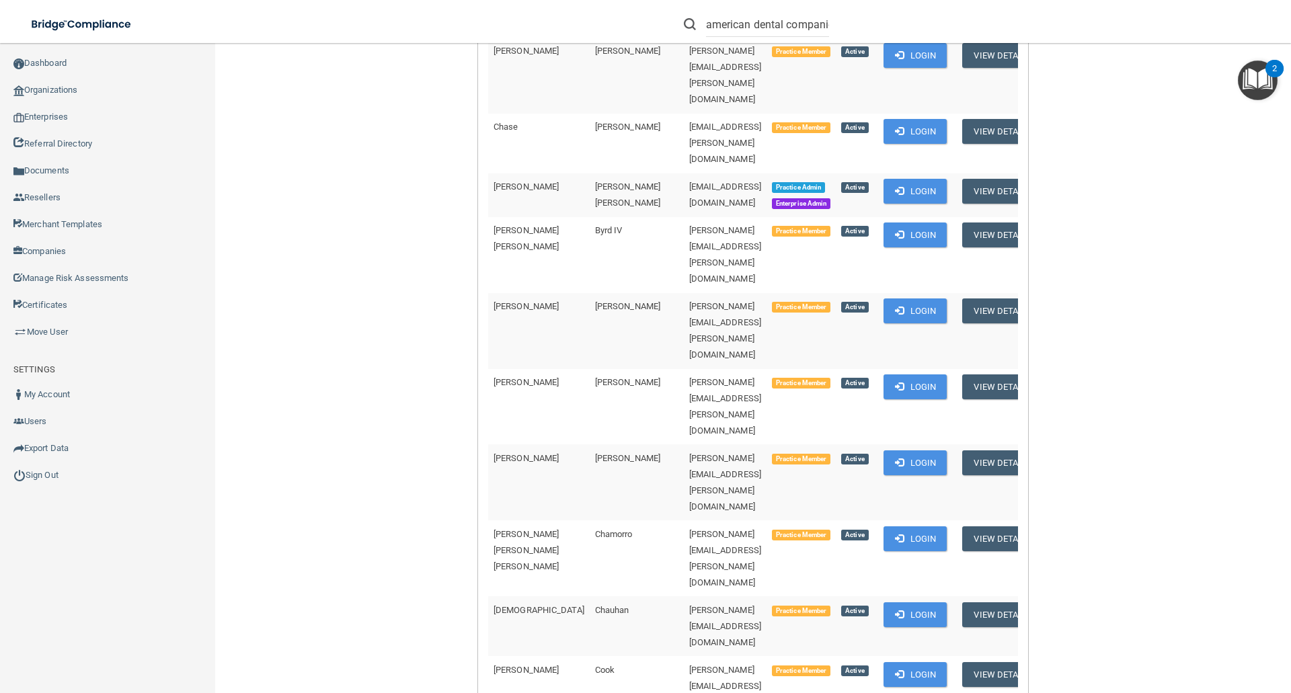
scroll to position [336, 0]
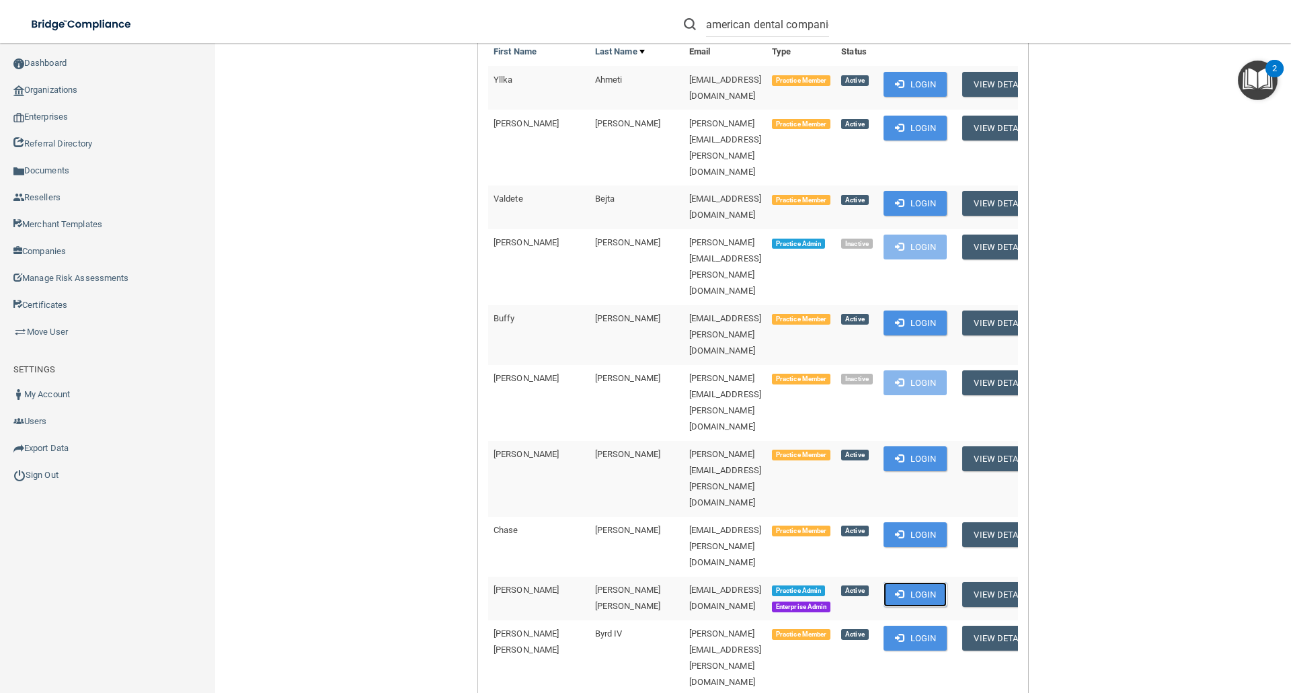
click at [941, 582] on button "Login" at bounding box center [916, 594] width 64 height 25
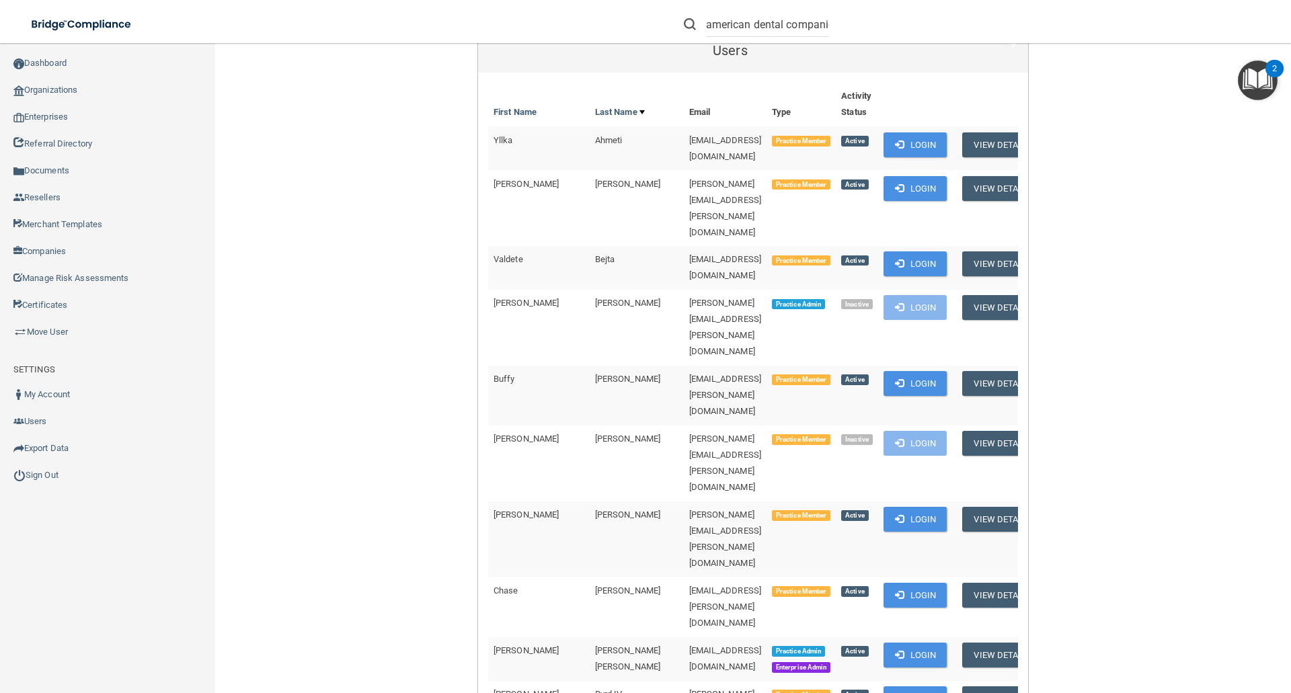
scroll to position [0, 0]
